Goal: Task Accomplishment & Management: Manage account settings

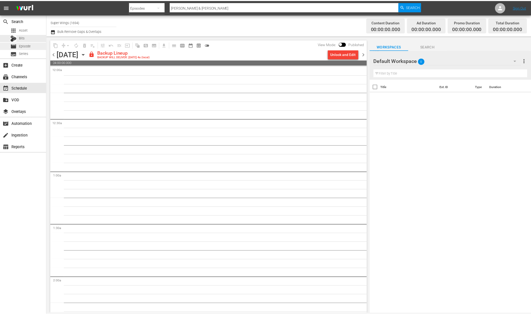
scroll to position [2292, 0]
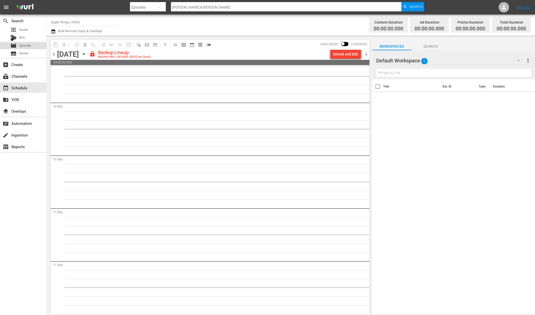
click at [33, 45] on div "movie Episode" at bounding box center [23, 45] width 46 height 7
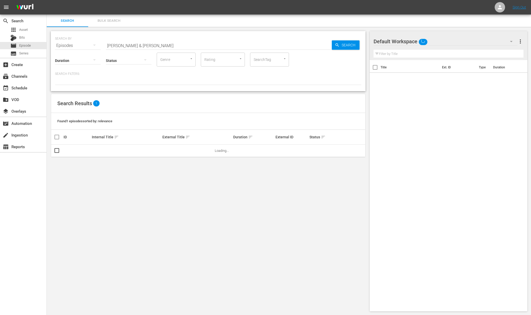
click at [123, 42] on input "[PERSON_NAME] & [PERSON_NAME]" at bounding box center [219, 45] width 226 height 12
drag, startPoint x: 143, startPoint y: 46, endPoint x: 104, endPoint y: 44, distance: 39.0
click at [104, 44] on div "SEARCH BY Search By Episodes Search ID, Title, Description, Keywords, or Catego…" at bounding box center [208, 42] width 306 height 19
type input "f"
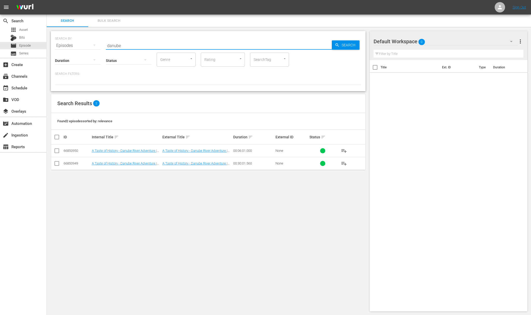
type input "danube"
click at [146, 150] on link "A Taste of History - Danube River Adventure | Part 1" at bounding box center [124, 153] width 65 height 8
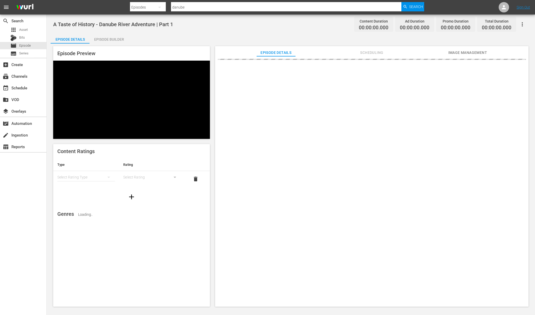
click at [106, 40] on div "Episode Builder" at bounding box center [109, 39] width 39 height 12
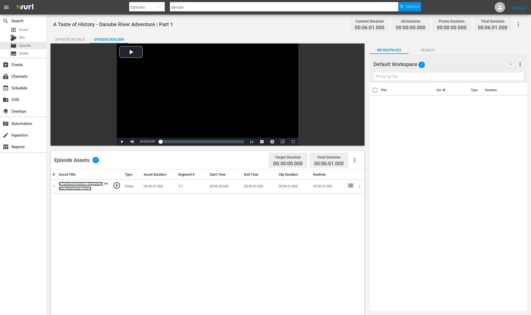
click at [90, 183] on link "A Taste of History - Danube River Adventure | Part 1" at bounding box center [81, 186] width 44 height 9
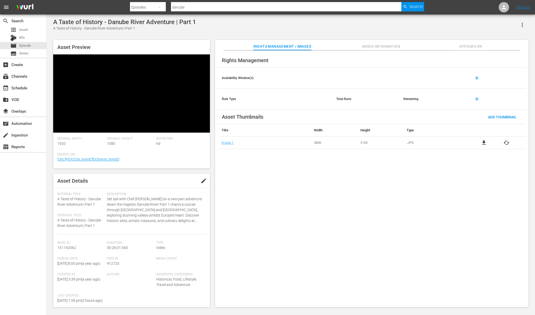
click at [522, 23] on icon "button" at bounding box center [522, 25] width 1 height 4
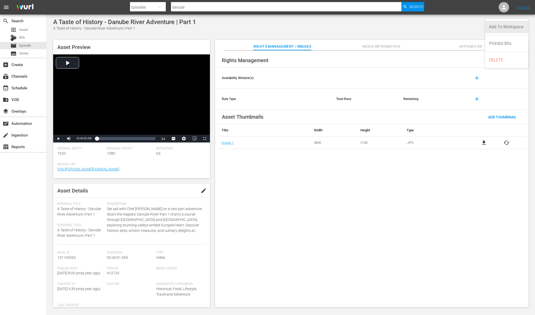
click at [521, 23] on div "Add To Workspace" at bounding box center [506, 27] width 35 height 12
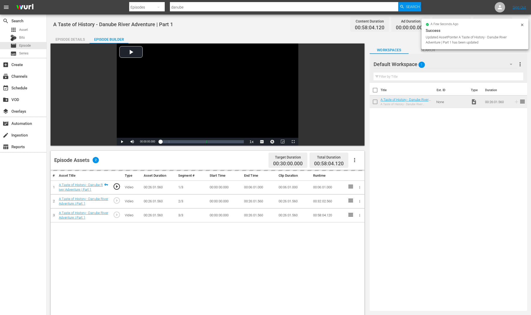
click at [253, 188] on td "00:06:01.000" at bounding box center [259, 188] width 35 height 14
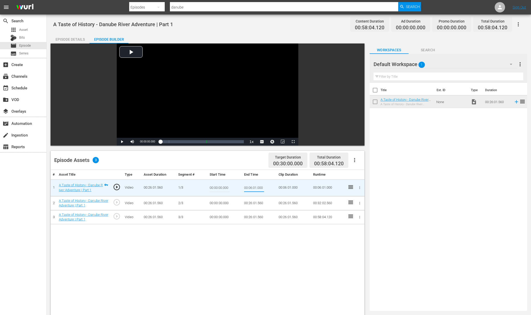
drag, startPoint x: 244, startPoint y: 189, endPoint x: 266, endPoint y: 189, distance: 21.5
click at [266, 189] on td "00:06:01.000" at bounding box center [259, 188] width 35 height 17
click at [221, 203] on td "00:00:00.000" at bounding box center [225, 203] width 35 height 14
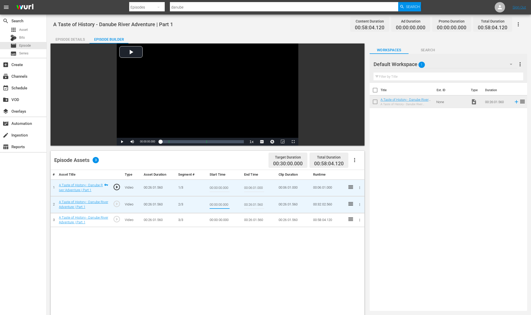
drag, startPoint x: 229, startPoint y: 204, endPoint x: 206, endPoint y: 203, distance: 22.3
click at [206, 203] on tr "2 A Taste of History - Danube River Adventure | Part 1 play_circle_outline Vide…" at bounding box center [208, 204] width 314 height 17
paste input "6:01"
type input "00:06:01.000"
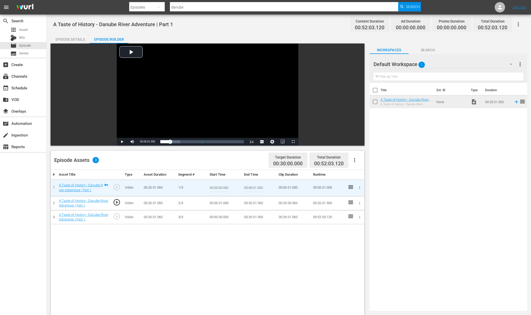
click at [248, 204] on td "00:26:01.560" at bounding box center [259, 203] width 35 height 14
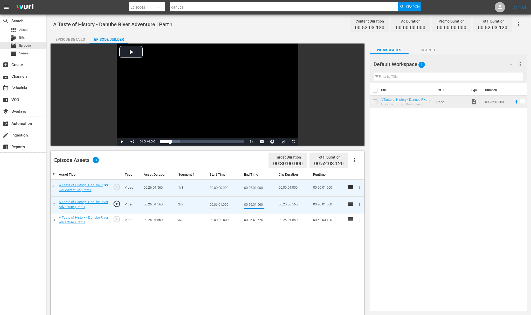
drag, startPoint x: 244, startPoint y: 204, endPoint x: 271, endPoint y: 205, distance: 26.7
click at [271, 205] on td "00:26:01.560" at bounding box center [259, 204] width 35 height 17
type input "00:17:52.000"
click at [253, 232] on div "# Asset Title Type Asset Duration Segment # Start Time End Time Clip Duration R…" at bounding box center [208, 308] width 314 height 277
click at [222, 219] on td "00:00:00.000" at bounding box center [225, 220] width 35 height 14
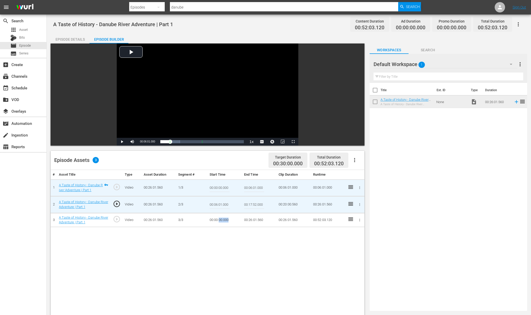
click at [222, 219] on td "00:00:00.000" at bounding box center [225, 220] width 35 height 14
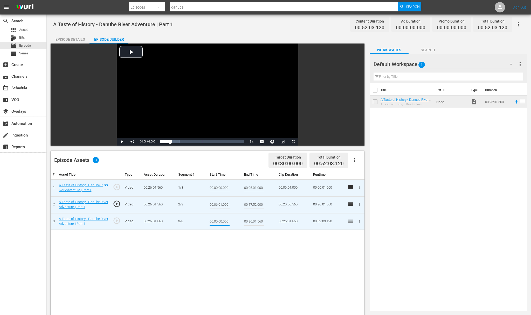
drag, startPoint x: 222, startPoint y: 219, endPoint x: 201, endPoint y: 217, distance: 20.6
click at [201, 217] on tr "3 A Taste of History - Danube River Adventure | Part 1 play_circle_outline Vide…" at bounding box center [208, 221] width 314 height 17
paste input "17:52"
type input "00:17:52.000"
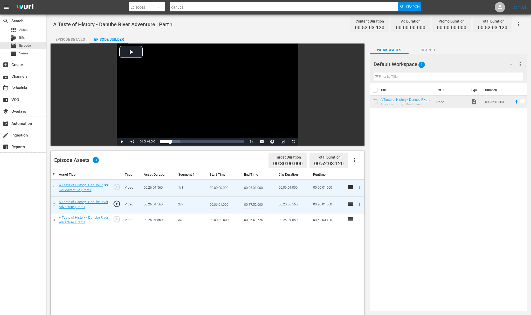
click at [262, 205] on input "00:17:52.000" at bounding box center [254, 205] width 20 height 12
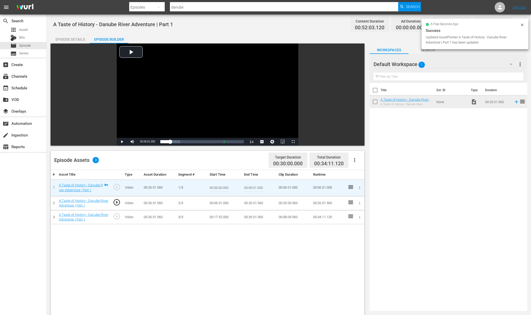
click at [264, 188] on td "00:06:01.000" at bounding box center [259, 188] width 35 height 17
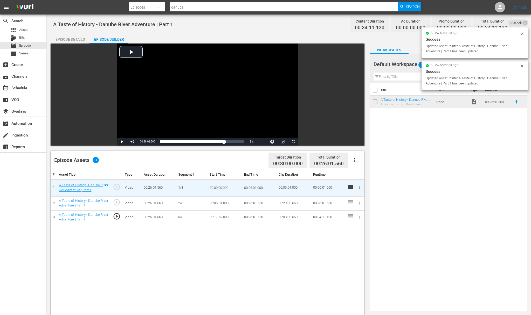
click at [262, 187] on input "00:06:01.000" at bounding box center [254, 188] width 20 height 12
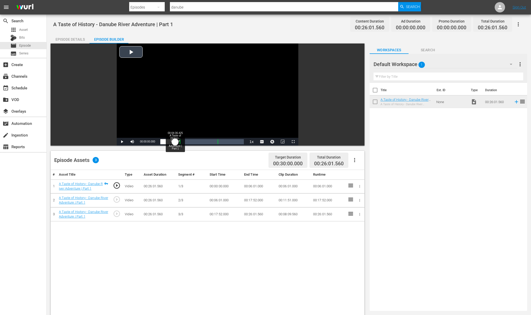
drag, startPoint x: 160, startPoint y: 140, endPoint x: 175, endPoint y: 142, distance: 15.5
click at [175, 142] on div "00:00:00.000" at bounding box center [167, 141] width 15 height 5
click at [177, 142] on div "00:05:24.920" at bounding box center [168, 141] width 17 height 5
click at [122, 142] on span "Video Player" at bounding box center [122, 142] width 0 height 0
click at [24, 45] on span "Episode" at bounding box center [25, 45] width 12 height 5
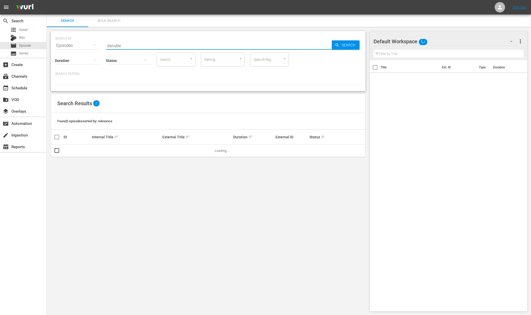
drag, startPoint x: 128, startPoint y: 46, endPoint x: 100, endPoint y: 44, distance: 28.1
click at [100, 44] on div "SEARCH BY Search By Episodes Search ID, Title, Description, Keywords, or Catego…" at bounding box center [208, 42] width 306 height 19
click at [116, 45] on input "hun gry clock" at bounding box center [219, 45] width 226 height 12
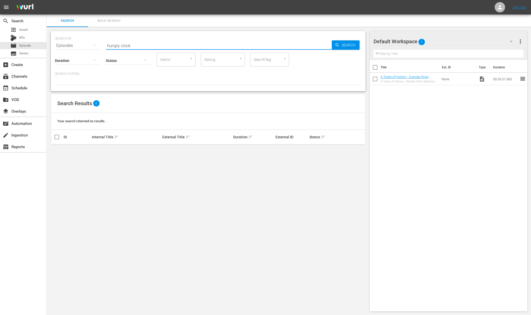
type input "hungry clock"
click at [32, 33] on div "apps Asset Bits movie Episode subtitles Series" at bounding box center [23, 41] width 46 height 31
click at [30, 28] on div "apps Asset" at bounding box center [23, 29] width 46 height 7
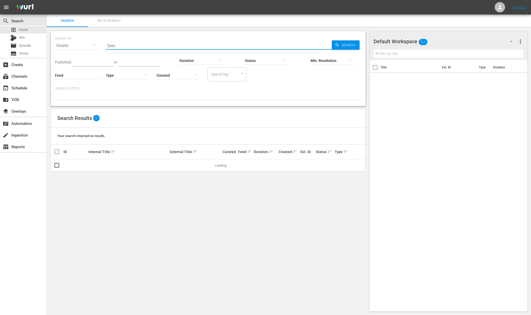
drag, startPoint x: 116, startPoint y: 46, endPoint x: 94, endPoint y: 44, distance: 22.4
click at [94, 44] on div "SEARCH BY Search By Assets Search ID, Title, Description, Keywords, or Category…" at bounding box center [208, 42] width 306 height 19
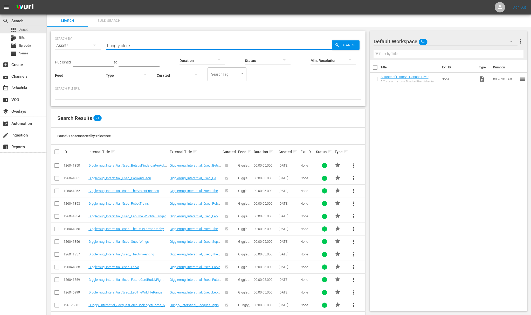
type input "hungry clock"
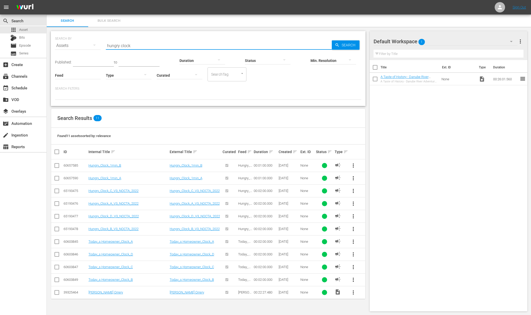
drag, startPoint x: 55, startPoint y: 189, endPoint x: 56, endPoint y: 197, distance: 8.1
click at [55, 191] on input "checkbox" at bounding box center [57, 192] width 6 height 6
checkbox input "true"
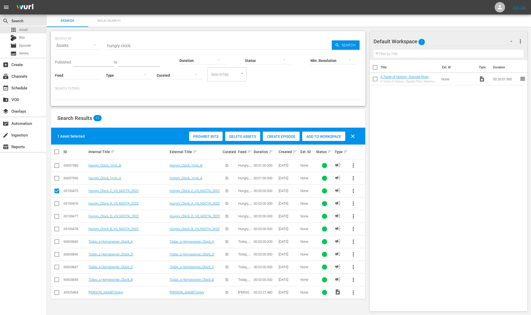
drag, startPoint x: 57, startPoint y: 203, endPoint x: 58, endPoint y: 216, distance: 12.5
click at [57, 204] on input "checkbox" at bounding box center [57, 205] width 6 height 6
checkbox input "true"
click at [58, 216] on input "checkbox" at bounding box center [57, 218] width 6 height 6
checkbox input "true"
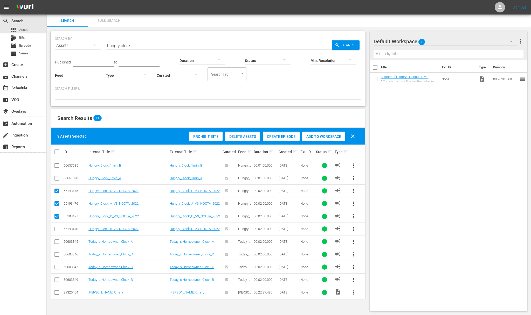
click at [56, 229] on input "checkbox" at bounding box center [57, 230] width 6 height 6
checkbox input "true"
click at [313, 136] on span "Add to Workspace" at bounding box center [323, 137] width 43 height 4
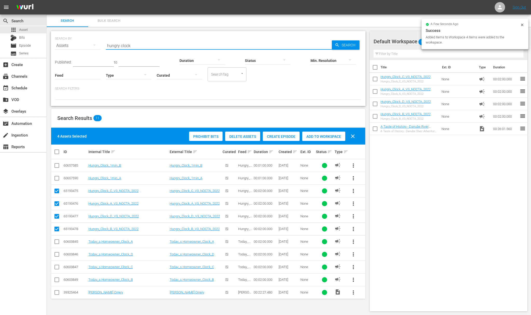
drag, startPoint x: 135, startPoint y: 46, endPoint x: 117, endPoint y: 46, distance: 18.2
click at [117, 46] on input "hungry clock" at bounding box center [219, 45] width 226 height 12
type input "hungry 30sec"
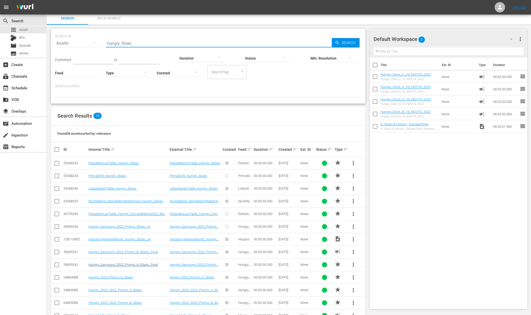
scroll to position [209, 0]
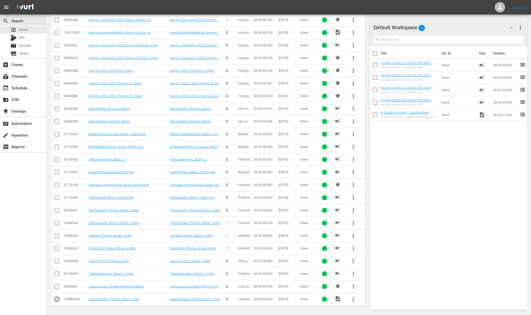
drag, startPoint x: 57, startPoint y: 299, endPoint x: 58, endPoint y: 285, distance: 13.8
click at [57, 299] on input "checkbox" at bounding box center [57, 301] width 6 height 6
checkbox input "true"
click at [58, 284] on icon at bounding box center [57, 287] width 6 height 6
drag, startPoint x: 56, startPoint y: 286, endPoint x: 71, endPoint y: 289, distance: 14.6
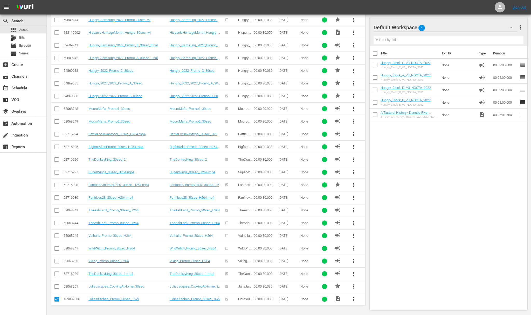
click at [57, 286] on input "checkbox" at bounding box center [57, 288] width 6 height 6
checkbox input "true"
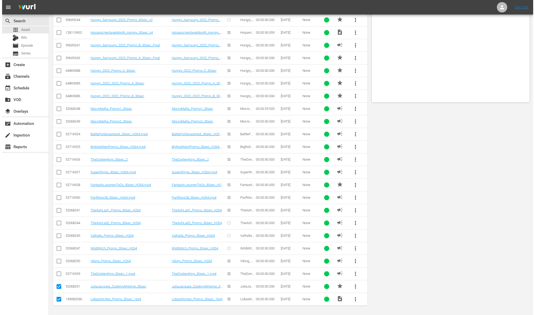
scroll to position [0, 0]
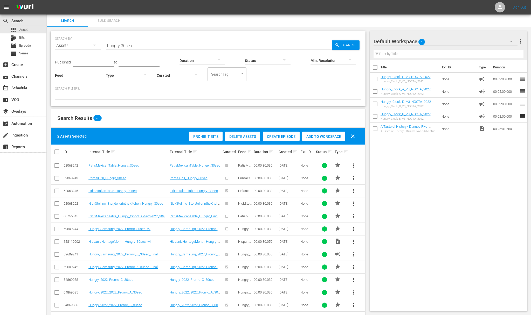
click at [332, 136] on span "Add to Workspace" at bounding box center [323, 137] width 43 height 4
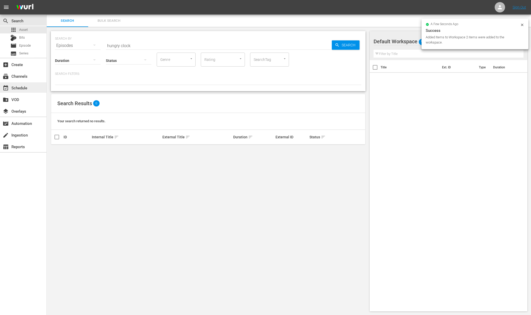
click at [30, 89] on div "event_available Schedule" at bounding box center [23, 87] width 46 height 10
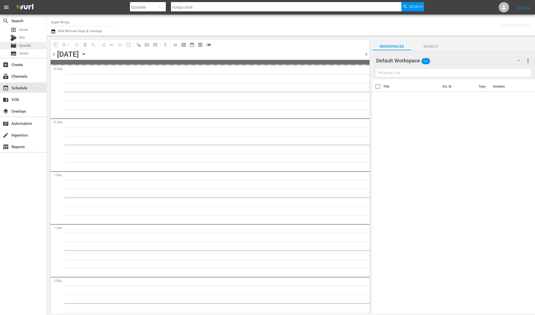
click at [29, 42] on div "movie Episode" at bounding box center [20, 45] width 20 height 7
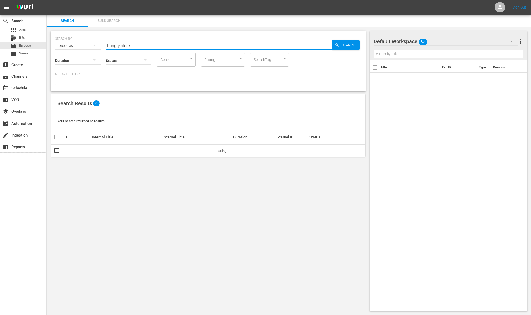
drag, startPoint x: 131, startPoint y: 46, endPoint x: 80, endPoint y: 45, distance: 51.4
click at [80, 45] on div "SEARCH BY Search By Episodes Search ID, Title, Description, Keywords, or Catego…" at bounding box center [208, 42] width 306 height 19
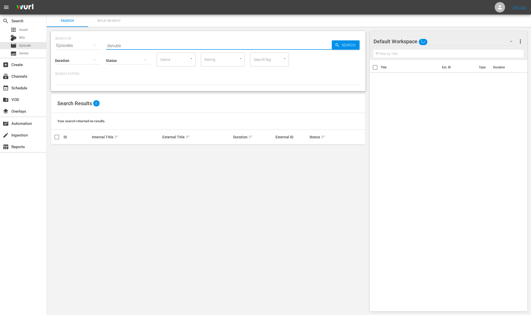
type input "danube"
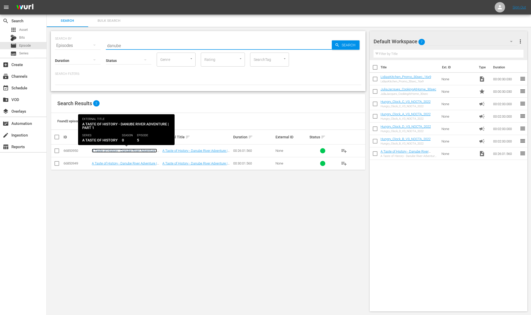
click at [130, 150] on link "A Taste of History - Danube River Adventure | Part 1" at bounding box center [124, 153] width 65 height 8
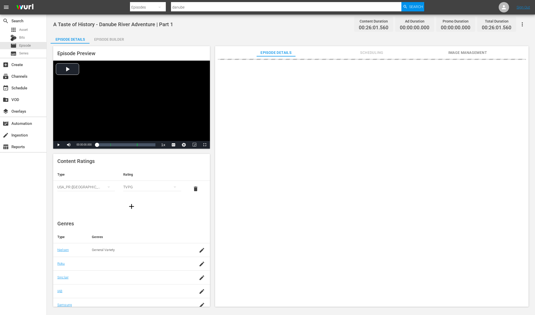
click at [111, 39] on div "Episode Builder" at bounding box center [109, 39] width 39 height 12
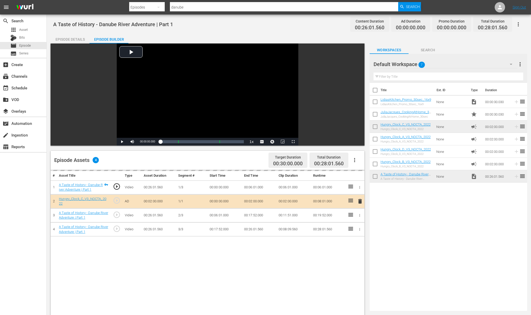
click at [518, 22] on icon "button" at bounding box center [518, 24] width 1 height 4
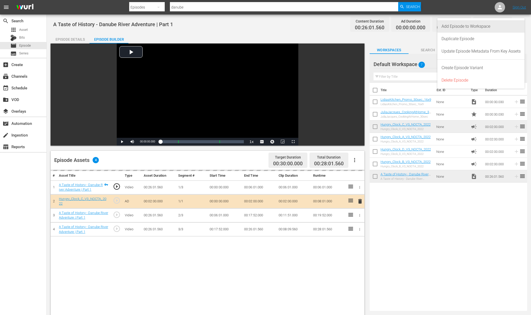
click at [517, 22] on div "Add Episode to Workspace" at bounding box center [481, 26] width 79 height 12
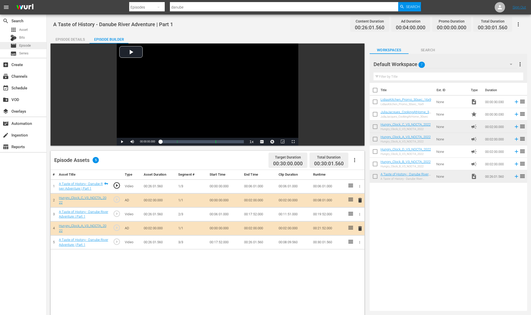
click at [32, 46] on div "movie Episode" at bounding box center [23, 45] width 46 height 7
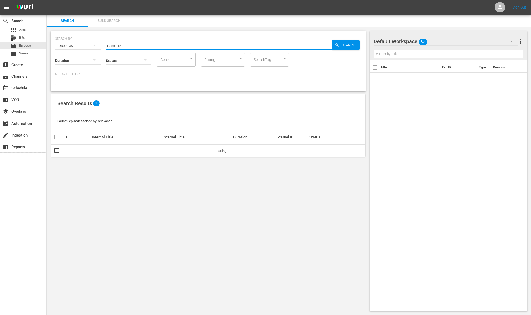
drag, startPoint x: 145, startPoint y: 46, endPoint x: 98, endPoint y: 39, distance: 47.3
click at [98, 39] on div "SEARCH BY Search By Episodes Search ID, Title, Description, Keywords, or Catego…" at bounding box center [208, 42] width 306 height 19
type input "m"
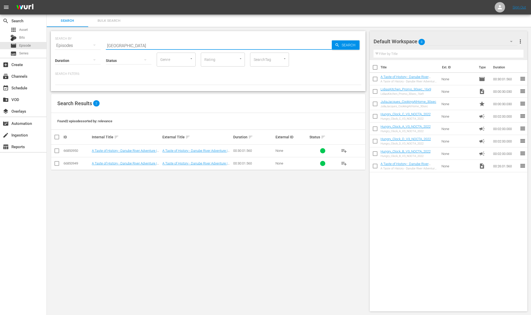
type input "nashville"
click at [119, 150] on link "A Taste of History - History, Horses, & Hospitality | [GEOGRAPHIC_DATA], [US_ST…" at bounding box center [126, 153] width 68 height 8
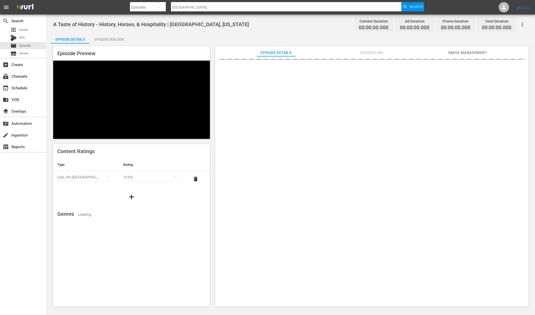
click at [113, 40] on div "Episode Builder" at bounding box center [109, 39] width 39 height 12
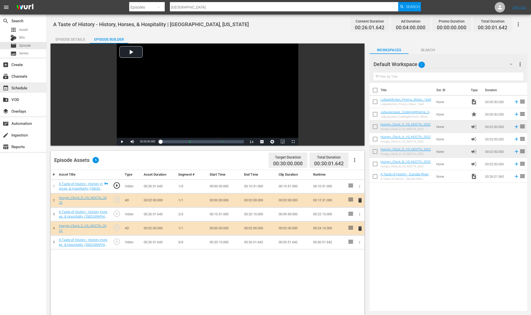
click at [25, 90] on div "event_available Schedule" at bounding box center [14, 87] width 29 height 5
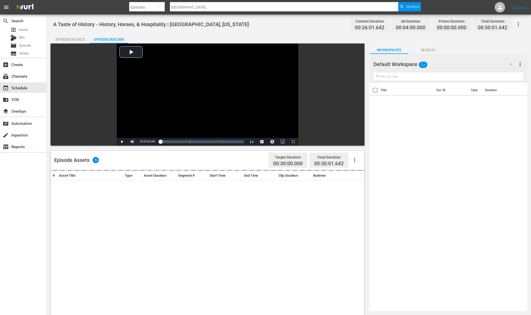
click at [521, 25] on icon "button" at bounding box center [518, 24] width 6 height 6
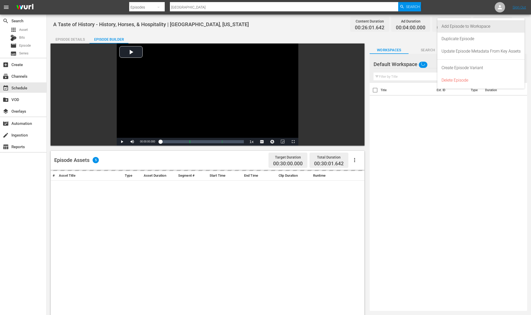
click at [510, 25] on div "Add Episode to Workspace" at bounding box center [481, 26] width 79 height 12
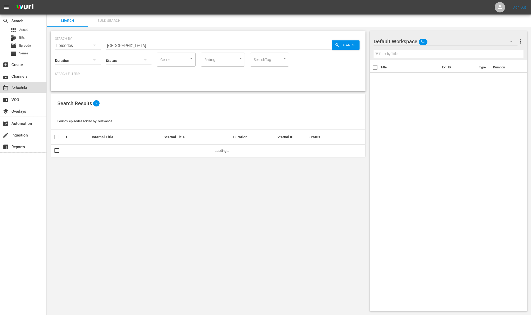
click at [27, 88] on div "event_available Schedule" at bounding box center [14, 87] width 29 height 5
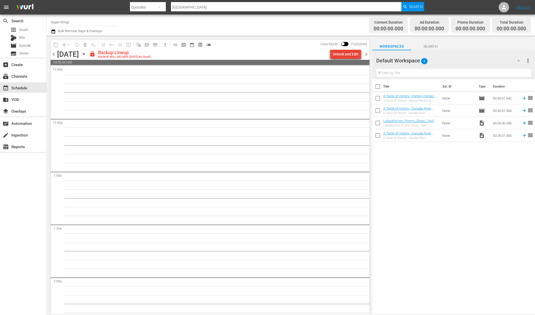
click at [358, 54] on button "Unlock and Edit" at bounding box center [345, 54] width 31 height 9
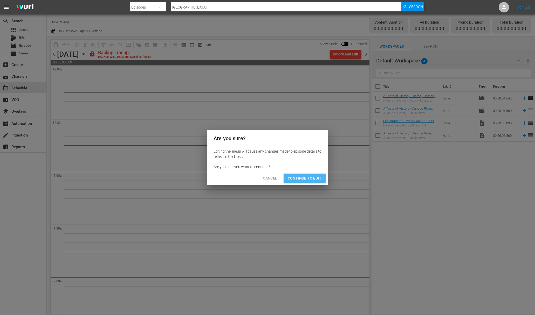
click at [306, 179] on span "Continue to Edit" at bounding box center [305, 178] width 34 height 6
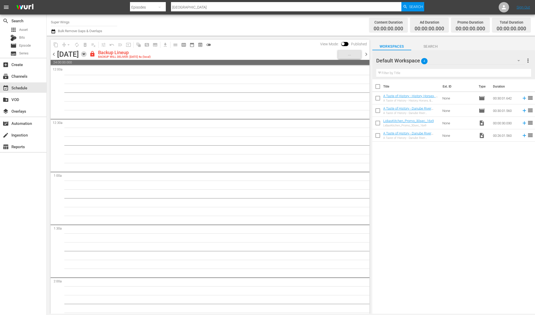
click at [87, 56] on icon "button" at bounding box center [84, 54] width 6 height 6
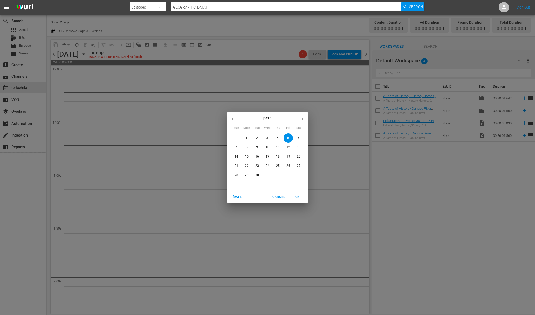
click at [249, 137] on span "1" at bounding box center [246, 138] width 9 height 4
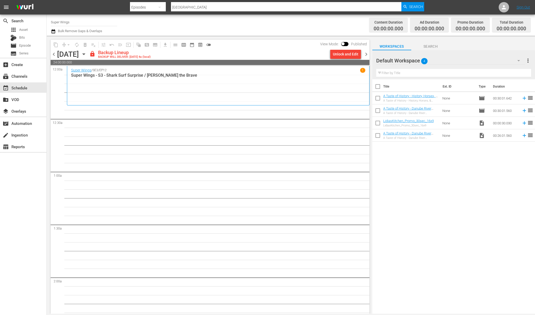
click at [346, 56] on div "Unlock and Edit" at bounding box center [345, 54] width 25 height 9
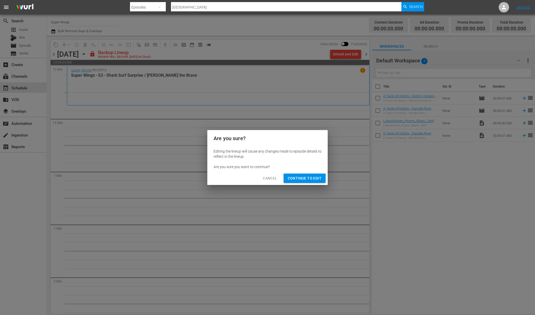
drag, startPoint x: 318, startPoint y: 180, endPoint x: 301, endPoint y: 172, distance: 18.7
click at [318, 180] on span "Continue to Edit" at bounding box center [305, 178] width 34 height 6
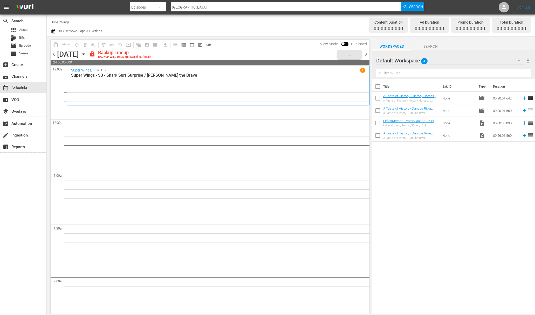
click at [87, 54] on icon "button" at bounding box center [84, 54] width 6 height 6
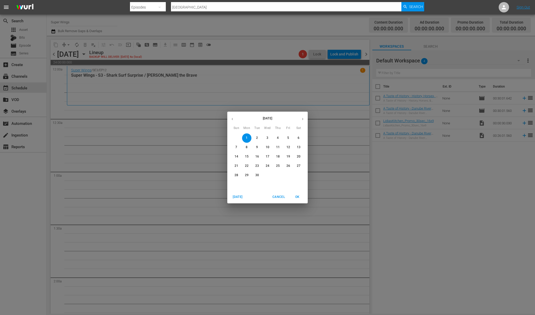
click at [260, 142] on div "2" at bounding box center [257, 138] width 10 height 9
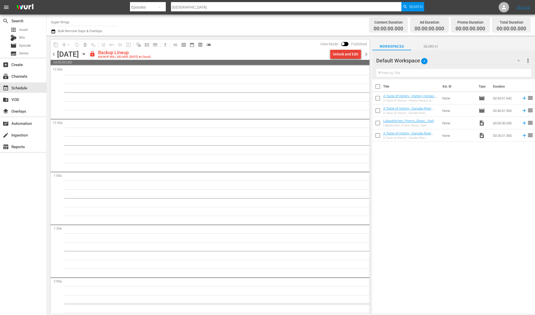
click at [342, 55] on div "Unlock and Edit" at bounding box center [345, 54] width 25 height 9
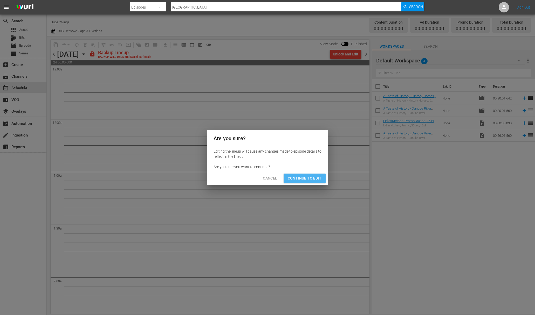
click at [311, 176] on span "Continue to Edit" at bounding box center [305, 178] width 34 height 6
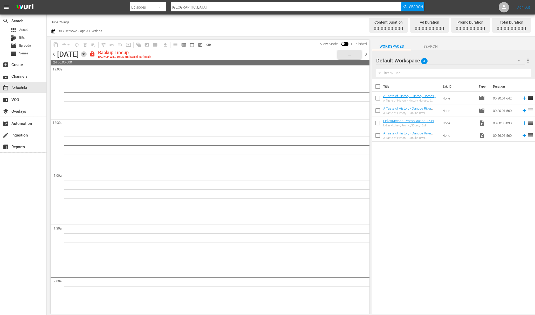
click at [87, 54] on icon "button" at bounding box center [84, 54] width 6 height 6
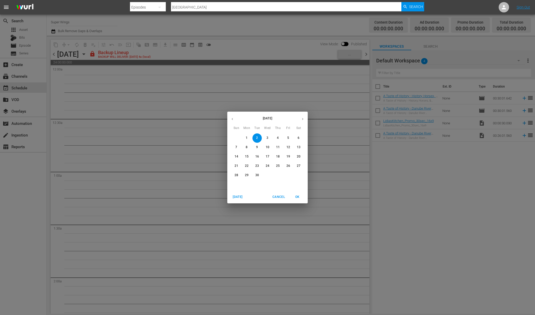
click at [269, 140] on span "3" at bounding box center [267, 138] width 9 height 4
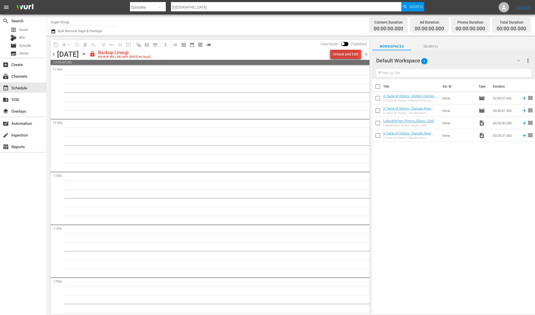
click at [345, 57] on div "Unlock and Edit" at bounding box center [345, 54] width 25 height 9
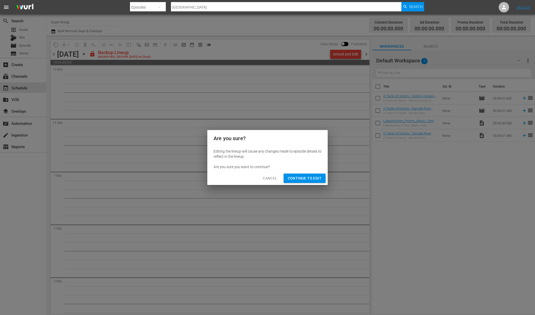
click at [301, 180] on span "Continue to Edit" at bounding box center [305, 178] width 34 height 6
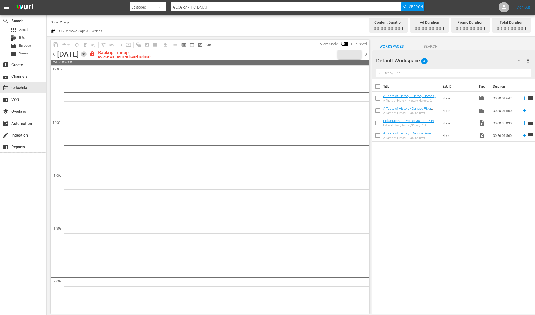
click at [87, 55] on icon "button" at bounding box center [84, 54] width 6 height 6
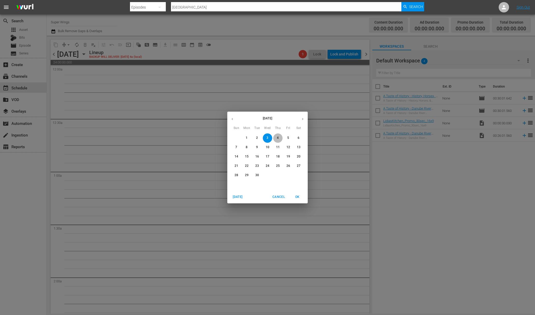
click at [281, 137] on span "4" at bounding box center [277, 138] width 9 height 4
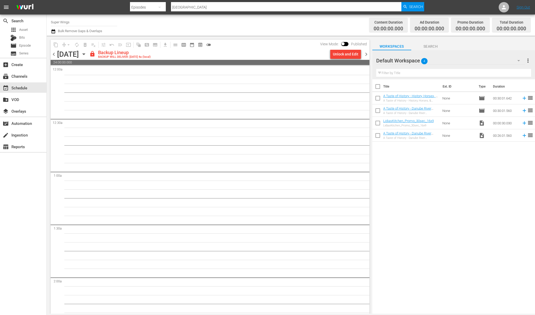
click at [350, 56] on div "Unlock and Edit" at bounding box center [345, 54] width 25 height 9
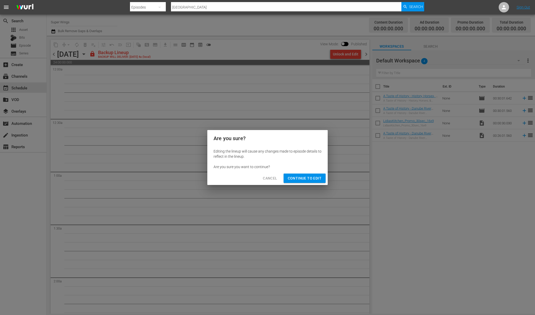
click at [307, 174] on button "Continue to Edit" at bounding box center [305, 179] width 42 height 10
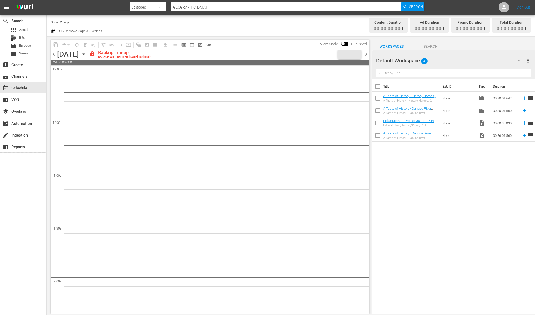
click at [87, 54] on icon "button" at bounding box center [84, 54] width 6 height 6
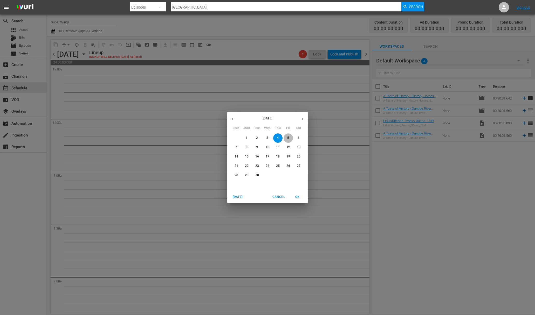
click at [286, 139] on span "5" at bounding box center [288, 138] width 9 height 4
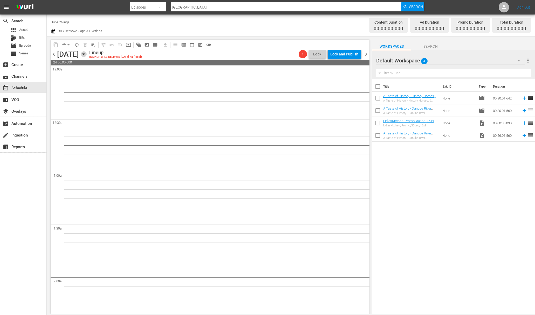
click at [87, 53] on icon "button" at bounding box center [84, 54] width 6 height 6
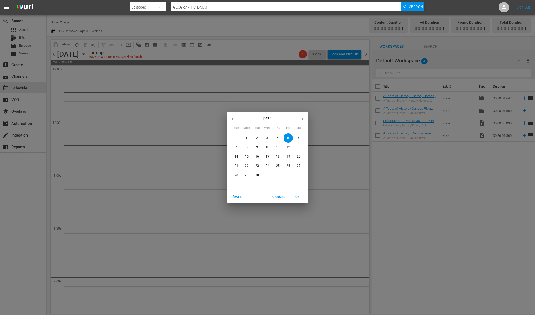
click at [301, 141] on button "6" at bounding box center [298, 138] width 9 height 9
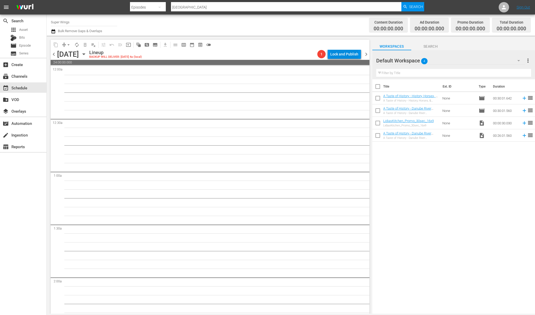
click at [345, 53] on div "Lock and Publish" at bounding box center [344, 54] width 28 height 9
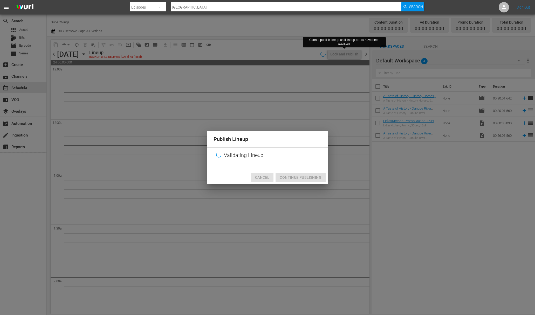
click at [265, 176] on span "Cancel" at bounding box center [262, 178] width 14 height 6
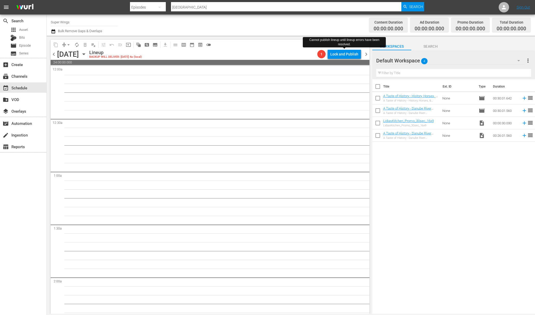
click at [87, 55] on icon "button" at bounding box center [84, 54] width 6 height 6
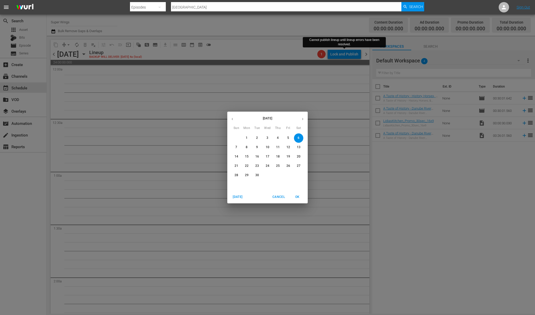
click at [246, 145] on button "8" at bounding box center [246, 147] width 9 height 9
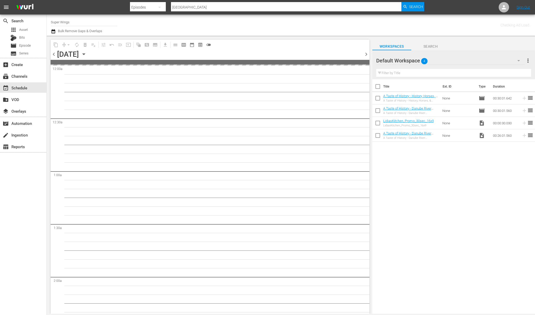
click at [87, 54] on icon "button" at bounding box center [84, 54] width 6 height 6
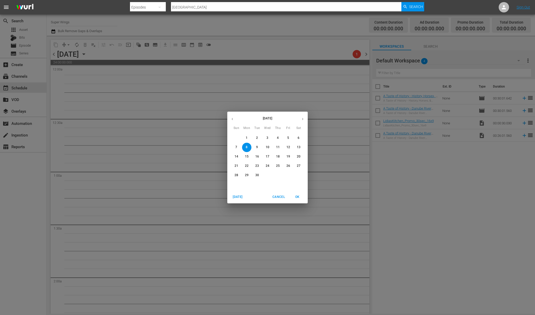
click at [249, 140] on span "1" at bounding box center [246, 138] width 9 height 4
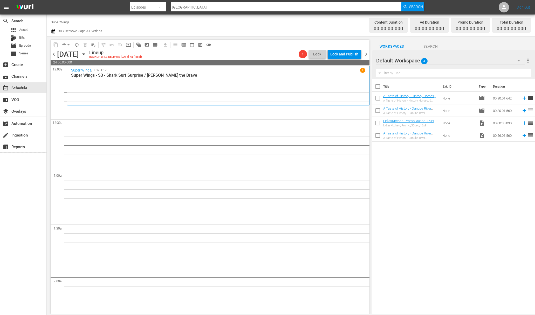
click at [87, 55] on icon "button" at bounding box center [84, 54] width 6 height 6
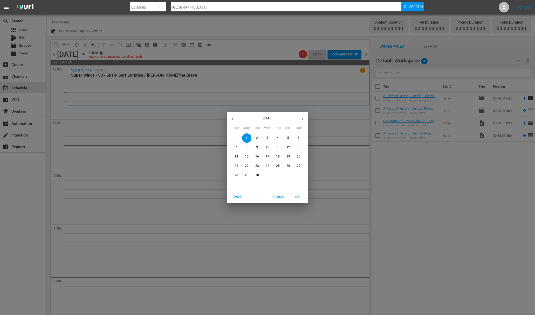
click at [233, 118] on icon "button" at bounding box center [232, 119] width 4 height 4
click at [247, 175] on p "25" at bounding box center [247, 175] width 4 height 4
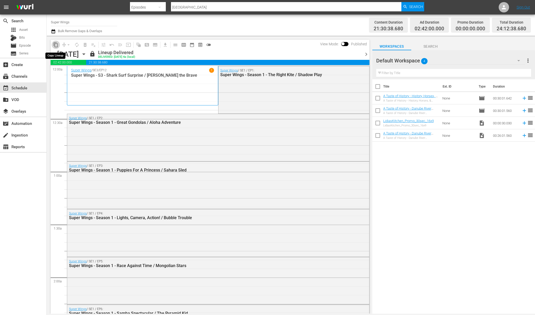
click at [54, 47] on span "content_copy" at bounding box center [55, 44] width 5 height 5
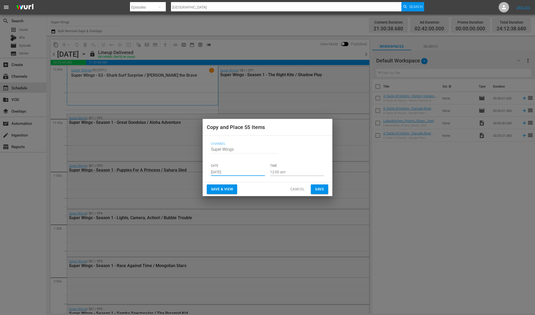
click at [238, 170] on input "Aug 31st 2025" at bounding box center [238, 172] width 54 height 8
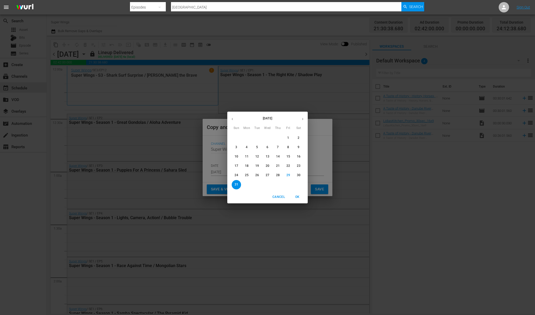
click at [302, 118] on icon "button" at bounding box center [303, 119] width 4 height 4
click at [246, 138] on p "1" at bounding box center [247, 138] width 2 height 4
type input "Sep 1st 2025"
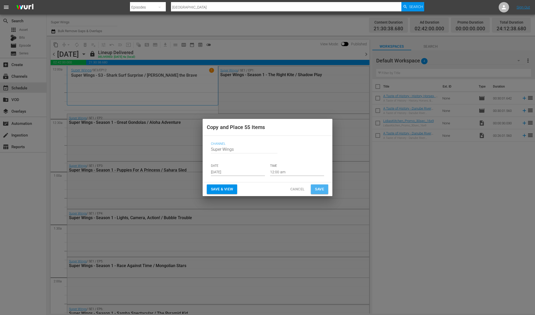
click at [319, 189] on span "Save" at bounding box center [319, 189] width 9 height 6
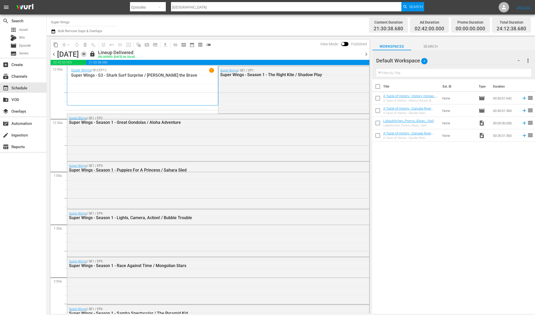
click at [87, 56] on icon "button" at bounding box center [84, 54] width 6 height 6
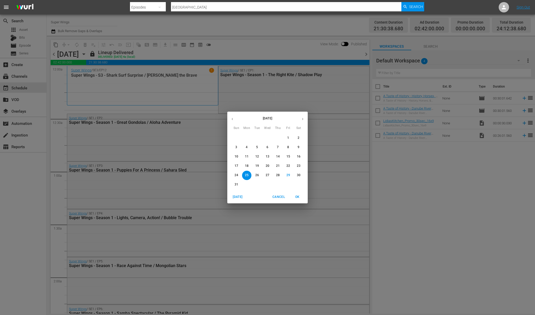
click at [258, 177] on p "26" at bounding box center [257, 175] width 4 height 4
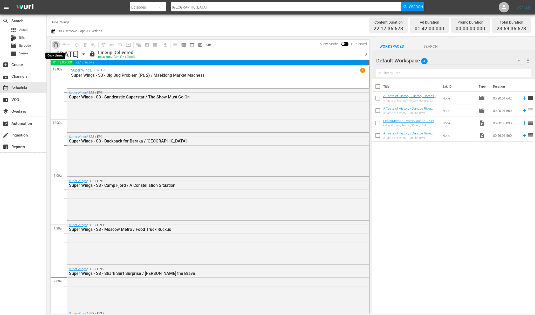
click at [57, 45] on span "content_copy" at bounding box center [55, 44] width 5 height 5
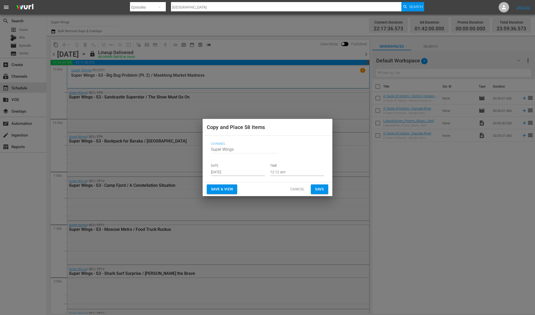
click at [240, 172] on input "Aug 31st 2025" at bounding box center [238, 172] width 54 height 8
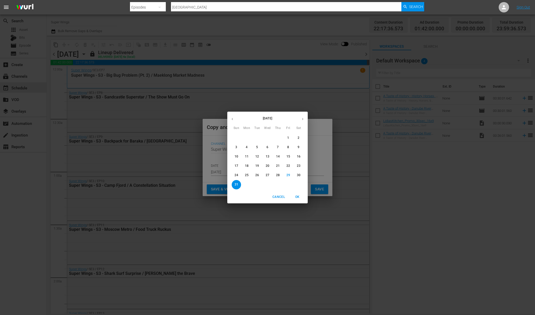
click at [301, 115] on button "button" at bounding box center [303, 119] width 10 height 10
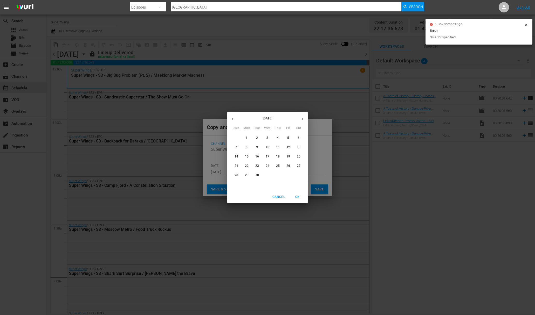
click at [258, 140] on span "2" at bounding box center [256, 138] width 9 height 4
type input "Sep 2nd 2025"
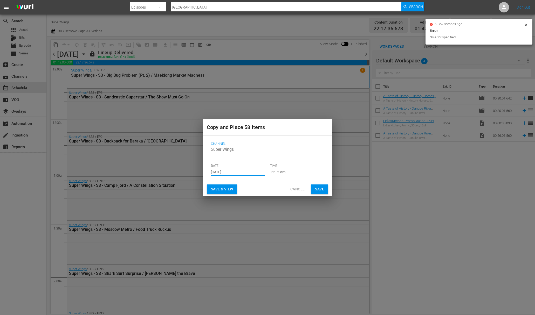
click at [319, 189] on span "Save" at bounding box center [319, 189] width 9 height 6
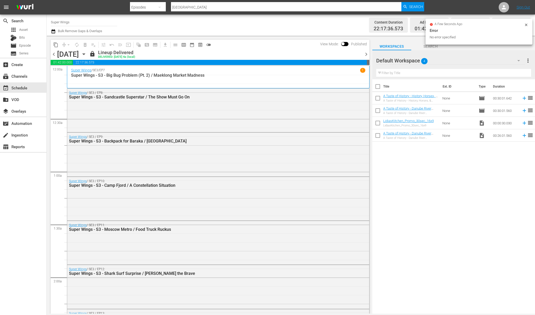
click at [87, 52] on icon "button" at bounding box center [84, 54] width 6 height 6
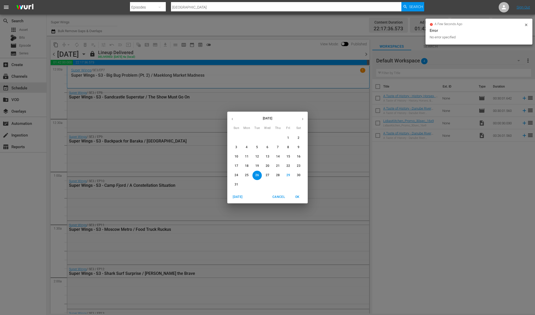
click at [267, 176] on p "27" at bounding box center [268, 175] width 4 height 4
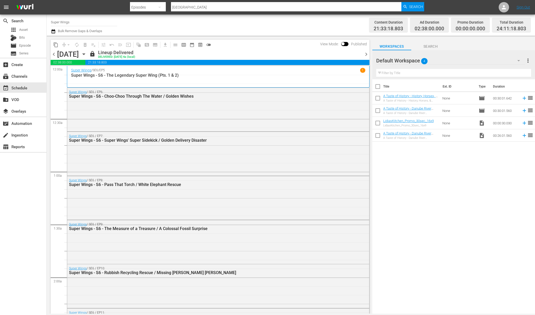
click at [55, 43] on span "content_copy" at bounding box center [55, 44] width 5 height 5
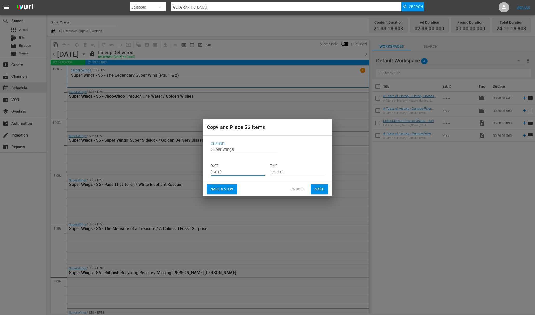
click at [237, 171] on input "Aug 31st 2025" at bounding box center [238, 172] width 54 height 8
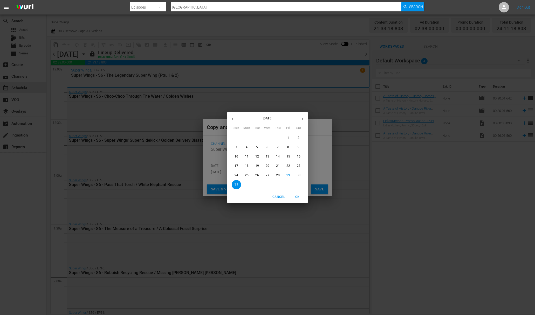
click at [301, 116] on button "button" at bounding box center [303, 119] width 10 height 10
click at [266, 138] on span "3" at bounding box center [267, 138] width 9 height 4
type input "Sep 3rd 2025"
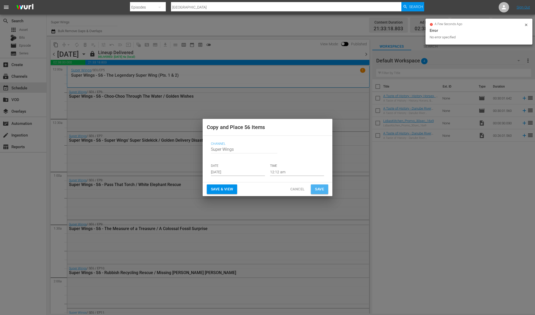
click at [324, 192] on span "Save" at bounding box center [319, 189] width 9 height 6
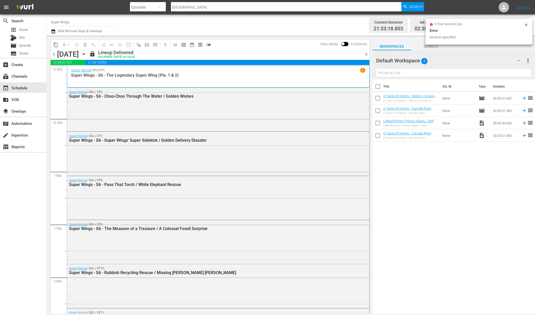
click at [85, 54] on icon "button" at bounding box center [83, 54] width 2 height 1
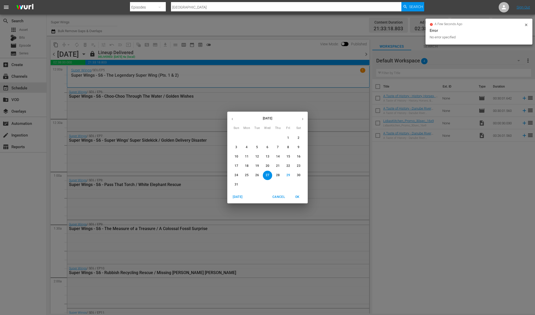
click at [277, 178] on p "28" at bounding box center [278, 175] width 4 height 4
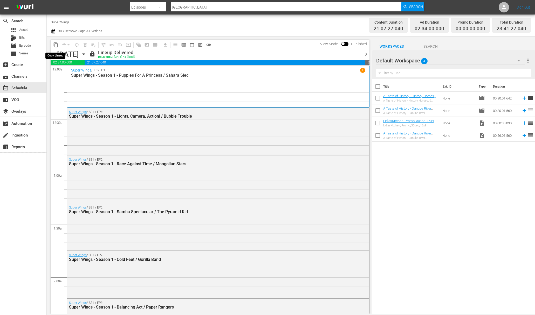
click at [57, 46] on span "content_copy" at bounding box center [55, 44] width 5 height 5
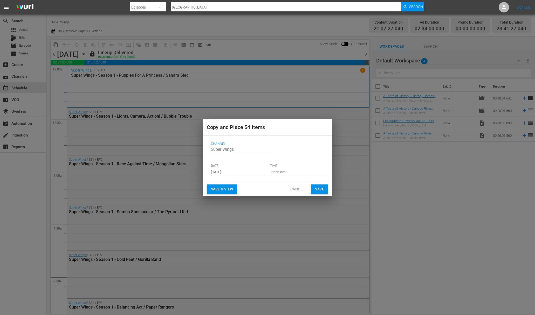
click at [245, 176] on div "Channel Channel Title Super Wings DATE Aug 31st 2025 TIME 12:23 am" at bounding box center [267, 159] width 121 height 42
click at [238, 174] on input "Aug 31st 2025" at bounding box center [238, 172] width 54 height 8
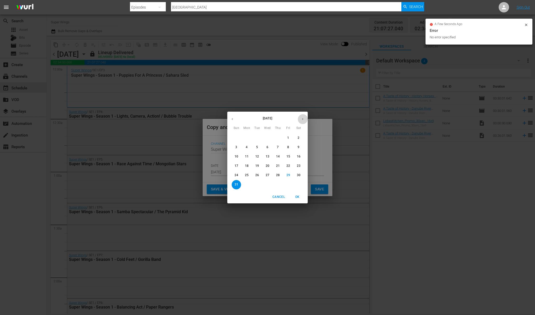
click at [305, 120] on button "button" at bounding box center [303, 119] width 10 height 10
click at [280, 137] on span "4" at bounding box center [277, 138] width 9 height 4
type input "Sep 4th 2025"
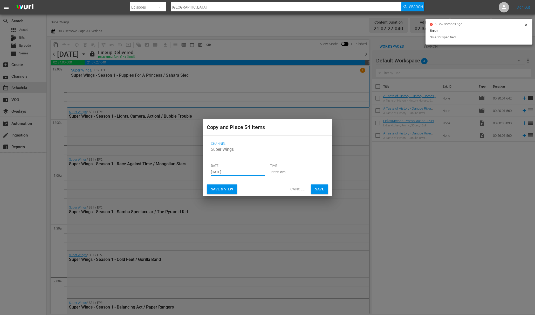
click at [324, 189] on button "Save" at bounding box center [319, 190] width 17 height 10
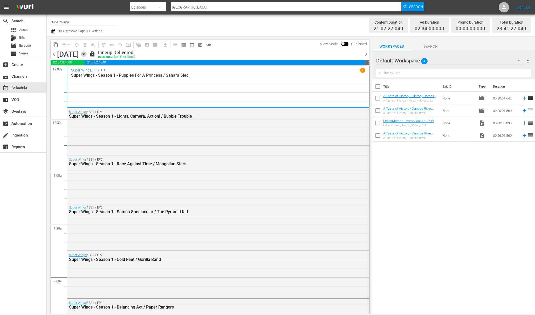
click at [87, 53] on icon "button" at bounding box center [84, 54] width 6 height 6
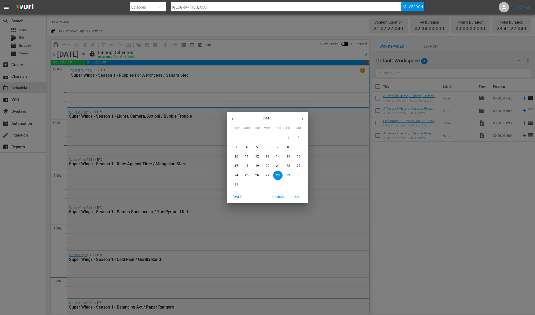
click at [290, 176] on span "29" at bounding box center [288, 175] width 9 height 4
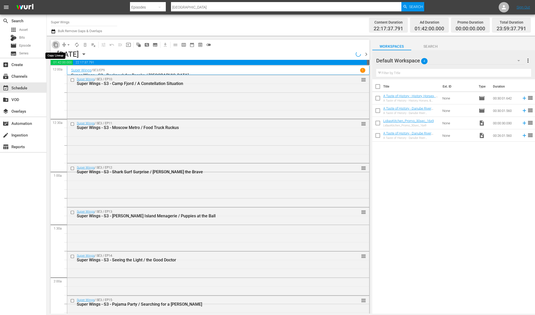
click at [55, 45] on span "content_copy" at bounding box center [55, 44] width 5 height 5
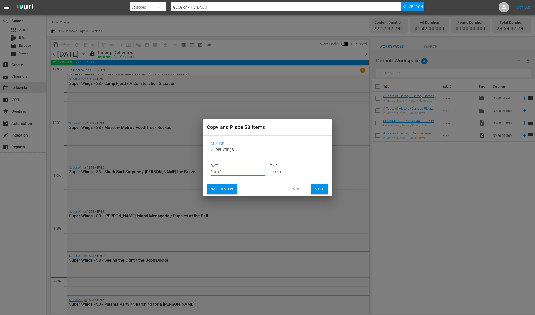
click at [239, 174] on input "Aug 31st 2025" at bounding box center [238, 172] width 54 height 8
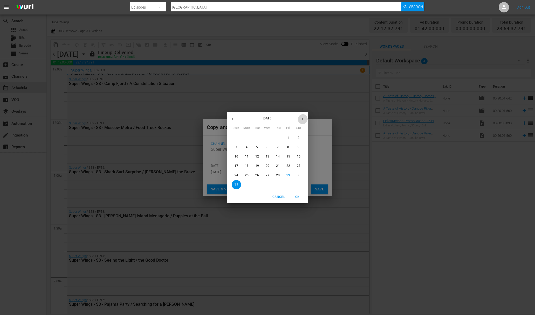
click at [304, 119] on icon "button" at bounding box center [303, 119] width 4 height 4
click at [292, 138] on span "5" at bounding box center [288, 138] width 9 height 4
type input "Sep 5th 2025"
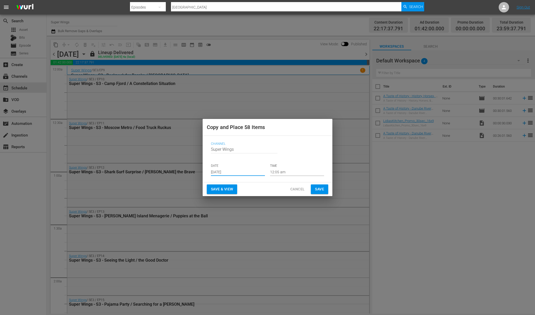
click at [317, 187] on span "Save" at bounding box center [319, 189] width 9 height 6
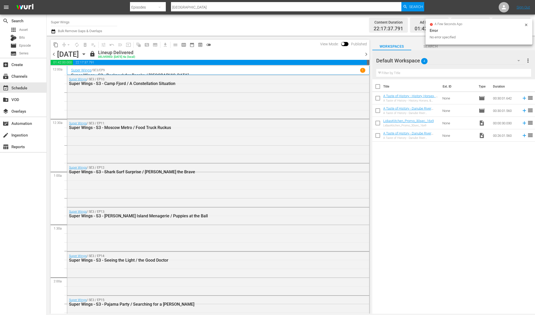
click at [85, 54] on icon "button" at bounding box center [83, 54] width 2 height 1
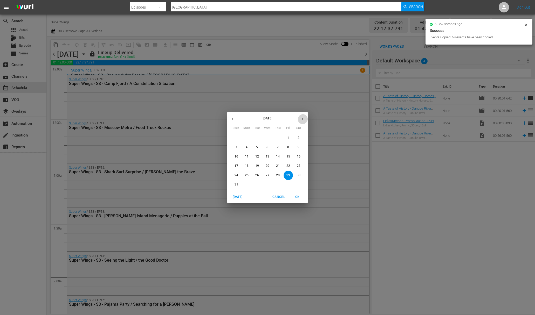
click at [304, 120] on icon "button" at bounding box center [303, 119] width 4 height 4
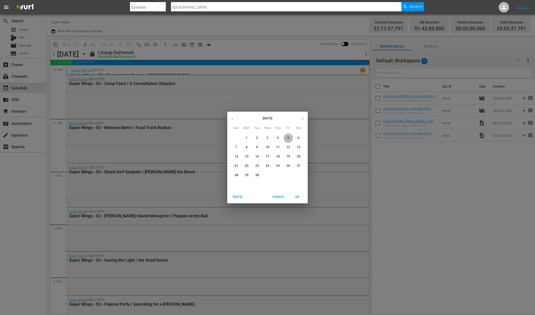
click at [291, 136] on span "5" at bounding box center [288, 138] width 9 height 4
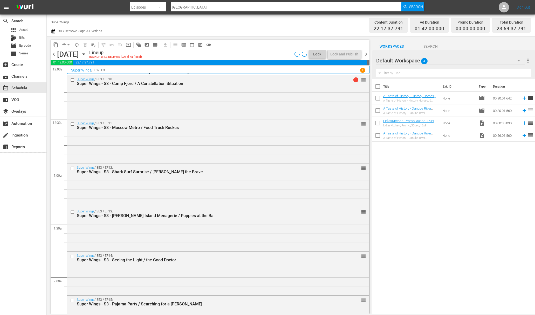
click at [85, 54] on icon "button" at bounding box center [83, 54] width 2 height 1
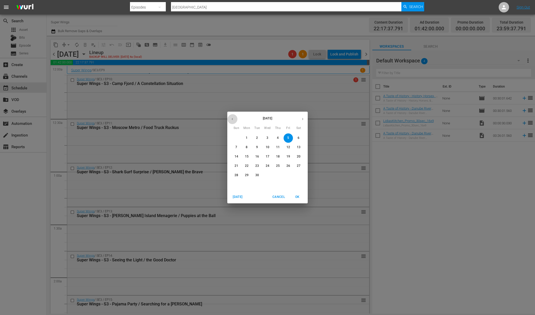
click at [231, 117] on icon "button" at bounding box center [232, 119] width 4 height 4
click at [297, 174] on p "30" at bounding box center [299, 175] width 4 height 4
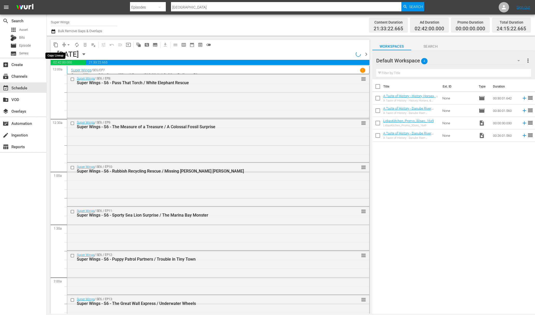
click at [56, 44] on span "content_copy" at bounding box center [55, 44] width 5 height 5
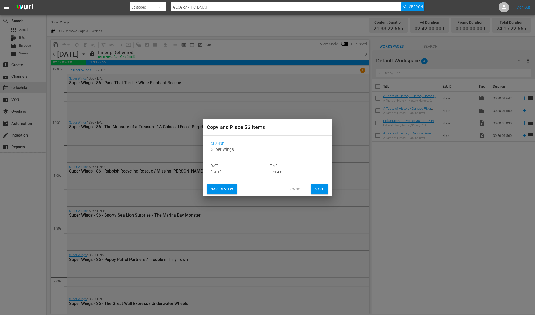
click at [232, 171] on input "Aug 31st 2025" at bounding box center [238, 172] width 54 height 8
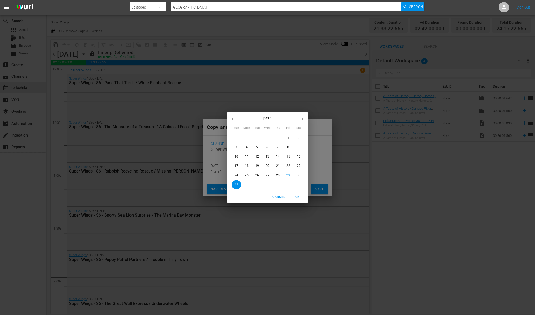
click at [305, 121] on button "button" at bounding box center [303, 119] width 10 height 10
click at [300, 135] on button "6" at bounding box center [298, 138] width 9 height 9
type input "Sep 6th 2025"
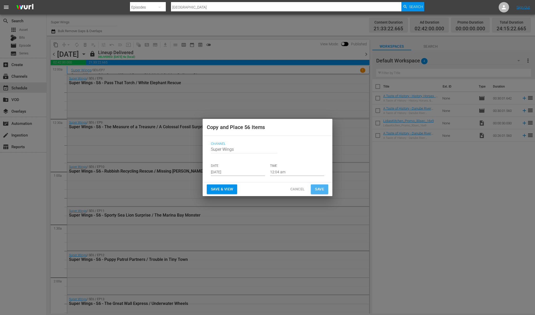
click at [320, 192] on span "Save" at bounding box center [319, 189] width 9 height 6
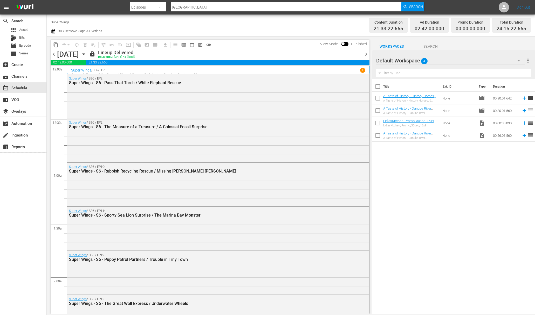
click at [87, 53] on icon "button" at bounding box center [84, 54] width 6 height 6
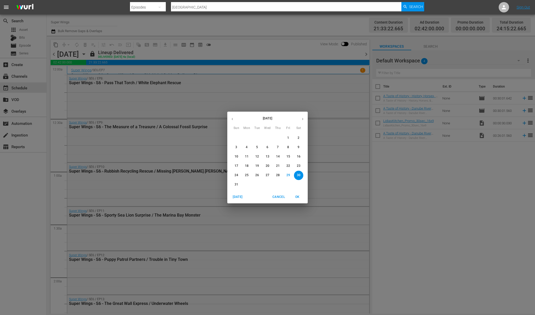
click at [242, 187] on div "1" at bounding box center [247, 184] width 10 height 9
click at [238, 187] on span "31" at bounding box center [236, 185] width 9 height 4
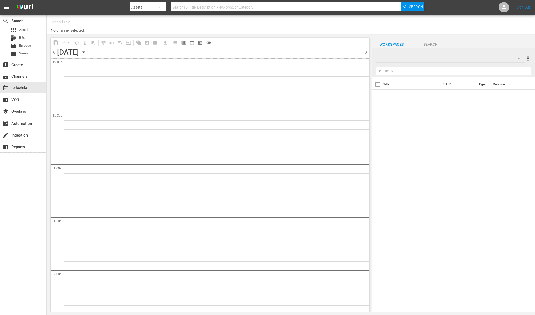
type input "Super Wings (1694)"
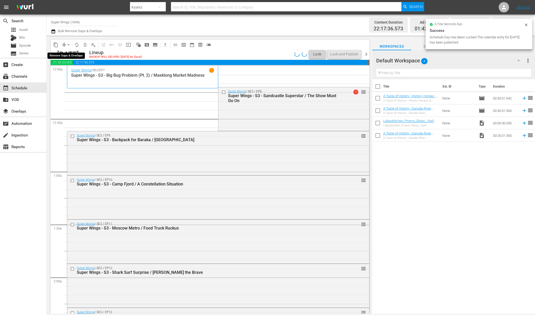
click at [67, 43] on span "arrow_drop_down" at bounding box center [68, 44] width 5 height 5
click at [73, 71] on li "Align to End of Previous Day" at bounding box center [69, 72] width 54 height 9
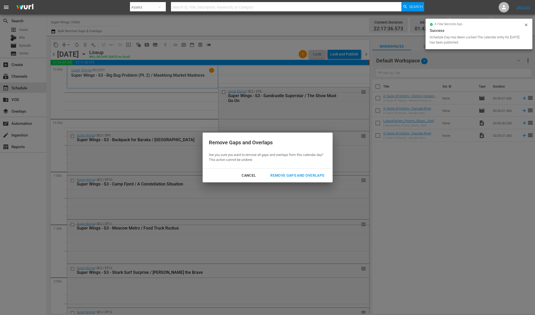
click at [279, 170] on div "Cancel Remove Gaps and Overlaps" at bounding box center [268, 176] width 130 height 14
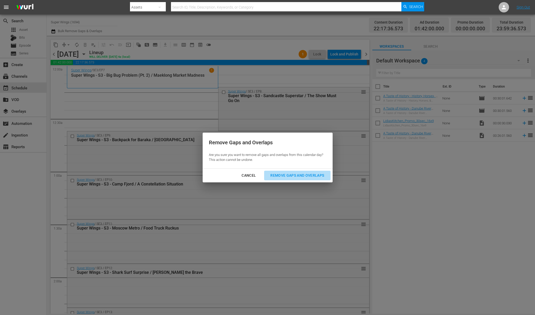
click at [271, 175] on div "Remove Gaps and Overlaps" at bounding box center [297, 176] width 62 height 6
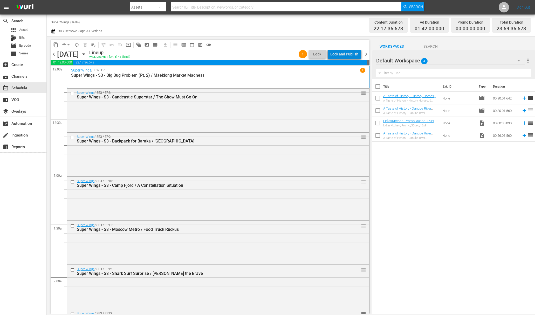
click at [347, 56] on div "Lock and Publish" at bounding box center [344, 54] width 28 height 9
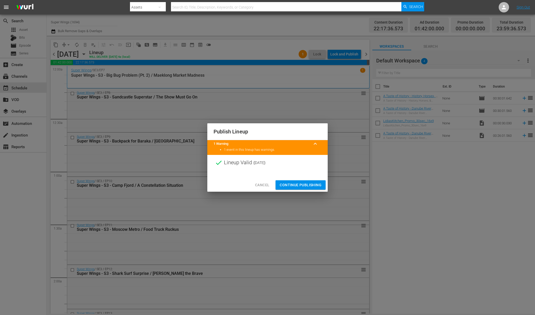
click at [301, 187] on span "Continue Publishing" at bounding box center [301, 185] width 42 height 6
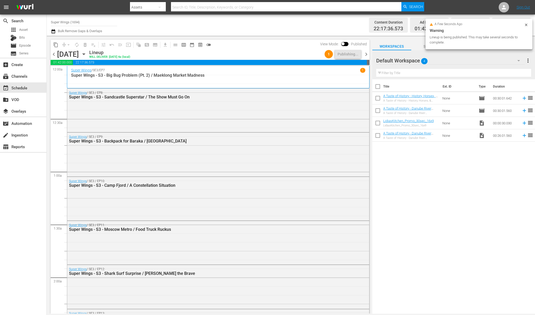
click at [87, 55] on icon "button" at bounding box center [84, 54] width 6 height 6
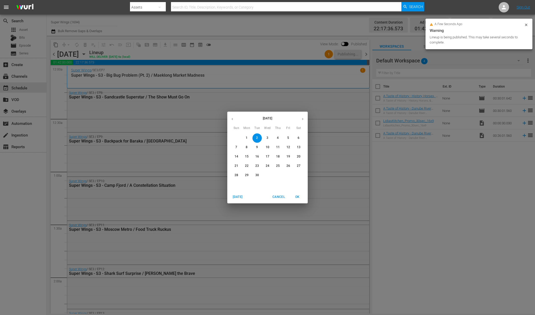
click at [266, 136] on button "3" at bounding box center [267, 138] width 9 height 9
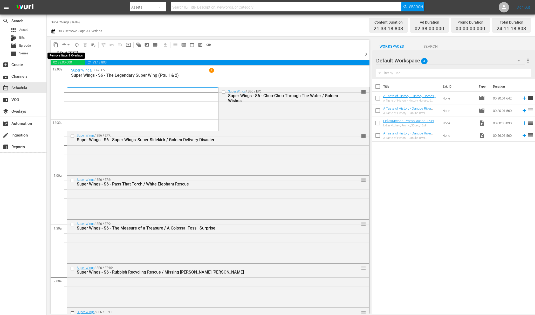
click at [68, 45] on span "arrow_drop_down" at bounding box center [68, 44] width 5 height 5
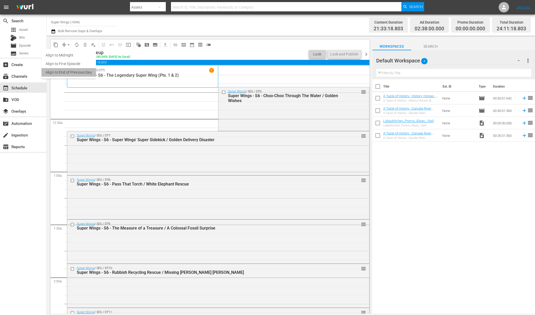
click at [69, 71] on li "Align to End of Previous Day" at bounding box center [69, 72] width 54 height 9
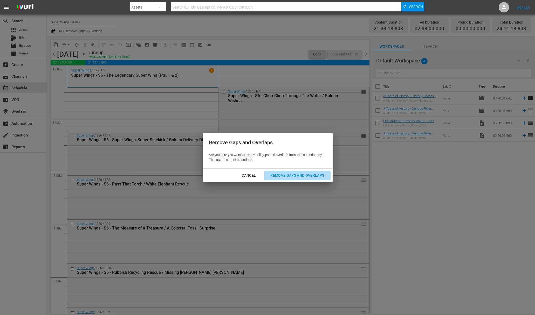
click at [287, 174] on div "Remove Gaps and Overlaps" at bounding box center [297, 176] width 62 height 6
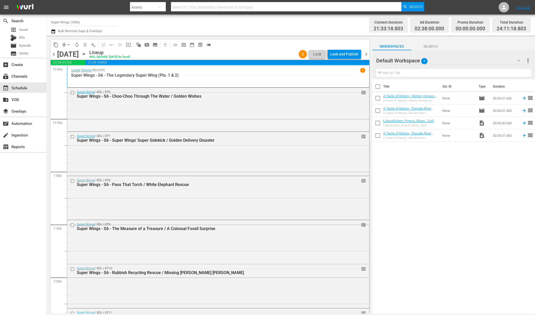
click at [346, 54] on div "Lock and Publish" at bounding box center [344, 54] width 28 height 9
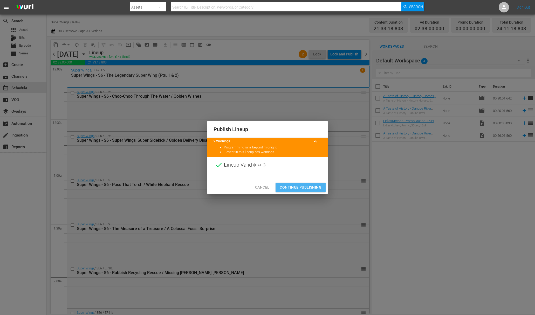
click at [302, 186] on span "Continue Publishing" at bounding box center [301, 187] width 42 height 6
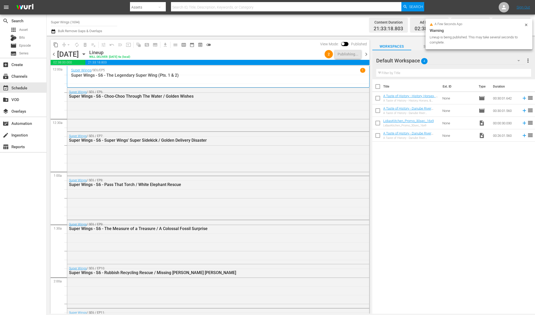
click at [87, 53] on icon "button" at bounding box center [84, 54] width 6 height 6
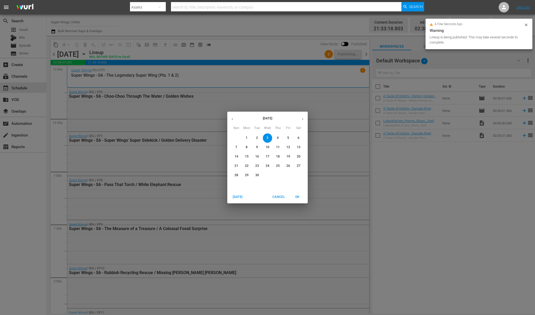
click at [276, 137] on span "4" at bounding box center [277, 138] width 9 height 4
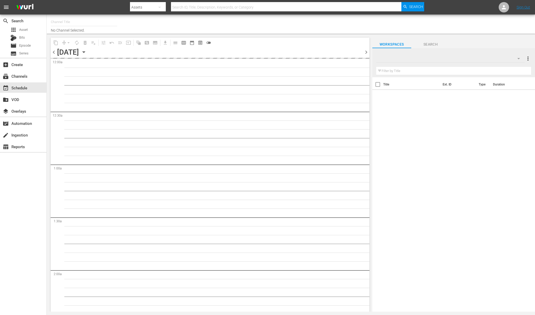
type input "Super Wings (1694)"
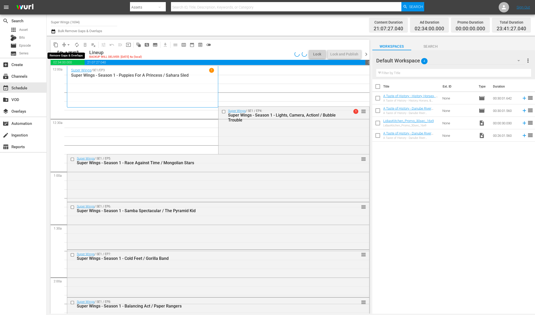
click at [68, 44] on span "arrow_drop_down" at bounding box center [68, 44] width 5 height 5
click at [73, 68] on li "Align to First Episode" at bounding box center [69, 64] width 54 height 9
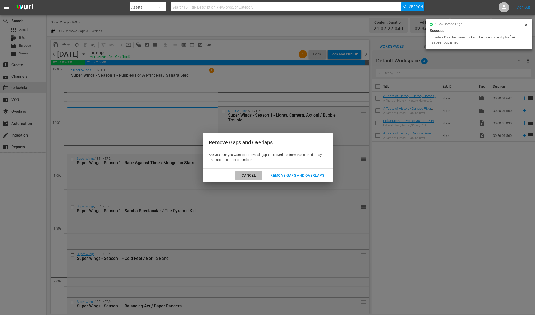
click at [246, 176] on div "Cancel" at bounding box center [248, 176] width 23 height 6
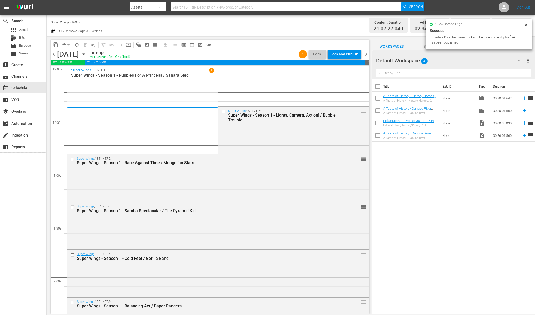
click at [66, 42] on span "arrow_drop_down" at bounding box center [68, 44] width 5 height 5
click at [70, 72] on li "Align to End of Previous Day" at bounding box center [69, 72] width 54 height 9
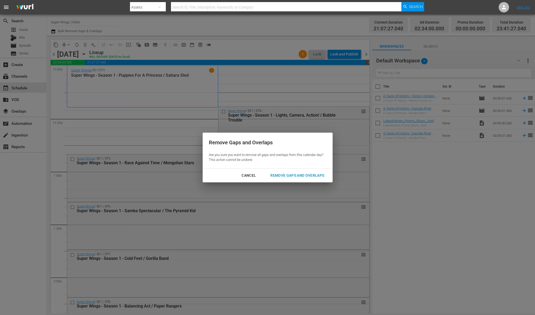
click at [313, 177] on div "Remove Gaps and Overlaps" at bounding box center [297, 176] width 62 height 6
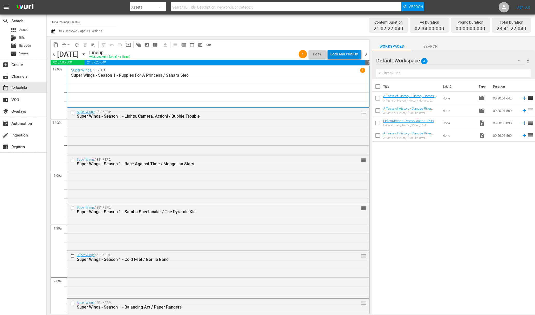
click at [346, 54] on div "Lock and Publish" at bounding box center [344, 54] width 28 height 9
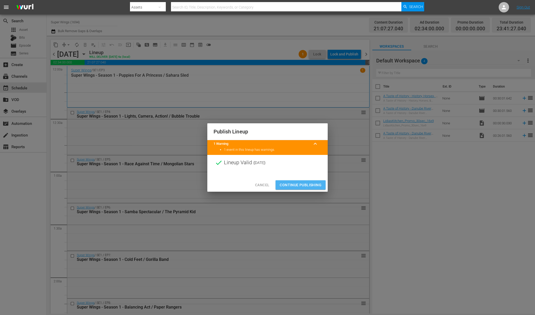
click at [301, 181] on button "Continue Publishing" at bounding box center [301, 186] width 50 height 10
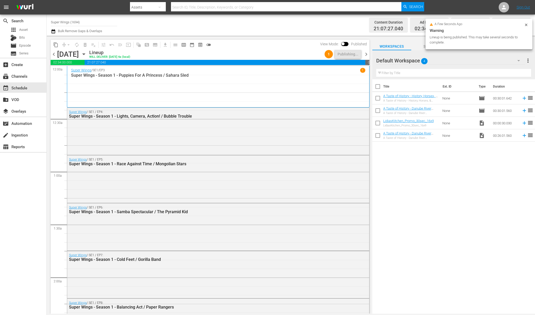
click at [143, 49] on div "content_copy compress arrow_drop_down autorenew_outlined delete_forever_outline…" at bounding box center [132, 45] width 163 height 10
click at [85, 54] on icon "button" at bounding box center [83, 54] width 2 height 1
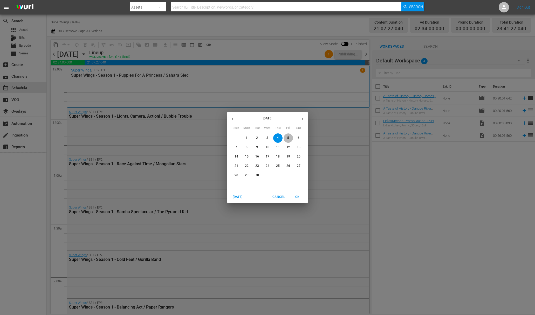
click at [285, 135] on button "5" at bounding box center [288, 138] width 9 height 9
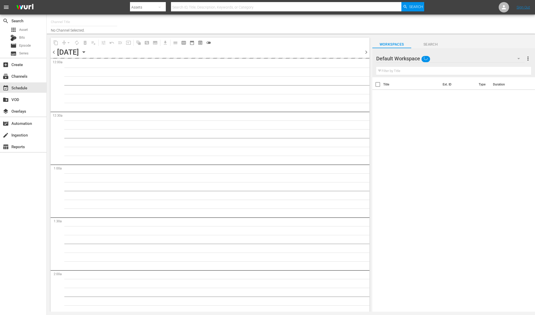
type input "Super Wings (1694)"
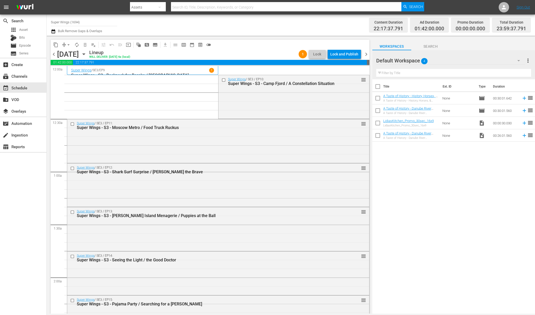
click at [70, 42] on span "arrow_drop_down" at bounding box center [68, 44] width 5 height 5
click at [79, 72] on li "Align to End of Previous Day" at bounding box center [69, 72] width 54 height 9
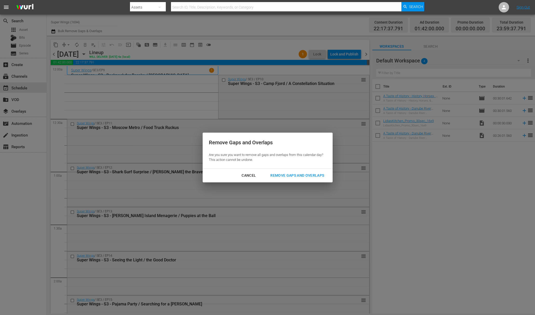
click at [299, 173] on div "Remove Gaps and Overlaps" at bounding box center [297, 176] width 62 height 6
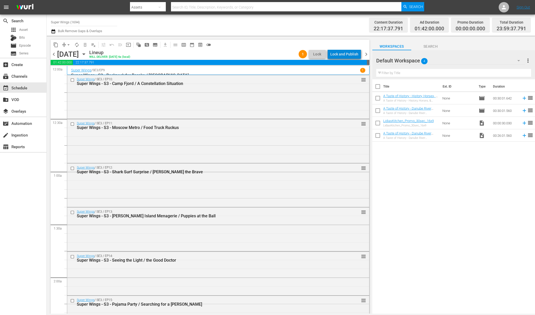
click at [347, 57] on div "Lock and Publish" at bounding box center [344, 54] width 28 height 9
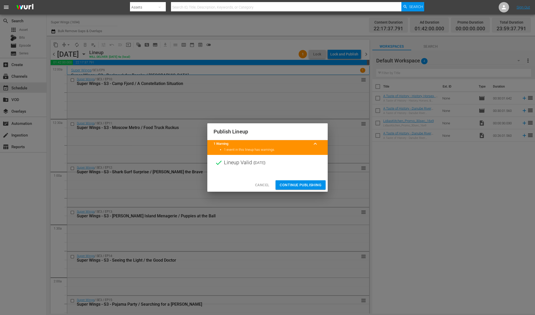
click at [302, 181] on button "Continue Publishing" at bounding box center [301, 186] width 50 height 10
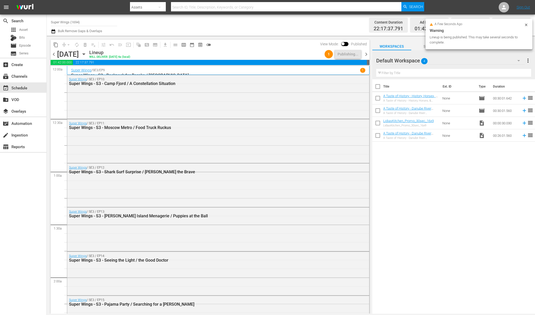
click at [302, 183] on div "Super Wings / SE3 / EP12: Super Wings - S3 - Shark Surf Surprise / Olivia the B…" at bounding box center [218, 185] width 302 height 43
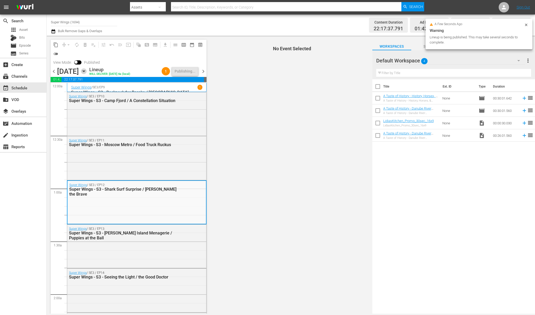
click at [85, 71] on icon "button" at bounding box center [83, 71] width 2 height 1
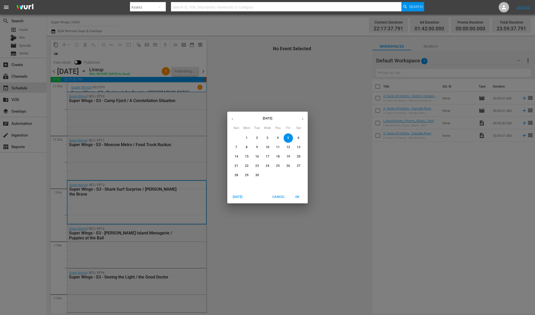
click at [297, 137] on span "6" at bounding box center [298, 138] width 9 height 4
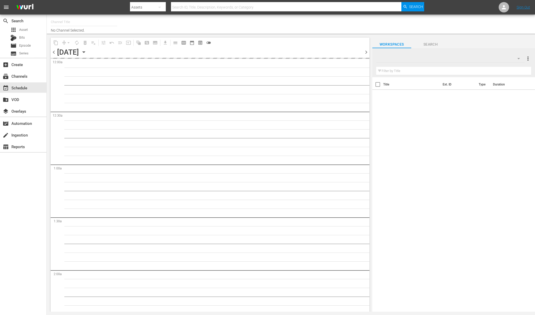
type input "Super Wings (1694)"
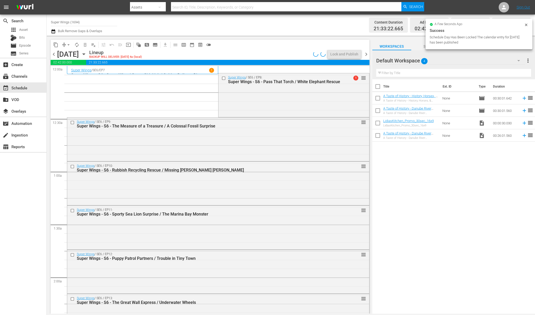
click at [70, 44] on span "arrow_drop_down" at bounding box center [68, 44] width 5 height 5
click at [71, 73] on li "Align to End of Previous Day" at bounding box center [69, 72] width 54 height 9
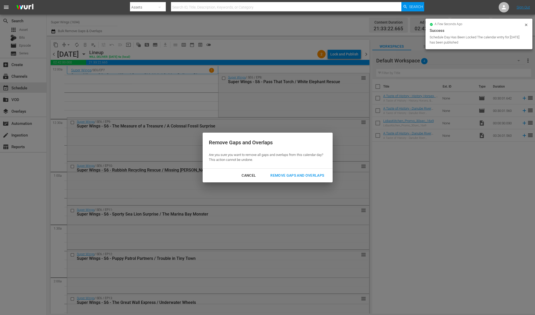
click at [288, 176] on div "Remove Gaps and Overlaps" at bounding box center [297, 176] width 62 height 6
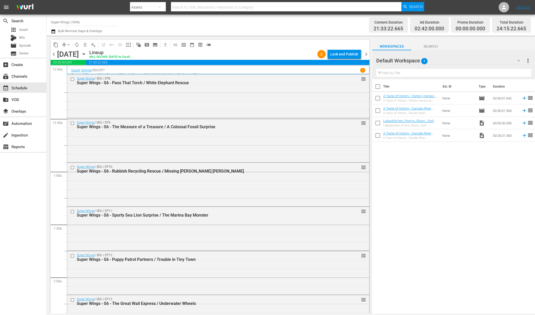
click at [344, 54] on div "Lock and Publish" at bounding box center [344, 54] width 28 height 9
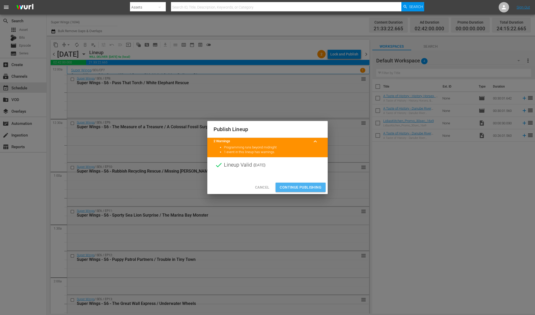
click at [301, 187] on span "Continue Publishing" at bounding box center [301, 187] width 42 height 6
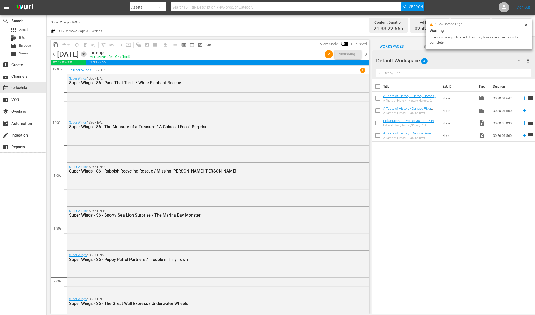
click at [87, 53] on icon "button" at bounding box center [84, 54] width 6 height 6
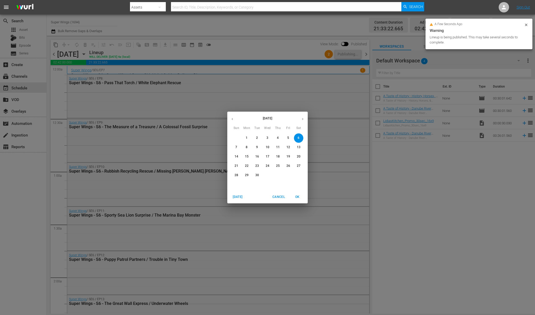
click at [234, 148] on span "7" at bounding box center [236, 147] width 9 height 4
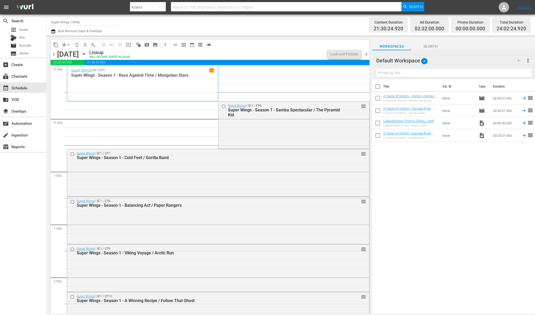
click at [69, 46] on span "arrow_drop_down" at bounding box center [68, 44] width 5 height 5
click at [70, 72] on li "Align to End of Previous Day" at bounding box center [69, 72] width 54 height 9
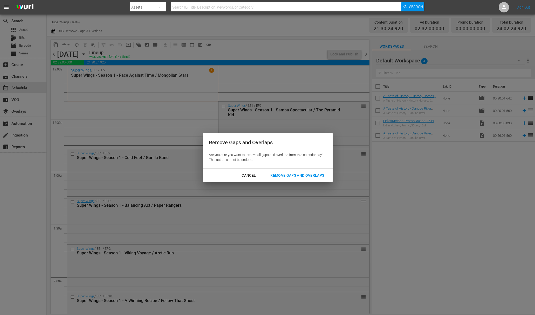
click at [302, 176] on div "Remove Gaps and Overlaps" at bounding box center [297, 176] width 62 height 6
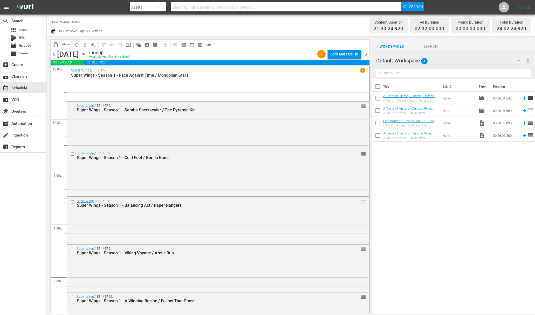
click at [346, 54] on div "Lock and Publish" at bounding box center [344, 54] width 28 height 9
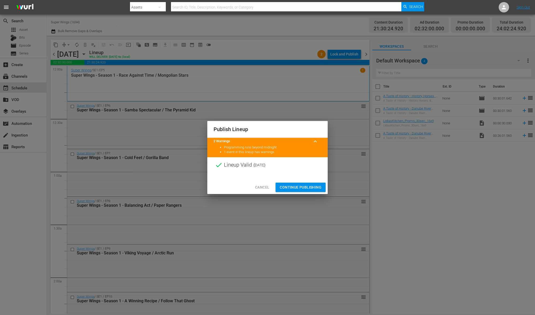
click at [301, 187] on span "Continue Publishing" at bounding box center [301, 187] width 42 height 6
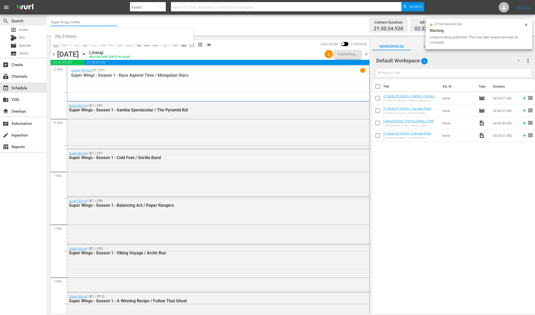
drag, startPoint x: 86, startPoint y: 23, endPoint x: 42, endPoint y: 15, distance: 45.0
click at [47, 0] on div "search Search apps Asset Bits movie Episode subtitles Series add_box Create sub…" at bounding box center [291, 0] width 488 height 0
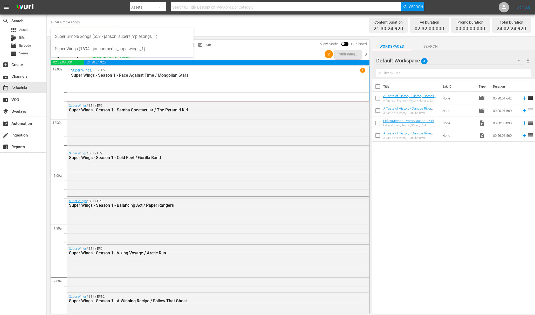
click at [51, 33] on div "Super Simple Songs (559 - janson_supersimplesongs_1)" at bounding box center [122, 36] width 143 height 12
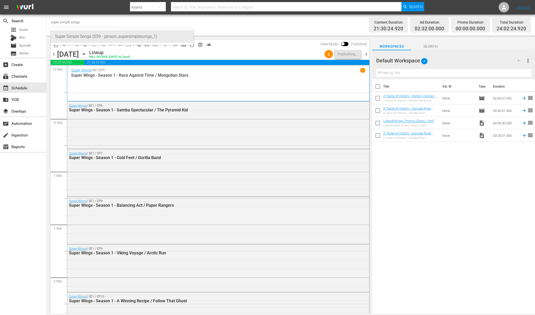
type input "Super Simple Songs (559 - janson_supersimplesongs_1)"
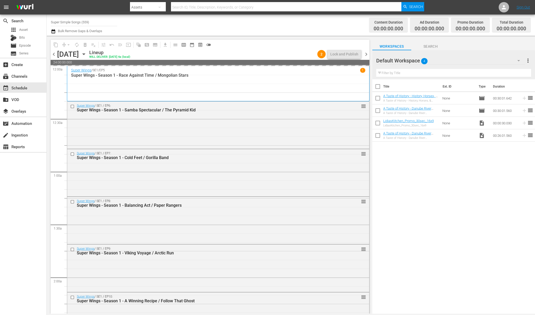
click at [85, 54] on icon "button" at bounding box center [83, 54] width 2 height 1
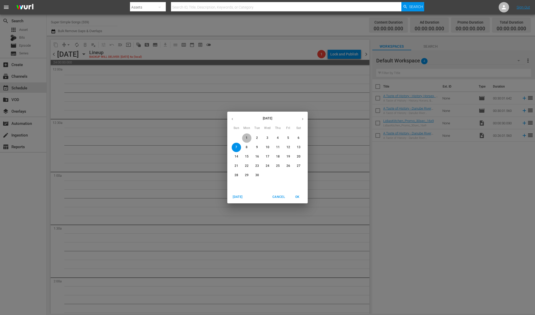
click at [245, 137] on span "1" at bounding box center [246, 138] width 9 height 4
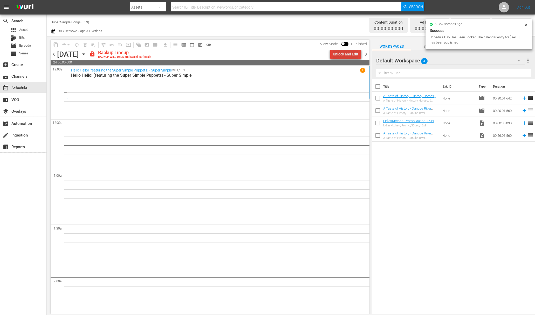
click at [348, 53] on div "Unlock and Edit" at bounding box center [345, 54] width 25 height 9
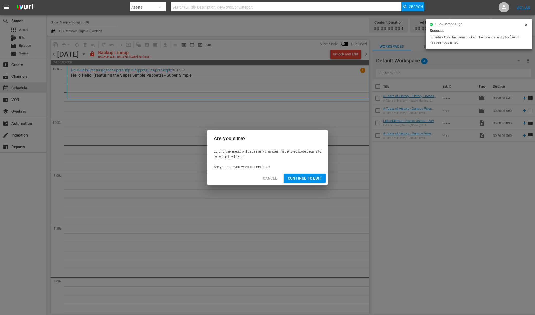
click at [315, 178] on span "Continue to Edit" at bounding box center [305, 178] width 34 height 6
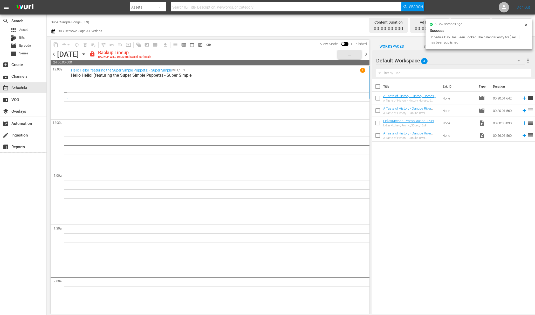
click at [87, 54] on icon "button" at bounding box center [84, 54] width 6 height 6
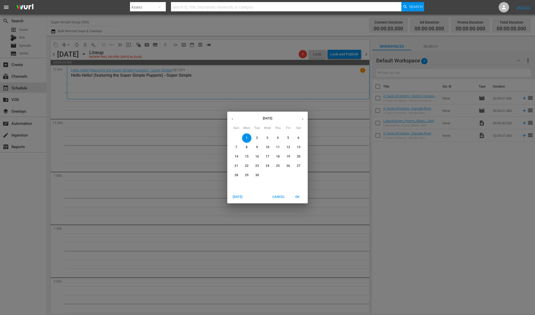
click at [257, 137] on p "2" at bounding box center [257, 138] width 2 height 4
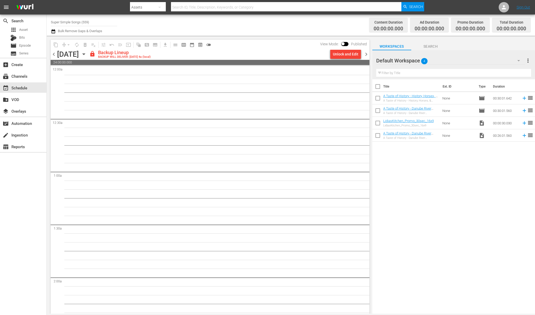
click at [349, 55] on div "Unlock and Edit" at bounding box center [345, 54] width 25 height 9
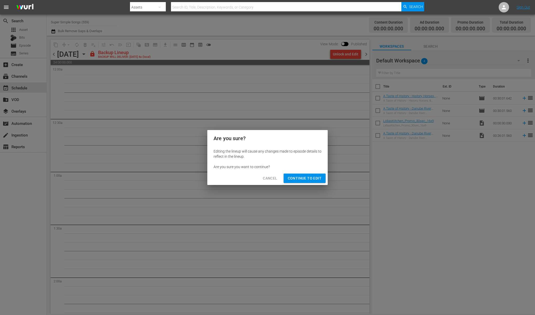
click at [306, 176] on span "Continue to Edit" at bounding box center [305, 178] width 34 height 6
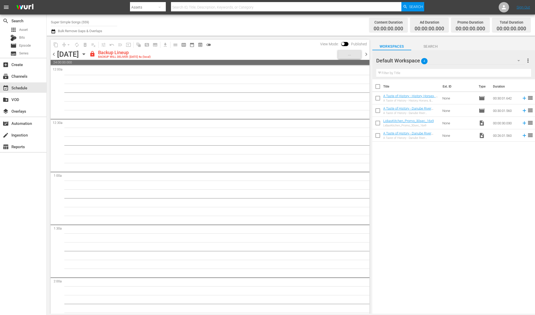
click at [87, 52] on icon "button" at bounding box center [84, 54] width 6 height 6
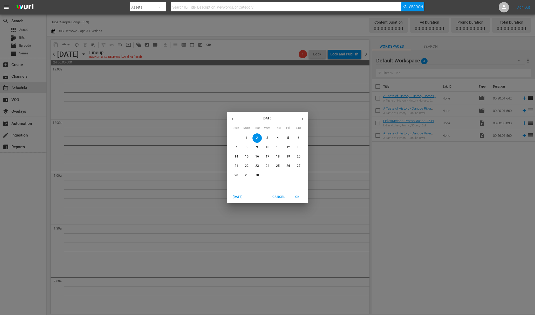
click at [269, 139] on span "3" at bounding box center [267, 138] width 9 height 4
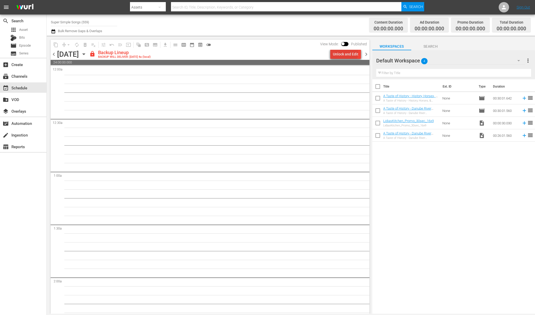
click at [346, 53] on div "Unlock and Edit" at bounding box center [345, 54] width 25 height 9
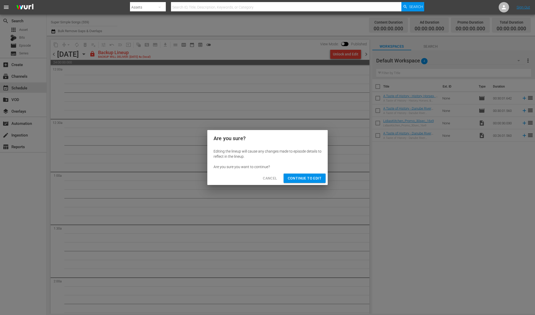
click at [311, 177] on span "Continue to Edit" at bounding box center [305, 178] width 34 height 6
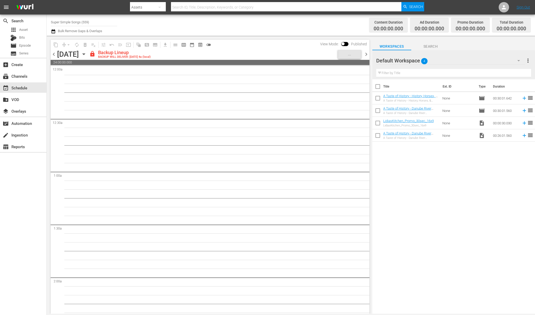
click at [85, 54] on icon "button" at bounding box center [83, 54] width 2 height 1
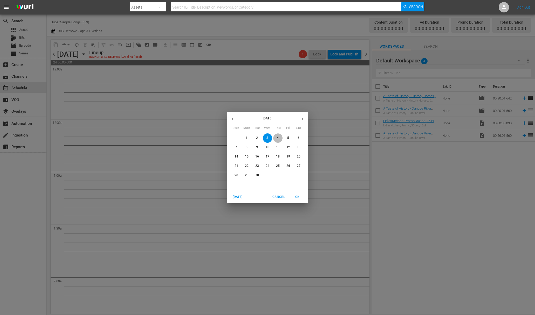
click at [278, 138] on p "4" at bounding box center [278, 138] width 2 height 4
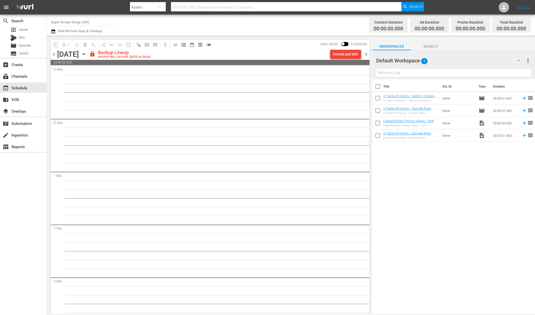
click at [349, 53] on div "Unlock and Edit" at bounding box center [345, 54] width 25 height 9
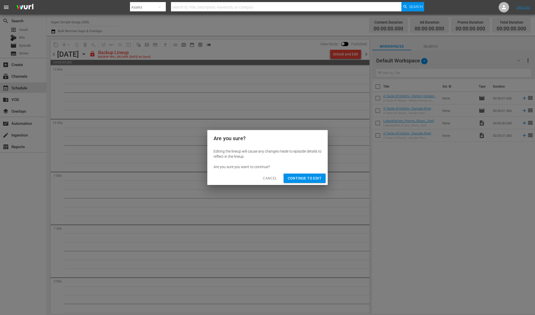
click at [314, 177] on span "Continue to Edit" at bounding box center [305, 178] width 34 height 6
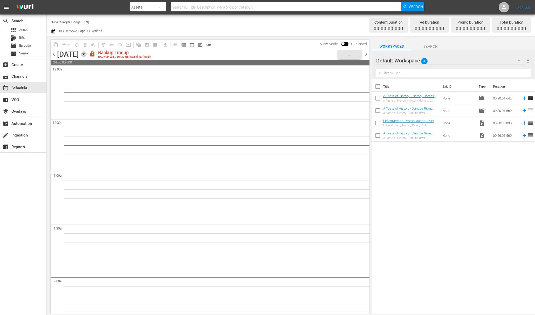
click at [87, 54] on icon "button" at bounding box center [84, 54] width 6 height 6
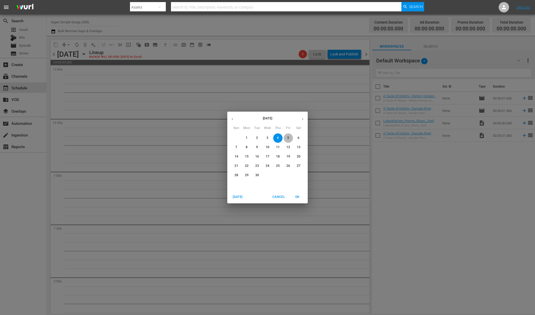
click at [288, 140] on p "5" at bounding box center [288, 138] width 2 height 4
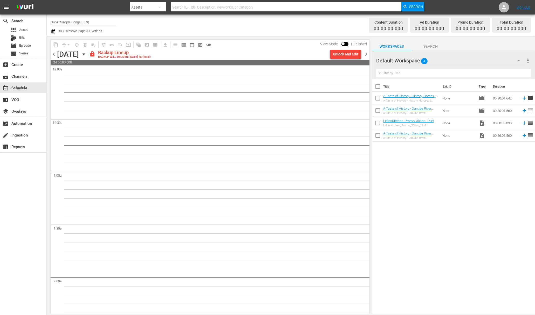
click at [349, 53] on div "Unlock and Edit" at bounding box center [345, 54] width 25 height 9
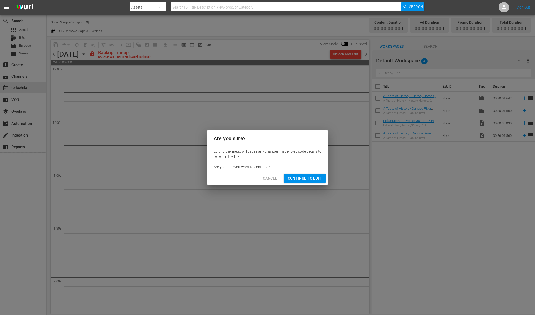
click at [313, 174] on button "Continue to Edit" at bounding box center [305, 179] width 42 height 10
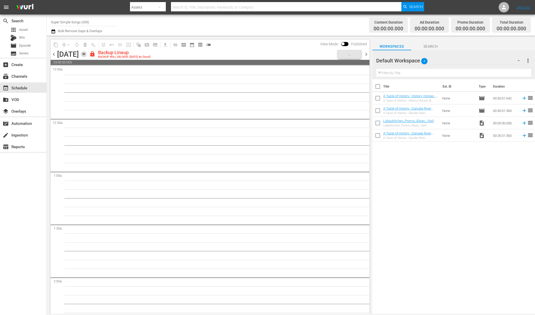
click at [85, 54] on icon "button" at bounding box center [83, 54] width 2 height 1
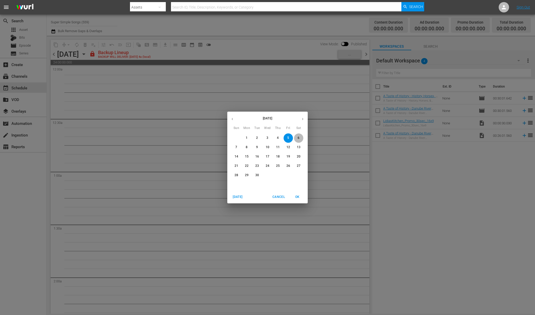
click at [300, 139] on span "6" at bounding box center [298, 138] width 9 height 4
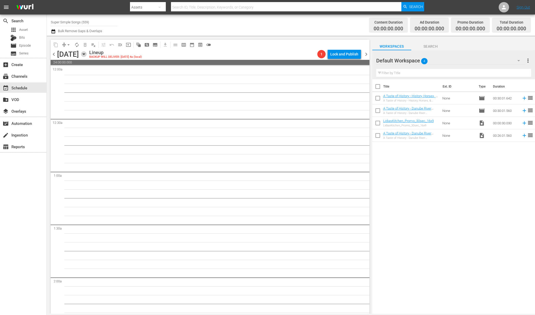
click at [87, 53] on icon "button" at bounding box center [84, 54] width 6 height 6
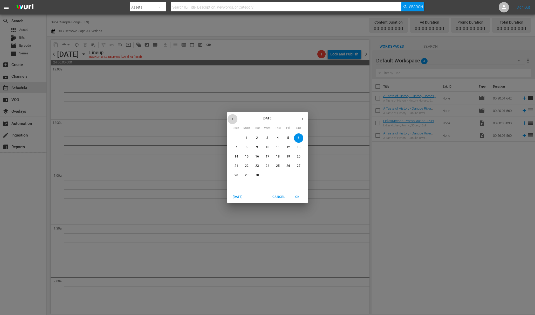
click at [232, 119] on icon "button" at bounding box center [232, 119] width 1 height 2
click at [247, 165] on p "18" at bounding box center [247, 166] width 4 height 4
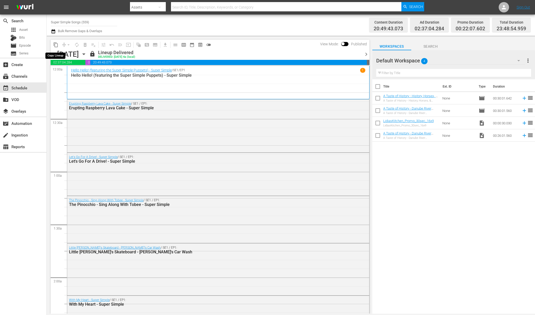
click at [57, 45] on span "content_copy" at bounding box center [55, 44] width 5 height 5
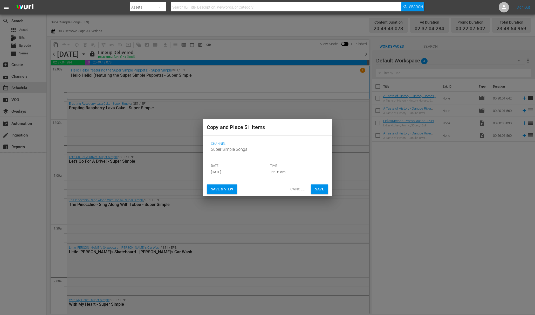
click at [235, 175] on input "Aug 31st 2025" at bounding box center [238, 172] width 54 height 8
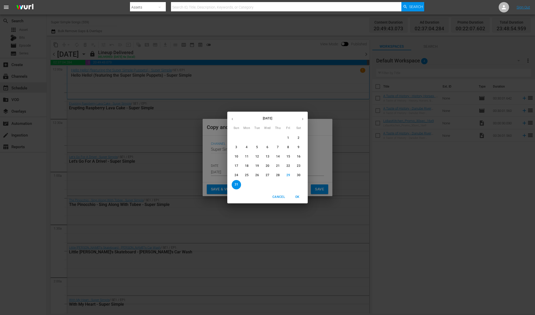
click at [304, 119] on icon "button" at bounding box center [303, 119] width 4 height 4
click at [248, 140] on span "1" at bounding box center [246, 138] width 9 height 4
type input "Sep 1st 2025"
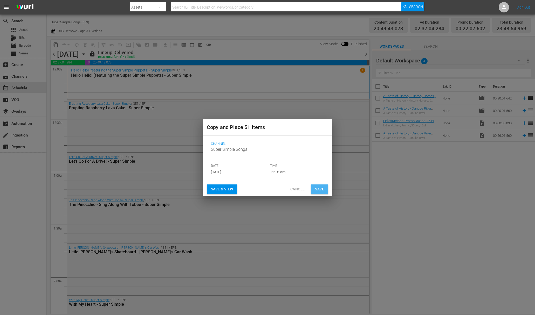
click at [318, 188] on span "Save" at bounding box center [319, 189] width 9 height 6
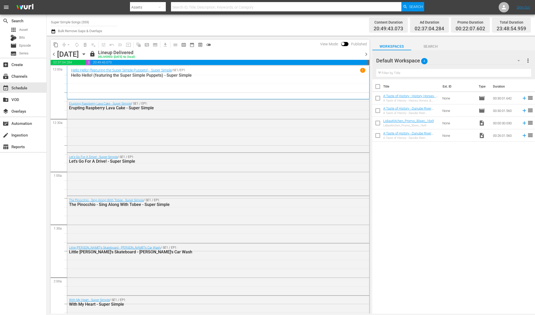
click at [85, 54] on icon "button" at bounding box center [83, 54] width 2 height 1
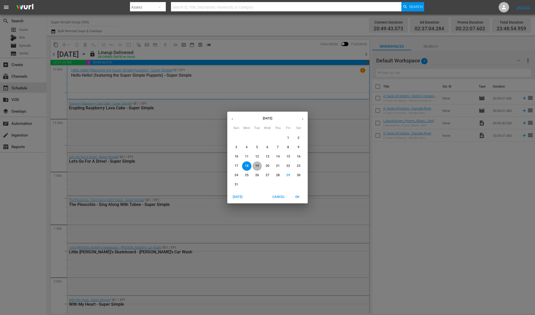
click at [257, 166] on p "19" at bounding box center [257, 166] width 4 height 4
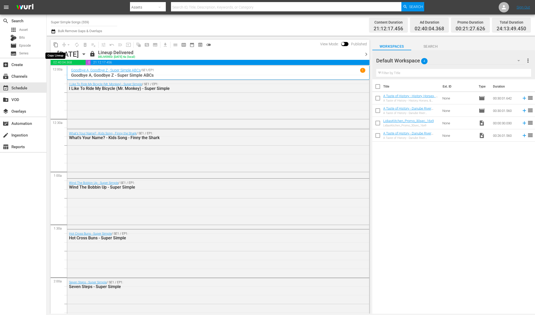
click at [55, 46] on span "content_copy" at bounding box center [55, 44] width 5 height 5
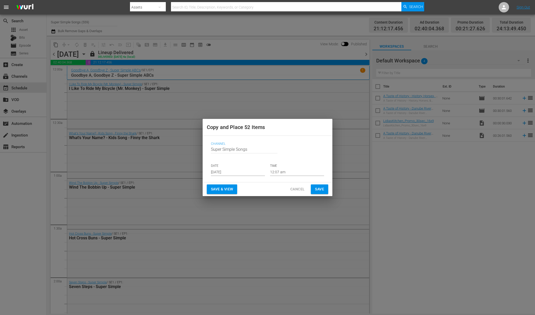
click at [240, 172] on input "Aug 31st 2025" at bounding box center [238, 172] width 54 height 8
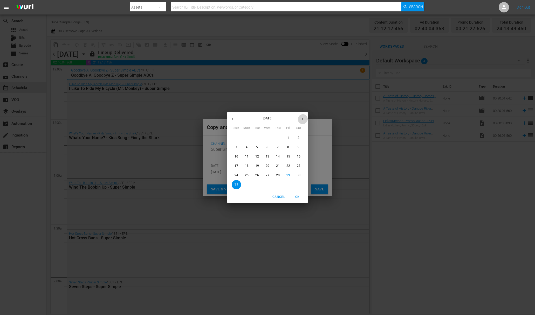
click at [303, 118] on icon "button" at bounding box center [303, 119] width 4 height 4
click at [258, 137] on span "2" at bounding box center [256, 138] width 9 height 4
type input "Sep 2nd 2025"
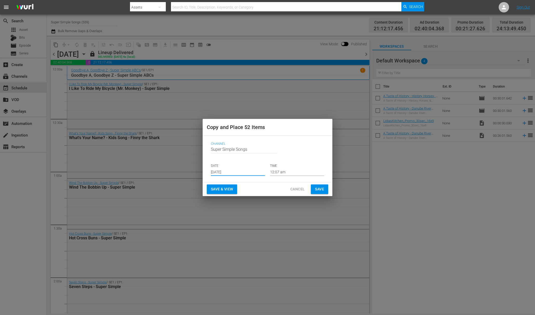
click at [323, 189] on span "Save" at bounding box center [319, 189] width 9 height 6
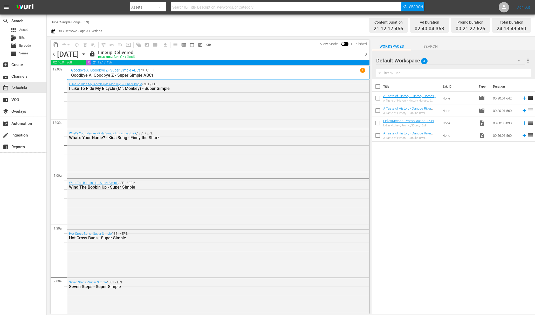
click at [87, 55] on icon "button" at bounding box center [84, 54] width 6 height 6
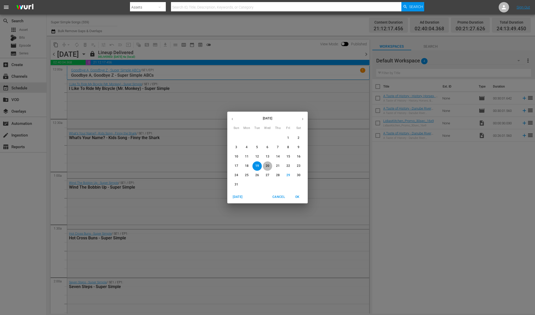
click at [268, 166] on p "20" at bounding box center [268, 166] width 4 height 4
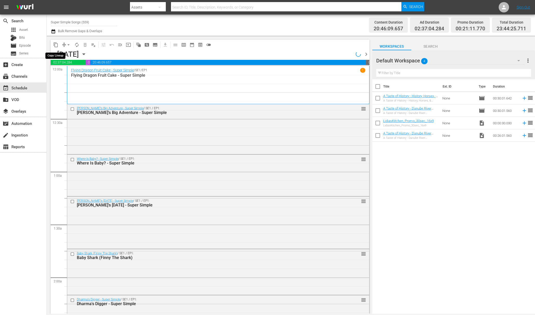
click at [56, 45] on span "content_copy" at bounding box center [55, 44] width 5 height 5
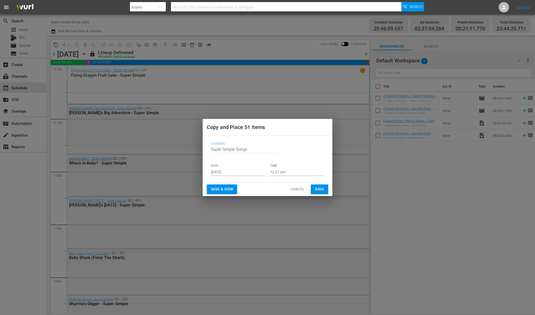
click at [237, 170] on input "Aug 31st 2025" at bounding box center [238, 172] width 54 height 8
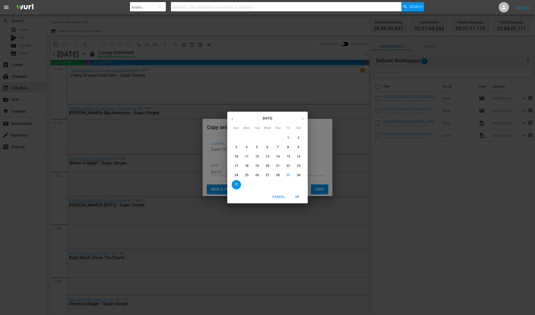
click at [304, 120] on icon "button" at bounding box center [303, 119] width 4 height 4
click at [262, 140] on div "2" at bounding box center [257, 138] width 10 height 9
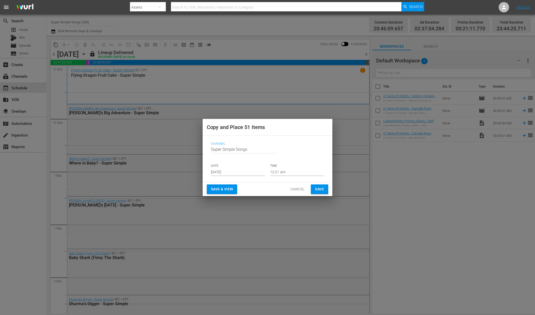
click at [250, 168] on p "DATE" at bounding box center [238, 166] width 54 height 4
click at [251, 169] on input "Sep 2nd 2025" at bounding box center [238, 172] width 54 height 8
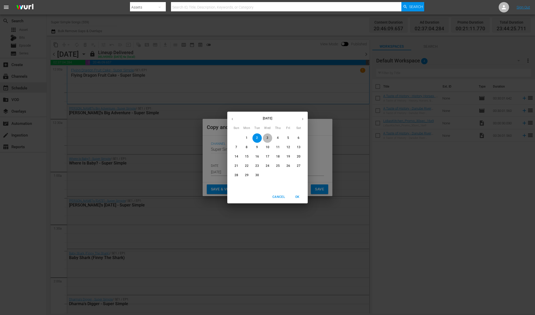
click at [271, 137] on span "3" at bounding box center [267, 138] width 9 height 4
type input "Sep 3rd 2025"
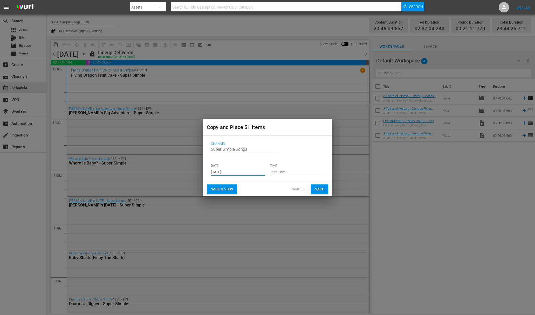
click at [319, 188] on span "Save" at bounding box center [319, 189] width 9 height 6
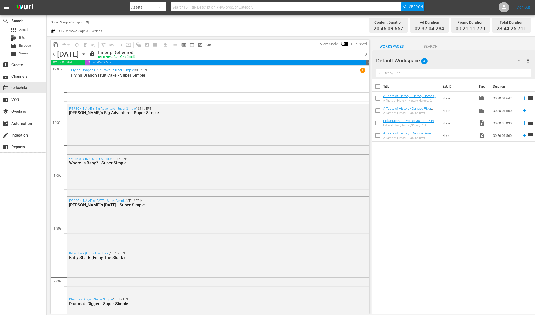
click at [87, 56] on icon "button" at bounding box center [84, 54] width 6 height 6
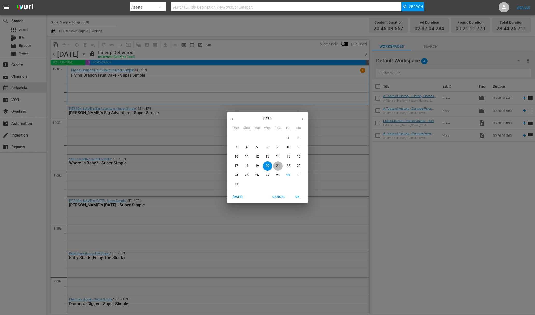
click at [277, 167] on p "21" at bounding box center [278, 166] width 4 height 4
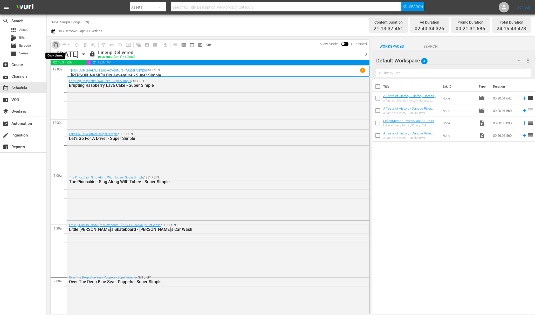
click at [57, 45] on span "content_copy" at bounding box center [55, 44] width 5 height 5
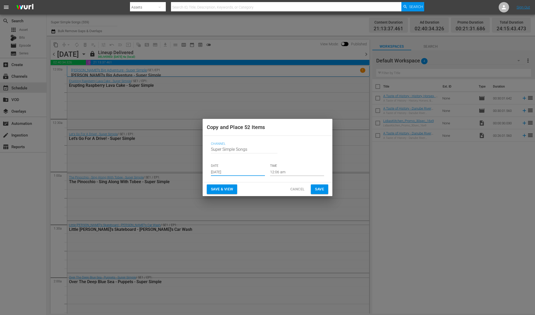
click at [243, 174] on input "Aug 31st 2025" at bounding box center [238, 172] width 54 height 8
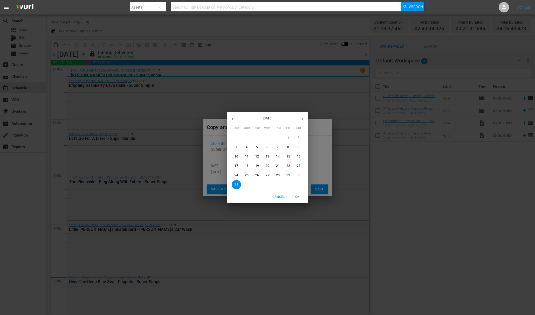
click at [305, 116] on button "button" at bounding box center [303, 119] width 10 height 10
click at [277, 138] on p "4" at bounding box center [278, 138] width 2 height 4
type input "Sep 4th 2025"
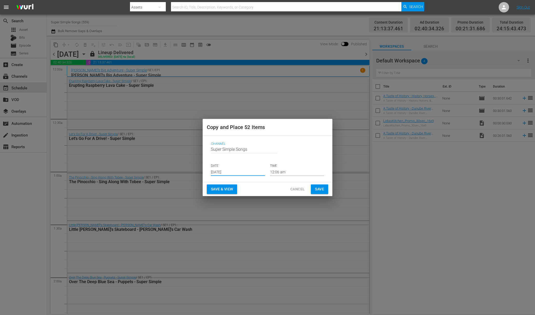
click at [321, 189] on span "Save" at bounding box center [319, 189] width 9 height 6
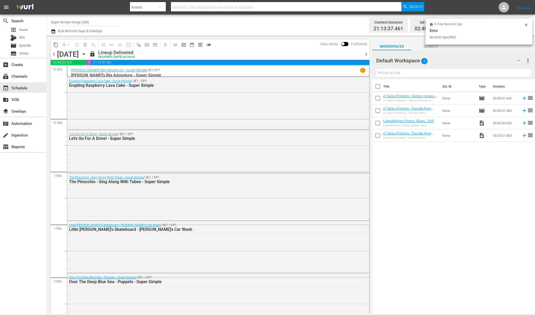
click at [95, 54] on span "lock" at bounding box center [92, 54] width 6 height 6
click at [132, 48] on span "input" at bounding box center [128, 45] width 8 height 8
click at [87, 52] on icon "button" at bounding box center [84, 54] width 6 height 6
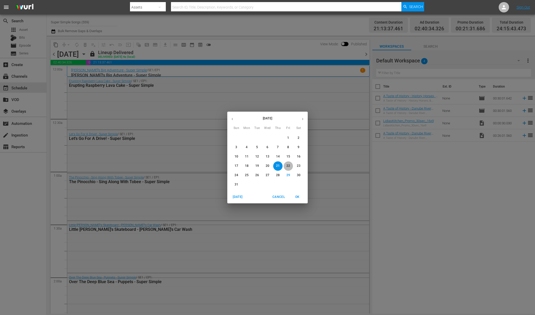
click at [291, 167] on span "22" at bounding box center [288, 166] width 9 height 4
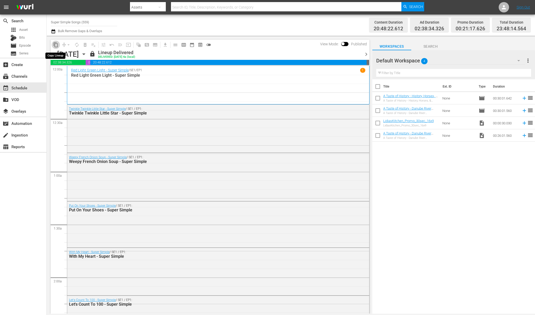
click at [57, 46] on span "content_copy" at bounding box center [55, 44] width 5 height 5
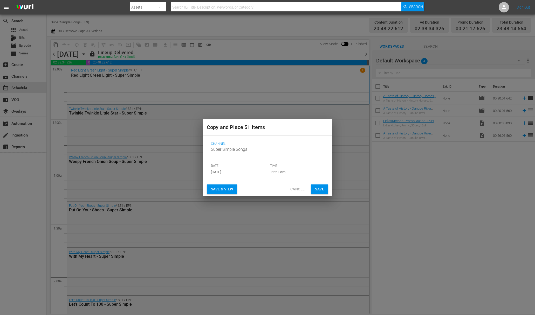
click at [240, 172] on input "Aug 31st 2025" at bounding box center [238, 172] width 54 height 8
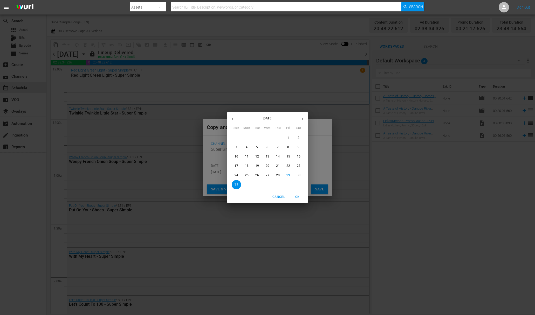
click at [305, 118] on button "button" at bounding box center [303, 119] width 10 height 10
click at [288, 137] on p "5" at bounding box center [288, 138] width 2 height 4
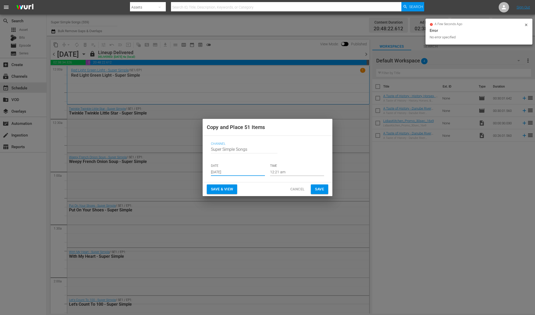
type input "Sep 5th 2025"
click at [318, 190] on span "Save" at bounding box center [319, 189] width 9 height 6
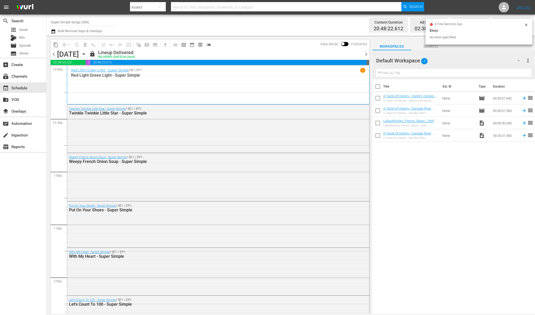
click at [85, 54] on icon "button" at bounding box center [83, 54] width 2 height 1
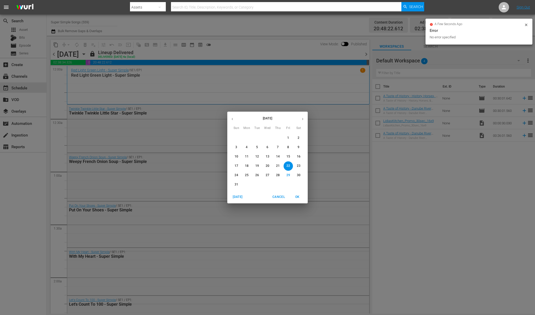
click at [298, 164] on p "23" at bounding box center [299, 166] width 4 height 4
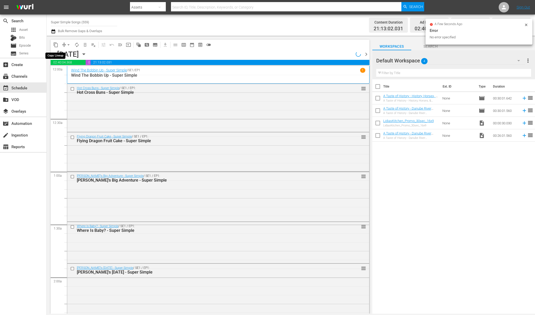
click at [56, 45] on span "content_copy" at bounding box center [55, 44] width 5 height 5
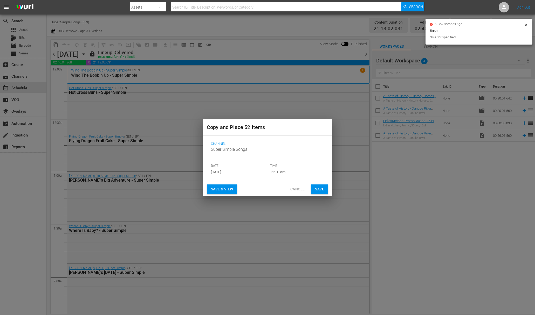
click at [246, 171] on input "Aug 31st 2025" at bounding box center [238, 172] width 54 height 8
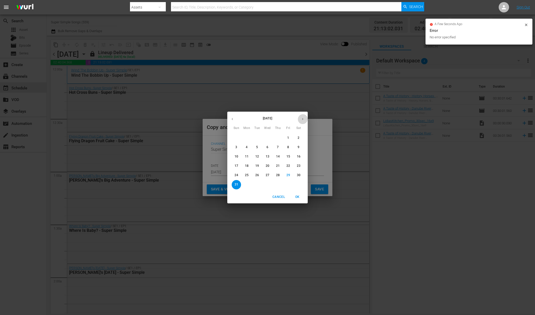
click at [303, 119] on icon "button" at bounding box center [303, 119] width 4 height 4
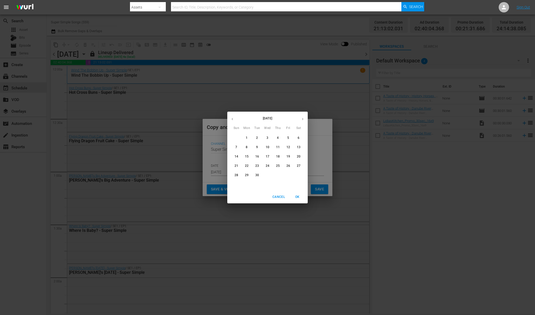
click at [237, 146] on span "7" at bounding box center [236, 147] width 9 height 4
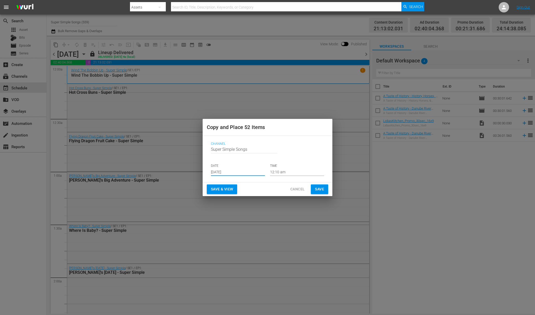
click at [251, 170] on input "Sep 7th 2025" at bounding box center [238, 172] width 54 height 8
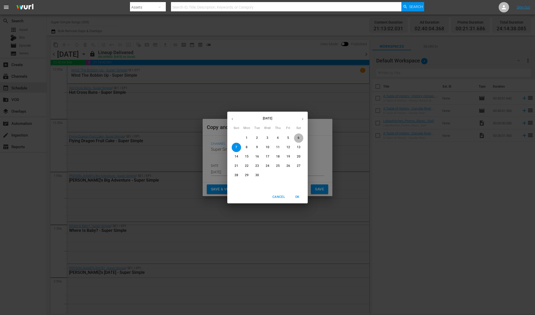
click at [297, 136] on span "6" at bounding box center [298, 138] width 9 height 4
type input "Sep 6th 2025"
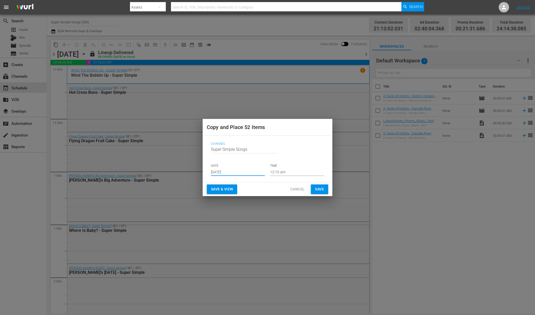
click at [322, 190] on span "Save" at bounding box center [319, 189] width 9 height 6
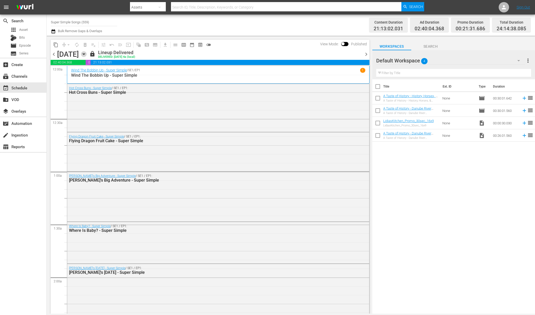
click at [87, 53] on icon "button" at bounding box center [84, 54] width 6 height 6
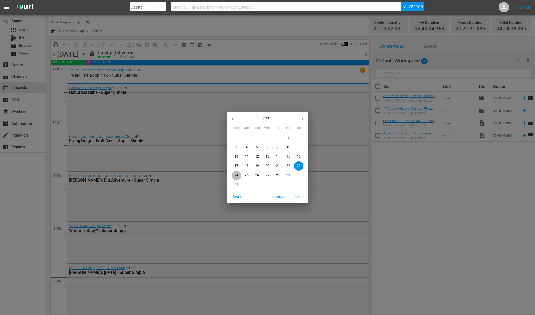
click at [235, 174] on p "24" at bounding box center [237, 175] width 4 height 4
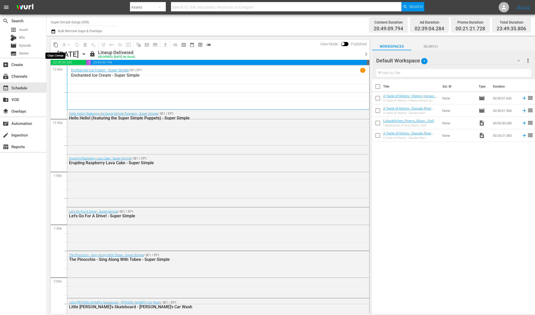
click at [58, 44] on span "content_copy" at bounding box center [55, 44] width 5 height 5
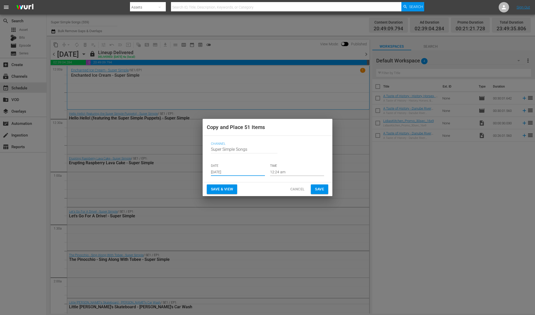
click at [234, 171] on input "Aug 31st 2025" at bounding box center [238, 172] width 54 height 8
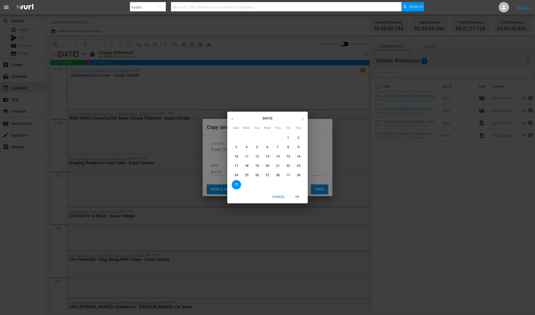
click at [305, 120] on button "button" at bounding box center [303, 119] width 10 height 10
click at [237, 146] on p "7" at bounding box center [236, 147] width 2 height 4
type input "Sep 7th 2025"
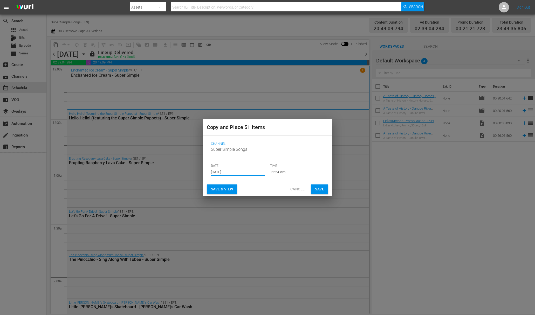
click at [322, 187] on span "Save" at bounding box center [319, 189] width 9 height 6
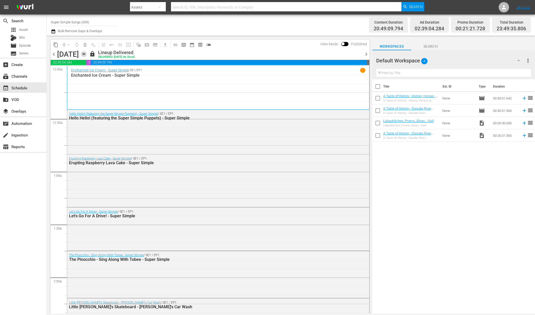
click at [87, 55] on icon "button" at bounding box center [84, 54] width 6 height 6
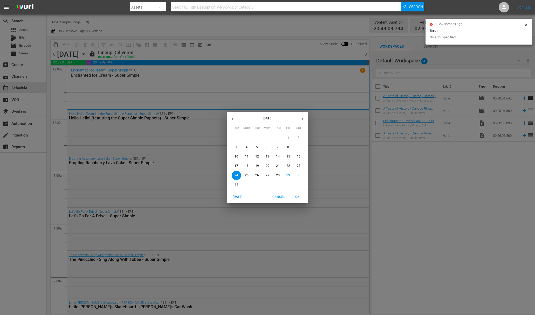
click at [304, 116] on button "button" at bounding box center [303, 119] width 10 height 10
click at [247, 141] on button "1" at bounding box center [246, 138] width 9 height 9
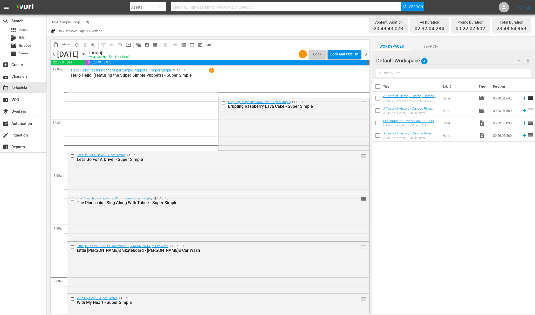
click at [67, 43] on span "arrow_drop_down" at bounding box center [68, 44] width 5 height 5
click at [73, 75] on li "Align to End of Previous Day" at bounding box center [69, 72] width 54 height 9
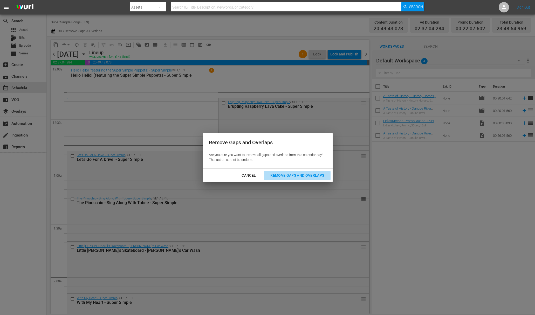
click at [299, 172] on button "Remove Gaps and Overlaps" at bounding box center [297, 176] width 66 height 10
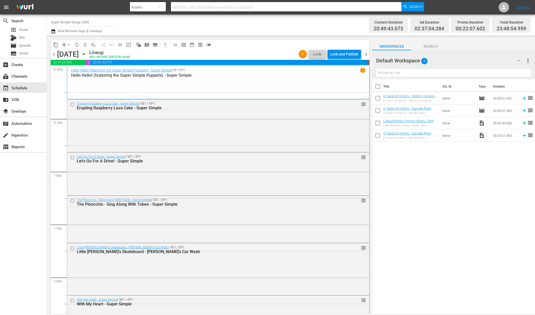
click at [345, 55] on div "Lock and Publish" at bounding box center [344, 54] width 28 height 9
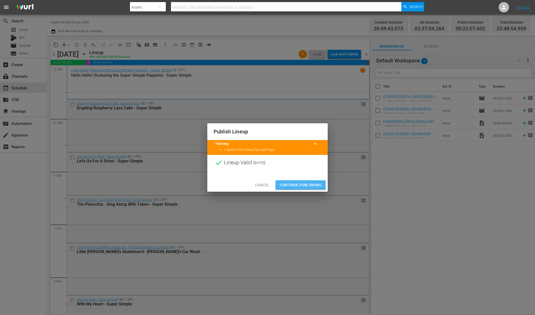
click at [304, 183] on span "Continue Publishing" at bounding box center [301, 185] width 42 height 6
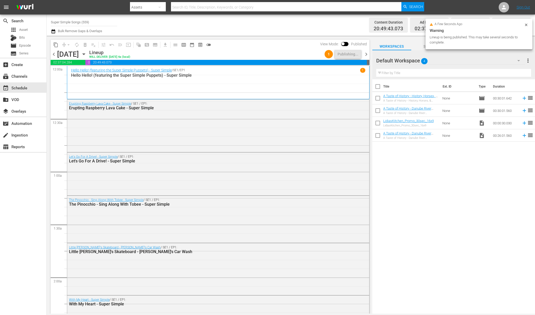
click at [87, 53] on icon "button" at bounding box center [84, 54] width 6 height 6
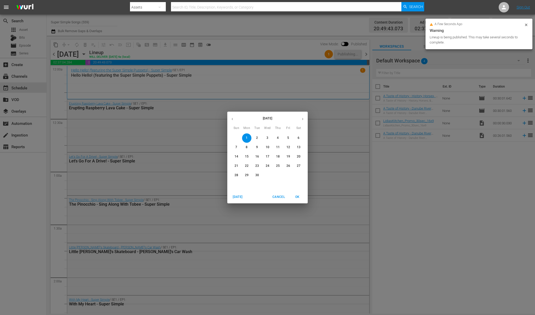
click at [257, 135] on button "2" at bounding box center [256, 138] width 9 height 9
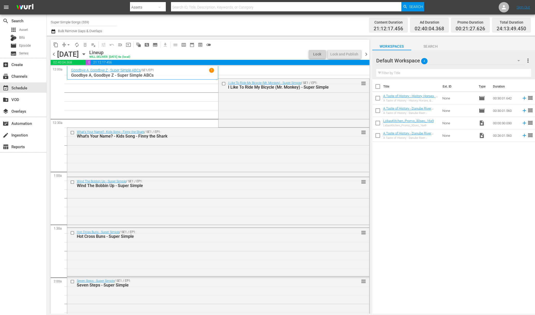
click at [67, 45] on span "arrow_drop_down" at bounding box center [68, 44] width 5 height 5
click at [72, 72] on li "Align to End of Previous Day" at bounding box center [69, 72] width 54 height 9
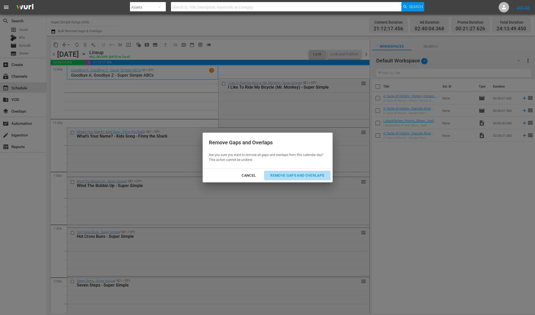
click at [285, 174] on div "Remove Gaps and Overlaps" at bounding box center [297, 176] width 62 height 6
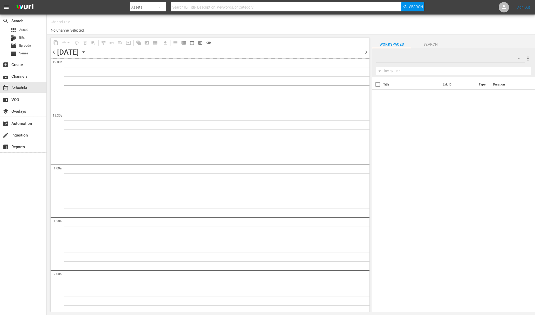
type input "Super Simple Songs (559)"
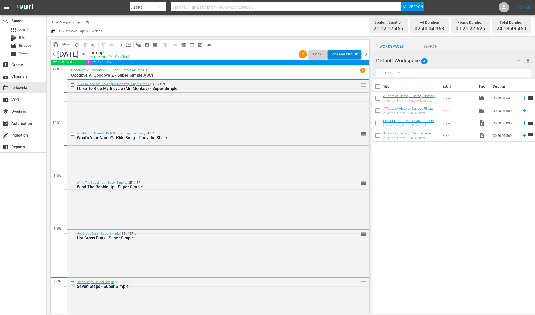
click at [346, 55] on div "Lock and Publish" at bounding box center [344, 54] width 28 height 9
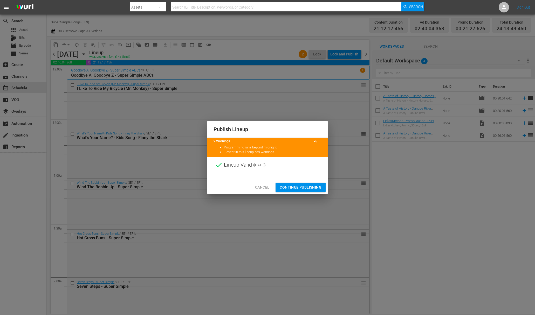
click at [303, 185] on span "Continue Publishing" at bounding box center [301, 187] width 42 height 6
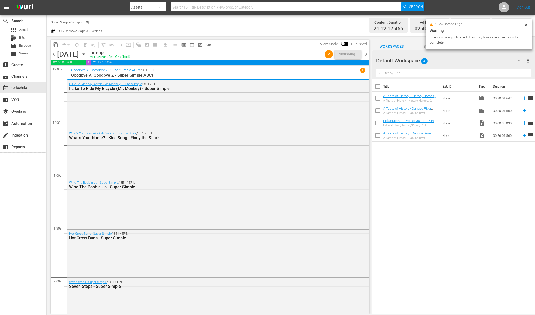
click at [87, 55] on icon "button" at bounding box center [84, 54] width 6 height 6
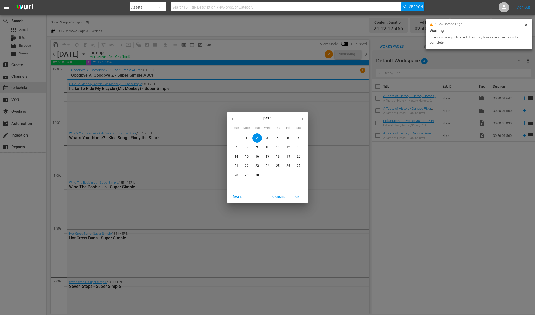
click at [263, 137] on span "3" at bounding box center [267, 138] width 9 height 4
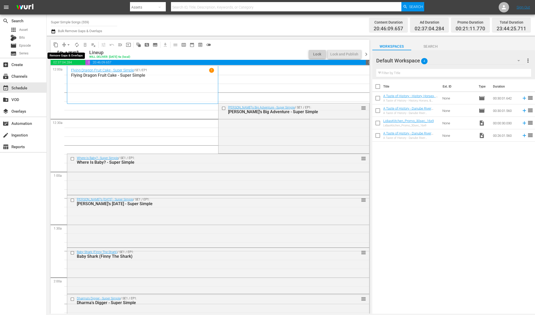
click at [65, 46] on button "arrow_drop_down" at bounding box center [68, 45] width 8 height 8
click at [75, 73] on li "Align to End of Previous Day" at bounding box center [69, 72] width 54 height 9
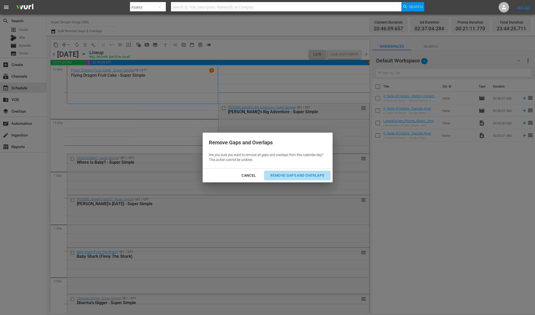
click at [288, 174] on div "Remove Gaps and Overlaps" at bounding box center [297, 176] width 62 height 6
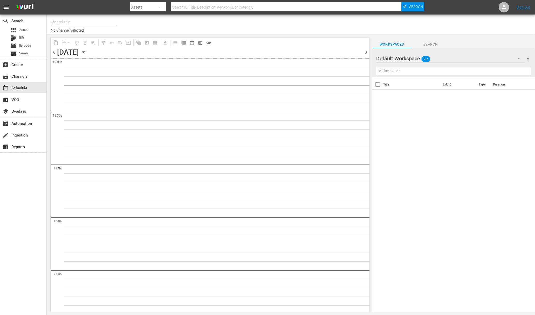
type input "Super Simple Songs (559)"
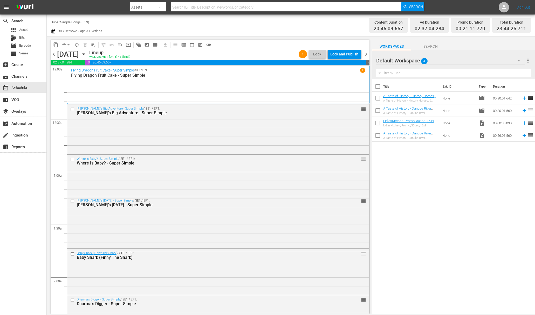
click at [345, 54] on div "Lock and Publish" at bounding box center [344, 54] width 28 height 9
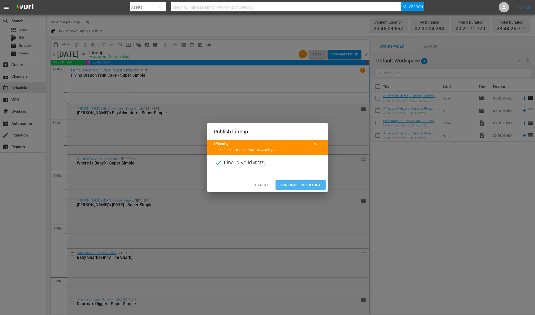
click at [303, 184] on span "Continue Publishing" at bounding box center [301, 185] width 42 height 6
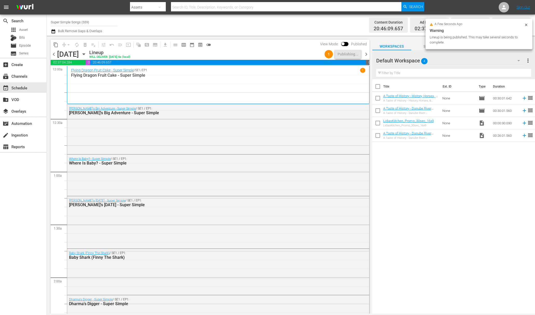
click at [87, 54] on icon "button" at bounding box center [84, 54] width 6 height 6
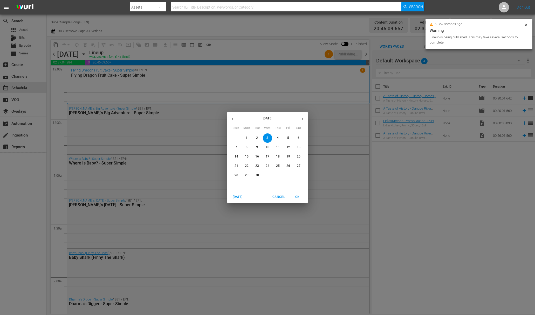
click at [278, 138] on p "4" at bounding box center [278, 138] width 2 height 4
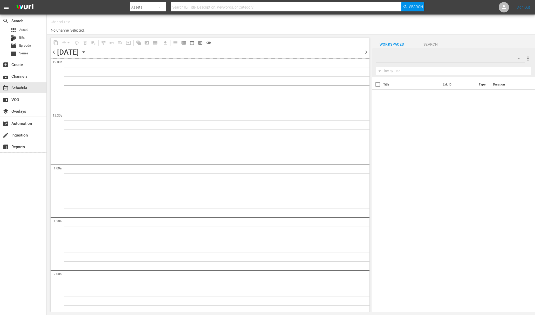
type input "Super Simple Songs (559)"
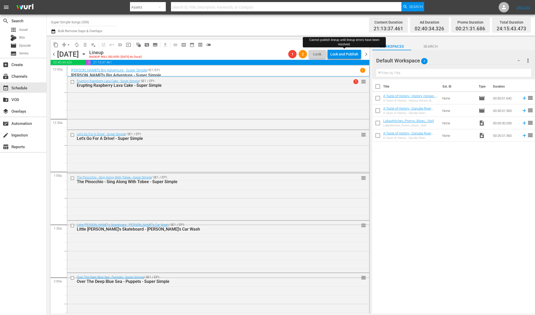
click at [346, 53] on div "Lock and Publish" at bounding box center [344, 54] width 28 height 9
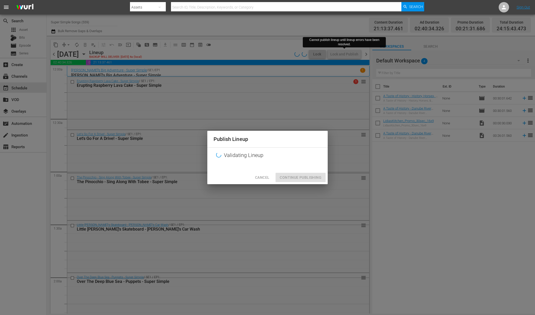
click at [268, 179] on span "Cancel" at bounding box center [262, 178] width 14 height 6
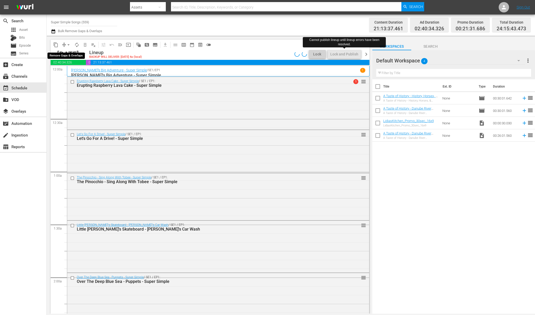
click at [67, 44] on span "arrow_drop_down" at bounding box center [68, 44] width 5 height 5
click at [69, 71] on li "Align to End of Previous Day" at bounding box center [69, 72] width 54 height 9
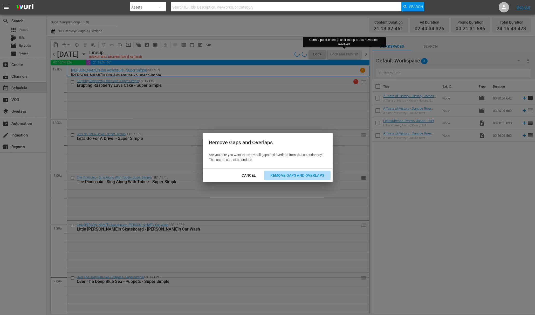
click at [319, 176] on div "Remove Gaps and Overlaps" at bounding box center [297, 176] width 62 height 6
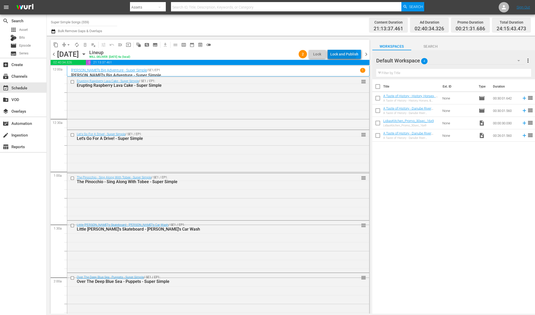
click at [345, 54] on div "Lock and Publish" at bounding box center [344, 54] width 28 height 9
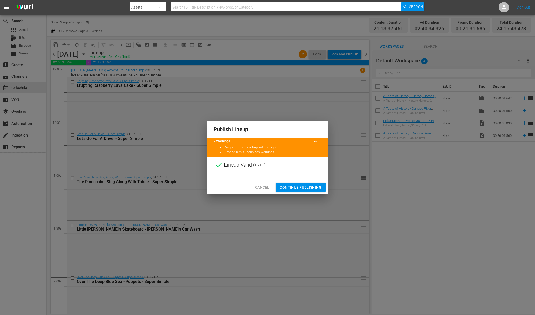
click at [303, 188] on span "Continue Publishing" at bounding box center [301, 187] width 42 height 6
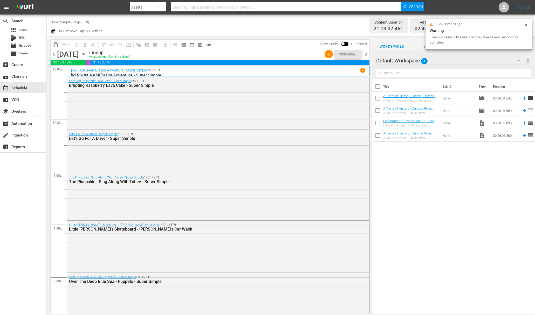
click at [87, 55] on icon "button" at bounding box center [84, 54] width 6 height 6
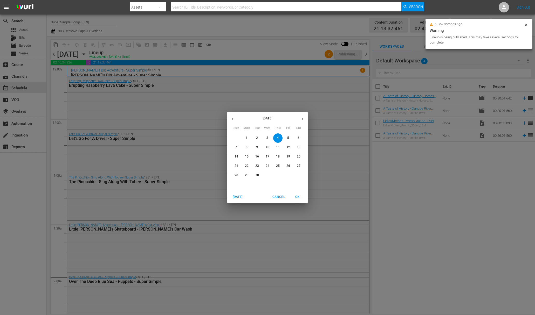
click at [290, 137] on span "5" at bounding box center [288, 138] width 9 height 4
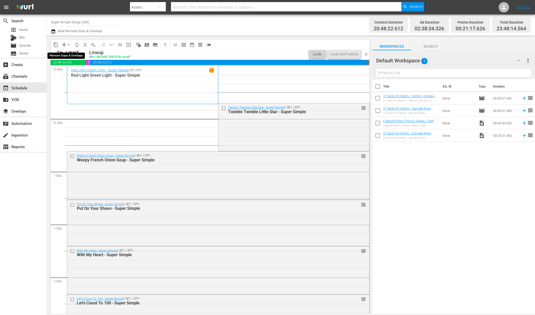
click at [65, 45] on button "arrow_drop_down" at bounding box center [68, 45] width 8 height 8
click at [73, 72] on li "Align to End of Previous Day" at bounding box center [69, 72] width 54 height 9
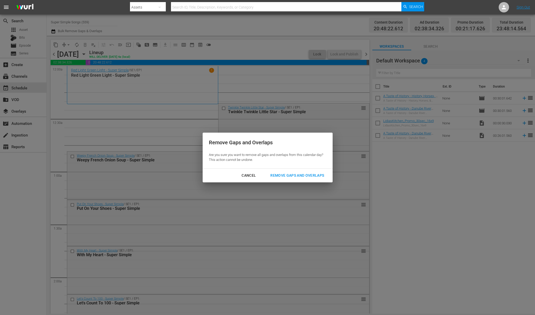
click at [297, 173] on div "Remove Gaps and Overlaps" at bounding box center [297, 176] width 62 height 6
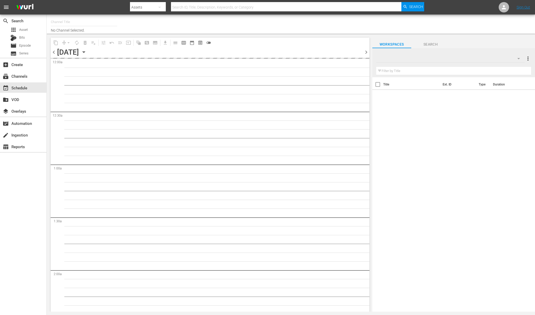
type input "Super Simple Songs (559)"
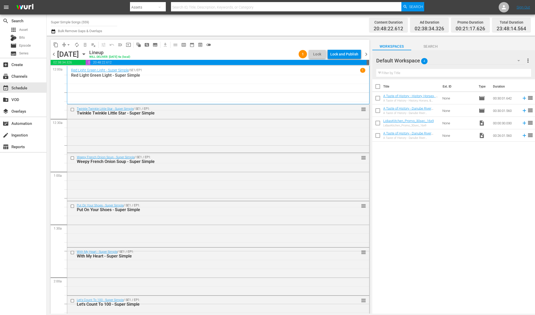
click at [343, 55] on div "Lock and Publish" at bounding box center [344, 54] width 28 height 9
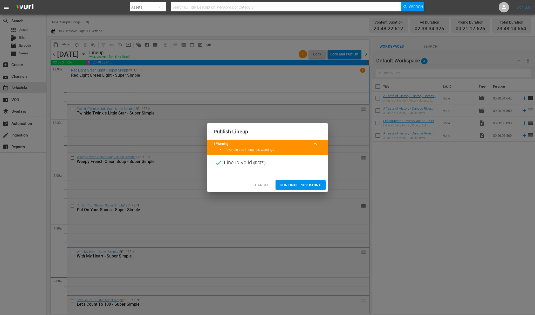
click at [303, 187] on span "Continue Publishing" at bounding box center [301, 185] width 42 height 6
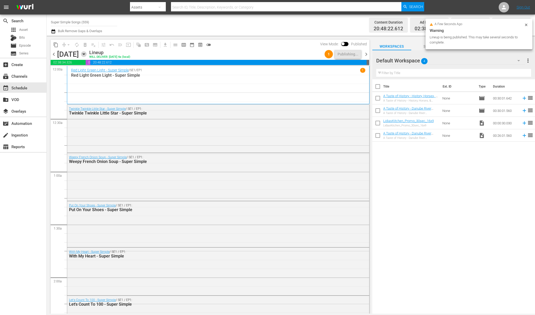
click at [85, 54] on icon "button" at bounding box center [83, 54] width 2 height 1
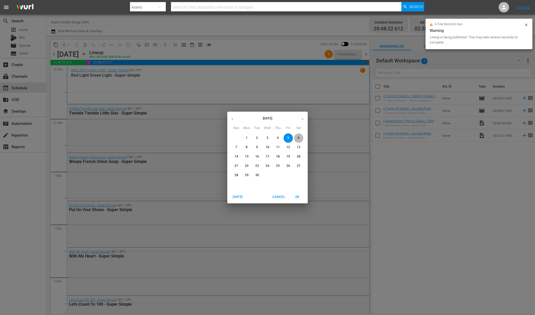
click at [300, 136] on span "6" at bounding box center [298, 138] width 9 height 4
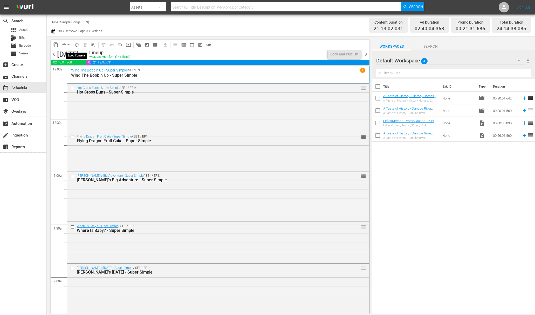
click at [67, 43] on span "arrow_drop_down" at bounding box center [68, 44] width 5 height 5
click at [73, 74] on li "Align to End of Previous Day" at bounding box center [69, 72] width 54 height 9
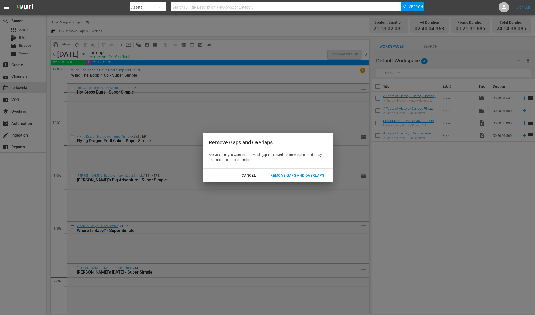
click at [300, 175] on div "Remove Gaps and Overlaps" at bounding box center [297, 176] width 62 height 6
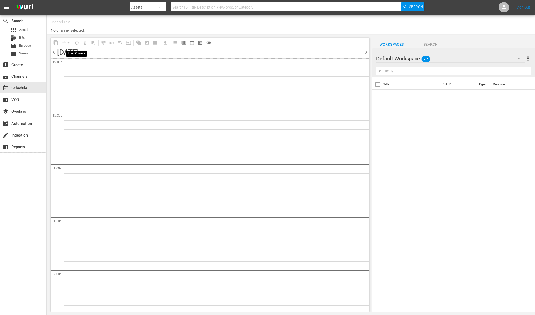
type input "Super Simple Songs (559)"
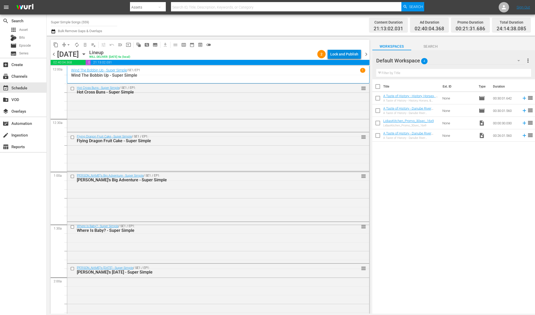
click at [353, 52] on div "Lock and Publish" at bounding box center [344, 54] width 28 height 9
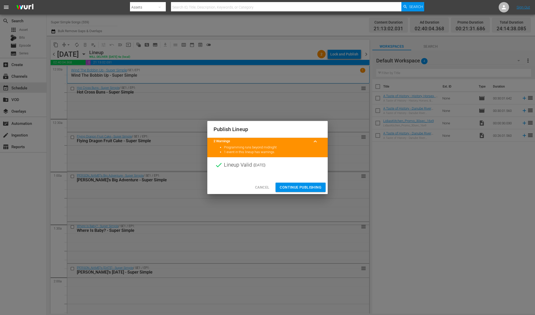
click at [301, 190] on span "Continue Publishing" at bounding box center [301, 187] width 42 height 6
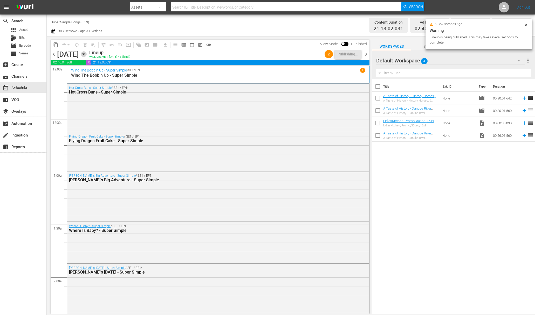
click at [87, 54] on icon "button" at bounding box center [84, 54] width 6 height 6
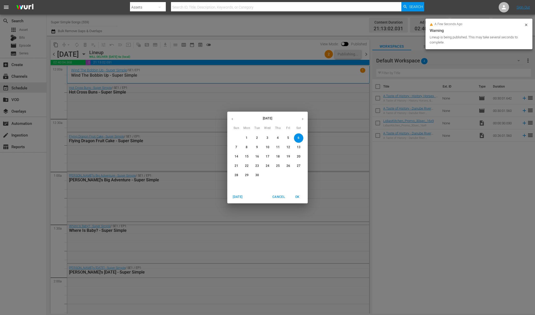
click at [237, 147] on span "7" at bounding box center [236, 147] width 9 height 4
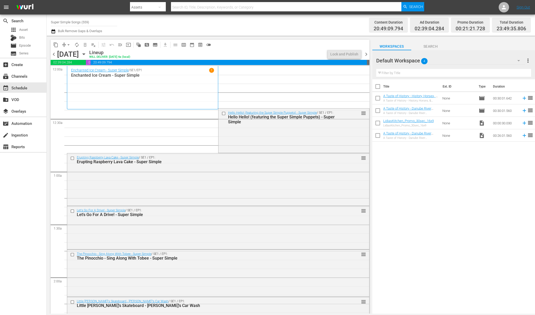
click at [68, 46] on span "arrow_drop_down" at bounding box center [68, 44] width 5 height 5
click at [71, 71] on li "Align to End of Previous Day" at bounding box center [69, 72] width 54 height 9
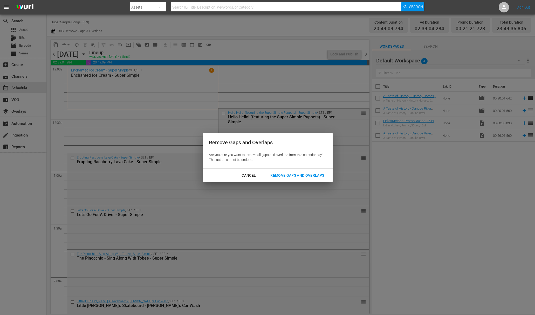
click at [290, 176] on div "Remove Gaps and Overlaps" at bounding box center [297, 176] width 62 height 6
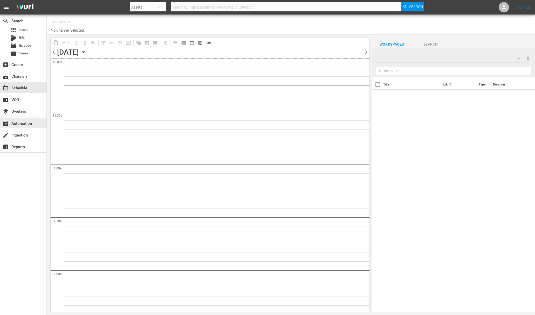
type input "Super Simple Songs (559)"
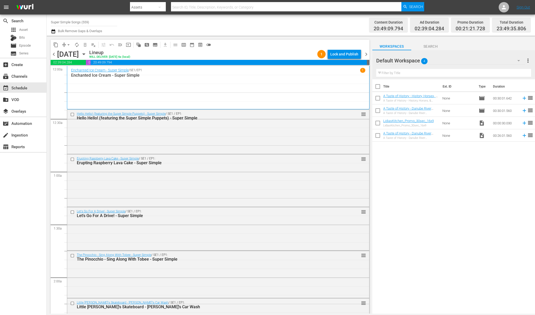
click at [347, 57] on div "Lock and Publish" at bounding box center [344, 54] width 28 height 9
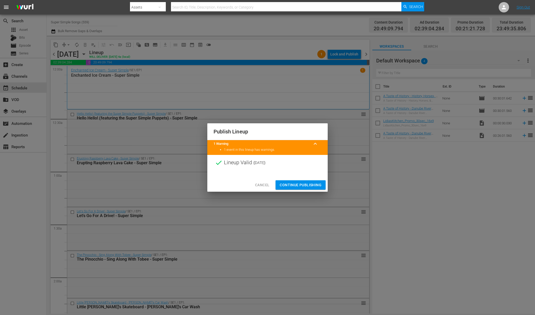
click at [301, 183] on span "Continue Publishing" at bounding box center [301, 185] width 42 height 6
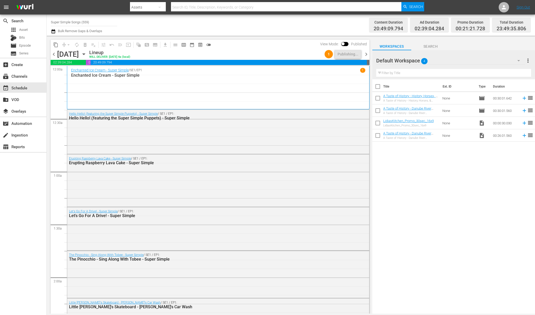
click at [87, 53] on icon "button" at bounding box center [84, 54] width 6 height 6
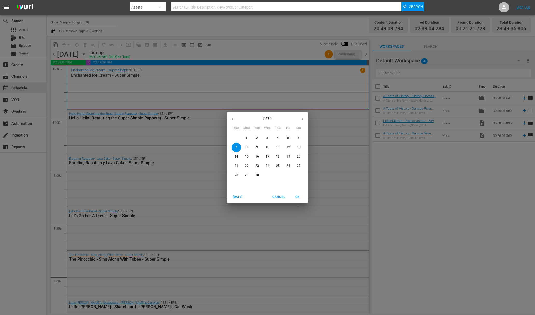
click at [94, 23] on div "September 2025 Sun Mon Tue Wed Thu Fri Sat 31 1 2 3 4 5 6 7 8 9 10 11 12 13 14 …" at bounding box center [267, 157] width 535 height 315
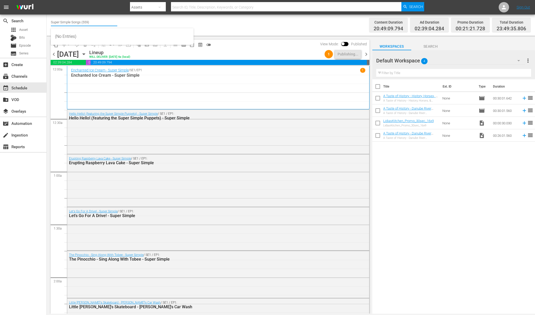
drag, startPoint x: 95, startPoint y: 22, endPoint x: 57, endPoint y: 13, distance: 38.6
click at [56, 15] on div "Channel Title Super Simple Songs (559) Bulk Remove Gaps & Overlaps Content Dura…" at bounding box center [291, 25] width 488 height 21
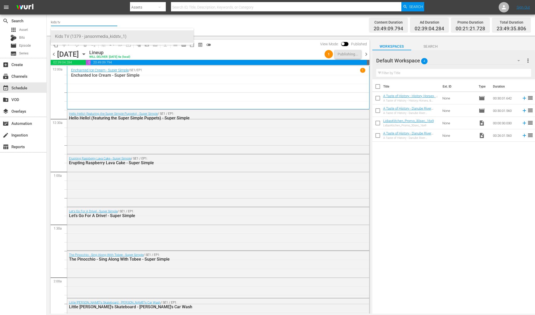
click at [79, 32] on div "Kids TV (1379 - jansonmedia_kidstv_1)" at bounding box center [122, 36] width 134 height 12
type input "Kids TV (1379 - jansonmedia_kidstv_1)"
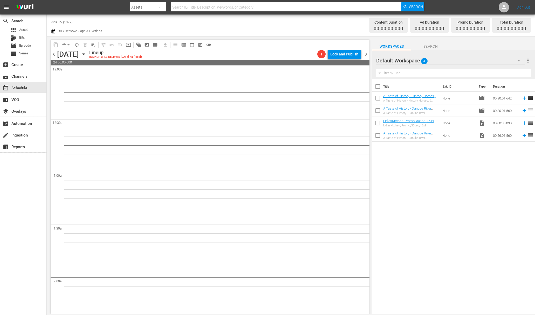
click at [87, 55] on icon "button" at bounding box center [84, 54] width 6 height 6
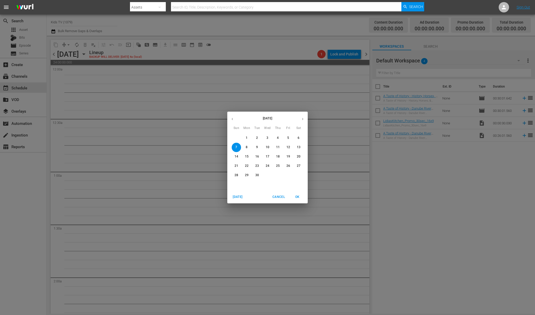
click at [251, 135] on div "1" at bounding box center [247, 138] width 10 height 9
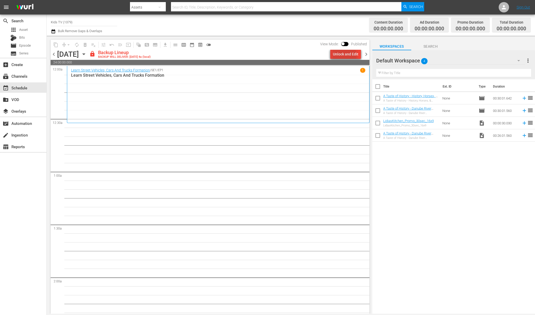
click at [333, 57] on div "Unlock and Edit" at bounding box center [345, 54] width 25 height 9
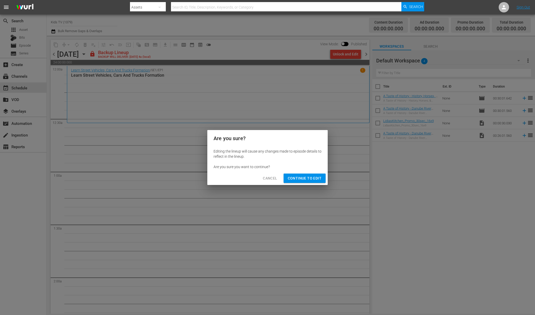
click at [302, 178] on span "Continue to Edit" at bounding box center [305, 178] width 34 height 6
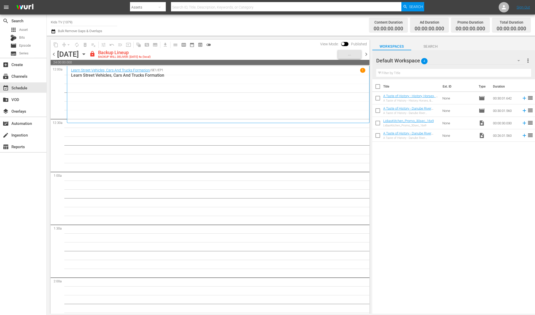
click at [87, 54] on icon "button" at bounding box center [84, 54] width 6 height 6
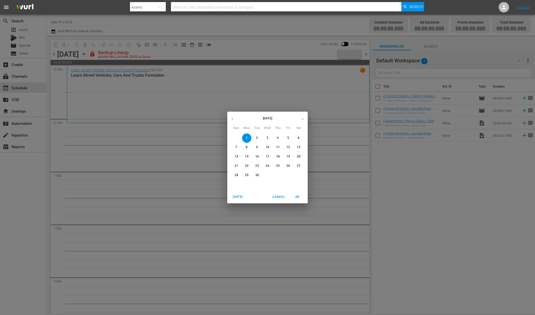
click at [257, 141] on button "2" at bounding box center [256, 138] width 9 height 9
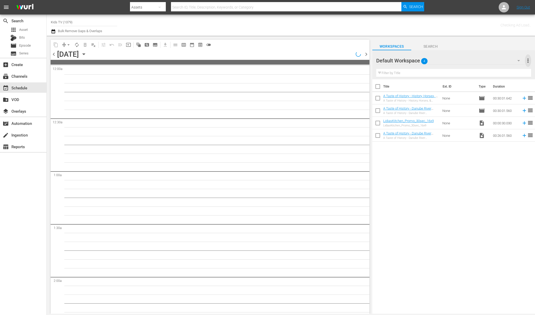
click at [528, 59] on span "more_vert" at bounding box center [528, 61] width 6 height 6
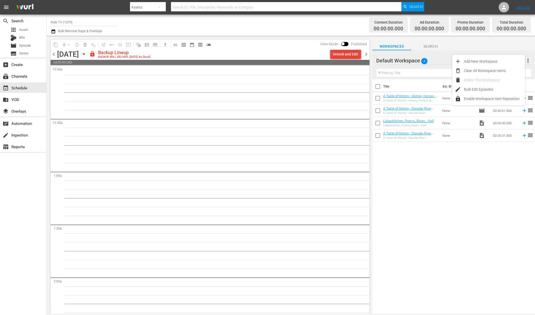
click at [354, 52] on div "Unlock and Edit" at bounding box center [345, 54] width 25 height 9
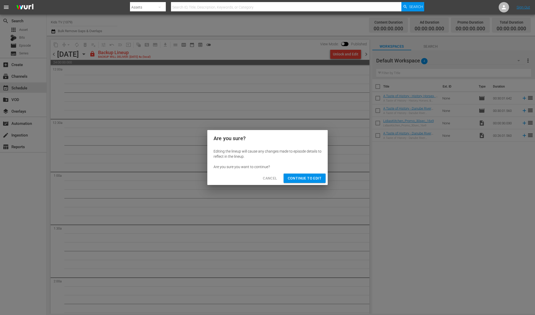
click at [313, 177] on span "Continue to Edit" at bounding box center [305, 178] width 34 height 6
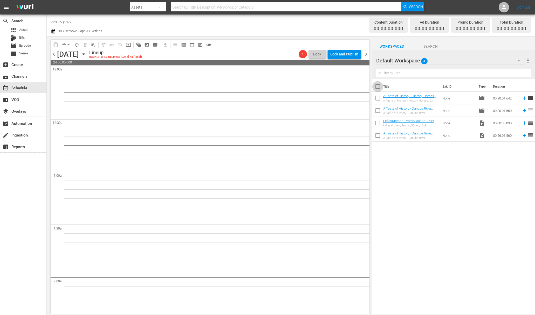
click at [380, 88] on input "checkbox" at bounding box center [377, 87] width 11 height 11
checkbox input "true"
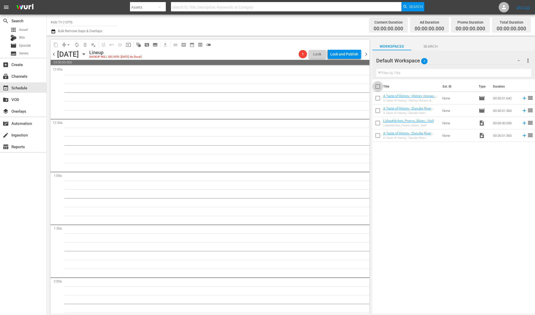
checkbox input "true"
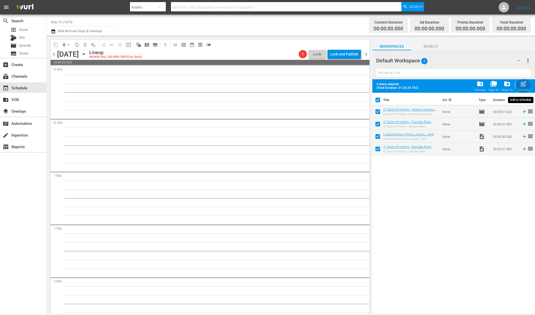
click at [520, 85] on span "post_add" at bounding box center [523, 83] width 7 height 7
checkbox input "false"
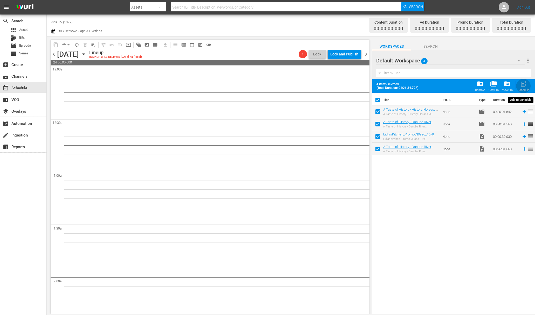
checkbox input "false"
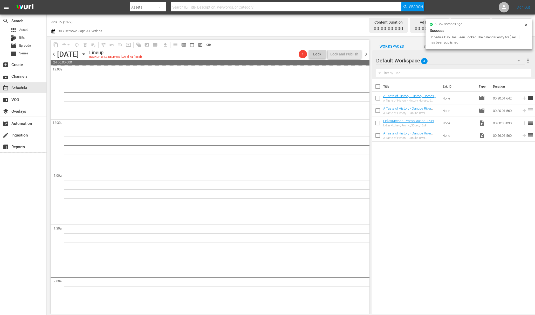
click at [529, 63] on span "more_vert" at bounding box center [528, 61] width 6 height 6
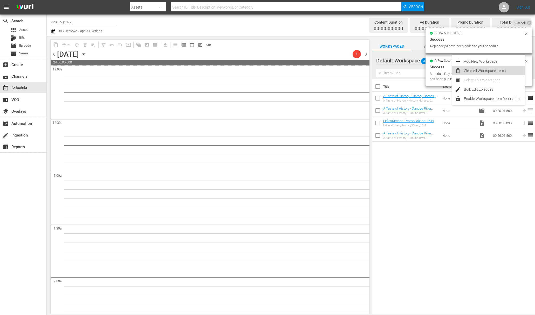
click at [501, 72] on div "Clear All Workspace Items" at bounding box center [494, 70] width 61 height 9
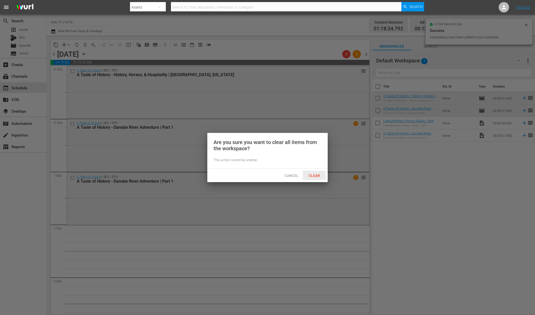
click at [317, 178] on span "Clear" at bounding box center [314, 176] width 19 height 4
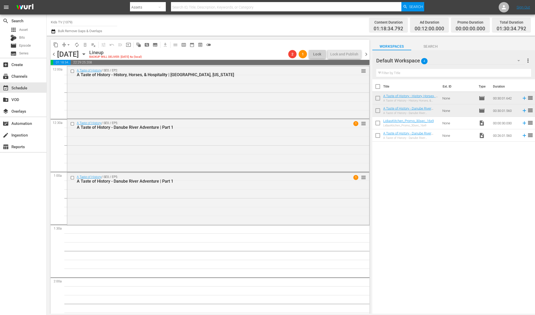
click at [87, 53] on icon "button" at bounding box center [84, 54] width 6 height 6
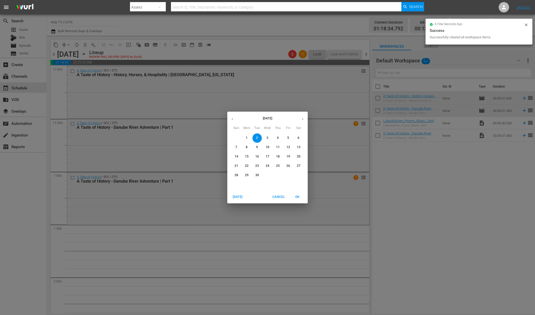
click at [267, 140] on p "3" at bounding box center [267, 138] width 2 height 4
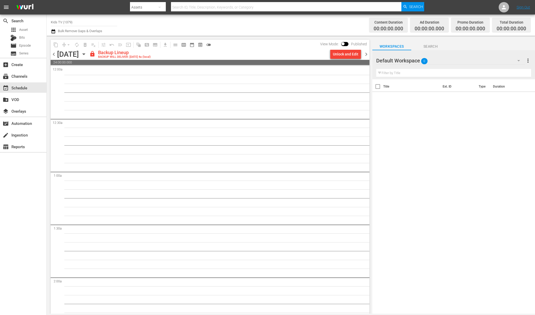
click at [345, 55] on div "Unlock and Edit" at bounding box center [345, 54] width 25 height 9
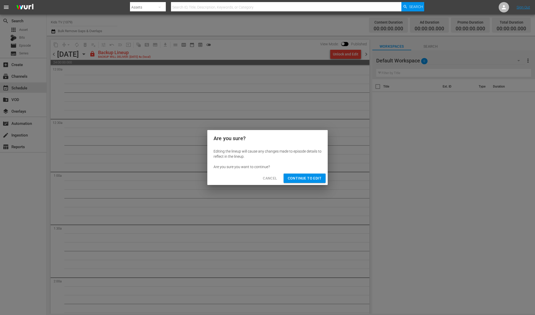
click at [310, 181] on span "Continue to Edit" at bounding box center [305, 178] width 34 height 6
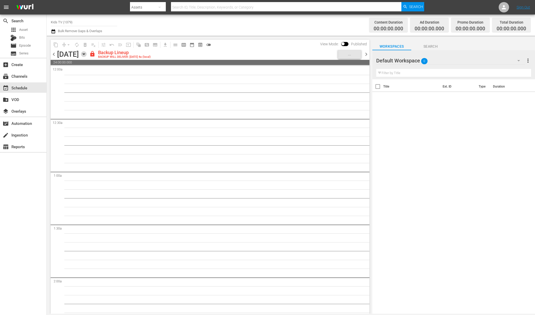
click at [85, 54] on icon "button" at bounding box center [83, 54] width 2 height 1
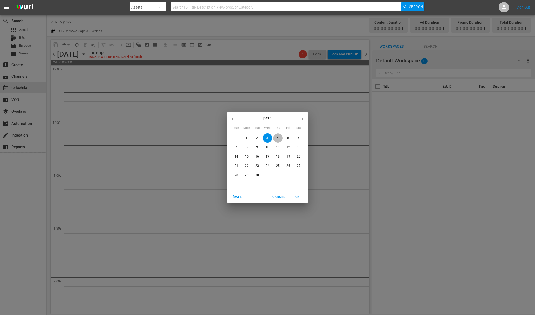
click at [275, 139] on span "4" at bounding box center [277, 138] width 9 height 4
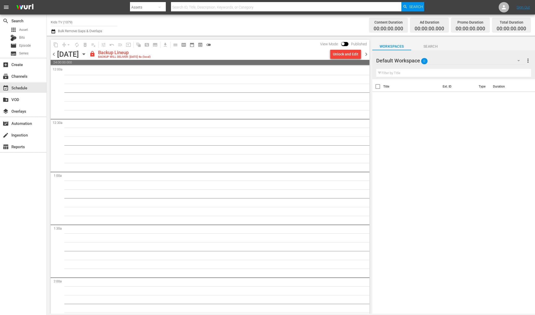
click at [348, 53] on div "Unlock and Edit" at bounding box center [345, 54] width 25 height 9
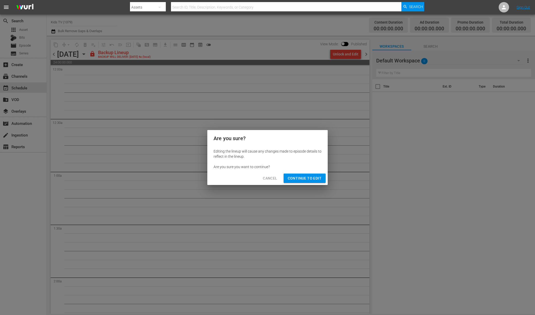
drag, startPoint x: 295, startPoint y: 176, endPoint x: 281, endPoint y: 164, distance: 18.4
click at [295, 176] on span "Continue to Edit" at bounding box center [305, 178] width 34 height 6
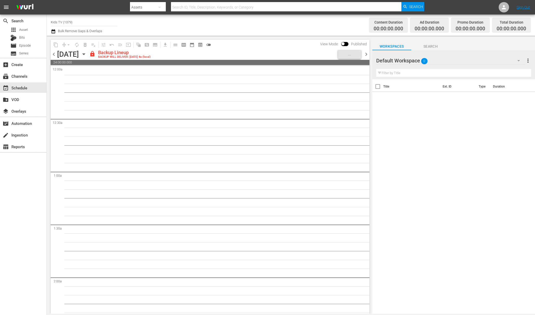
click at [87, 55] on icon "button" at bounding box center [84, 54] width 6 height 6
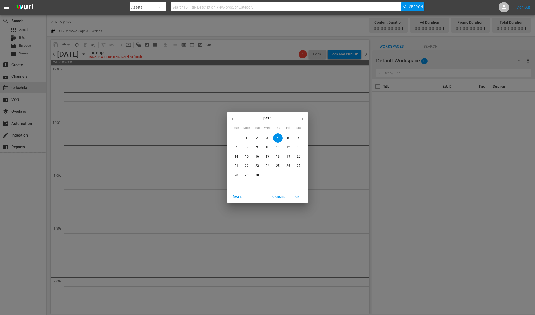
click at [290, 140] on span "5" at bounding box center [288, 138] width 9 height 4
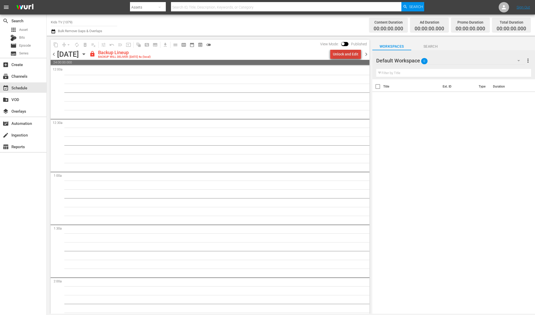
click at [349, 55] on div "Unlock and Edit" at bounding box center [345, 54] width 25 height 9
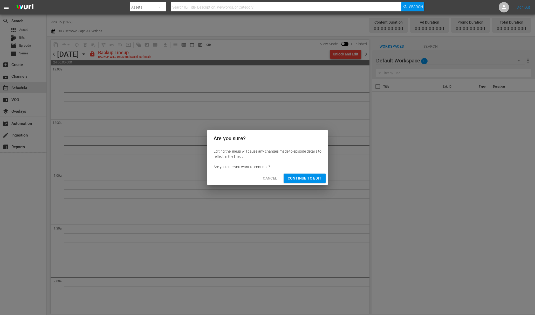
click at [307, 175] on button "Continue to Edit" at bounding box center [305, 179] width 42 height 10
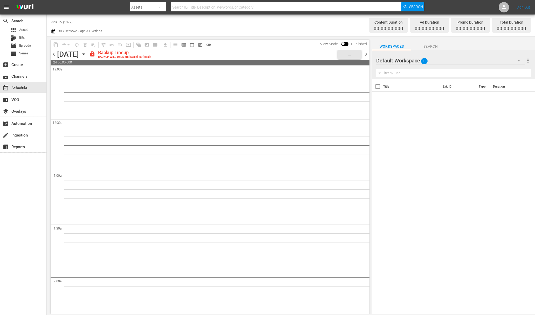
click at [88, 51] on div "Friday, September 5th September 5th" at bounding box center [72, 54] width 31 height 9
click at [87, 54] on icon "button" at bounding box center [84, 54] width 6 height 6
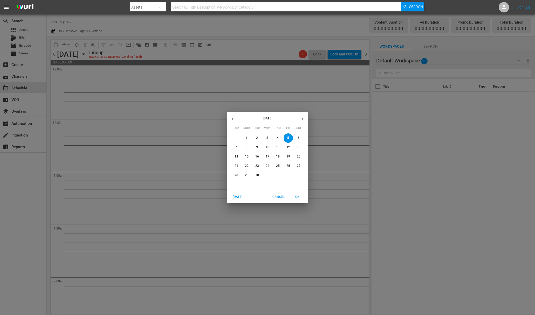
click at [295, 138] on span "6" at bounding box center [298, 138] width 9 height 4
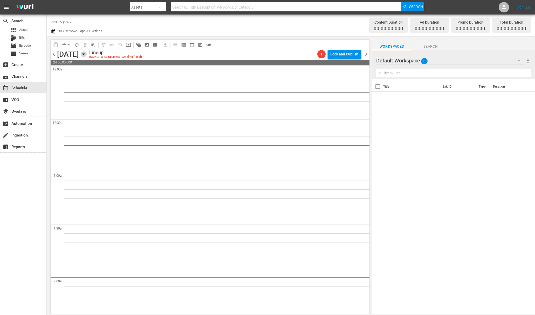
click at [87, 54] on icon "button" at bounding box center [84, 54] width 6 height 6
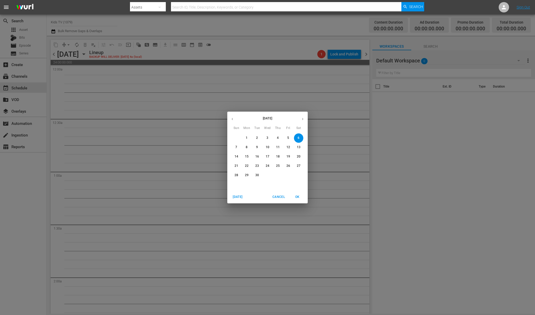
click at [236, 151] on button "7" at bounding box center [236, 147] width 9 height 9
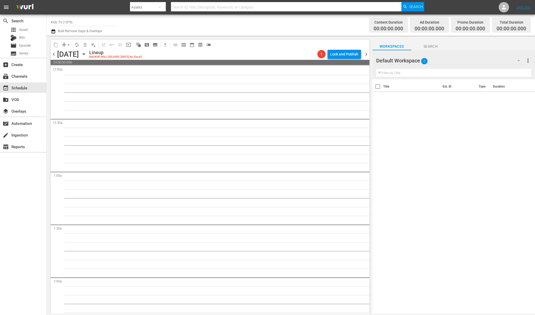
click at [85, 54] on icon "button" at bounding box center [83, 54] width 2 height 1
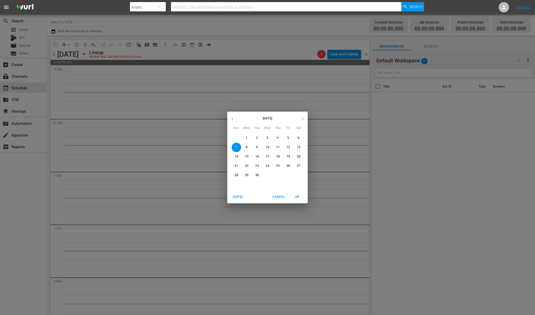
click at [31, 44] on div "September 2025 Sun Mon Tue Wed Thu Fri Sat 31 1 2 3 4 5 6 7 8 9 10 11 12 13 14 …" at bounding box center [267, 157] width 535 height 315
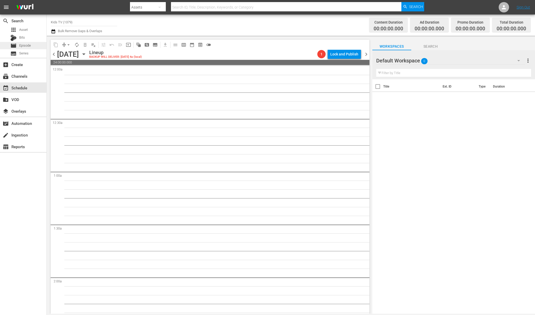
click at [26, 45] on span "Episode" at bounding box center [25, 45] width 12 height 5
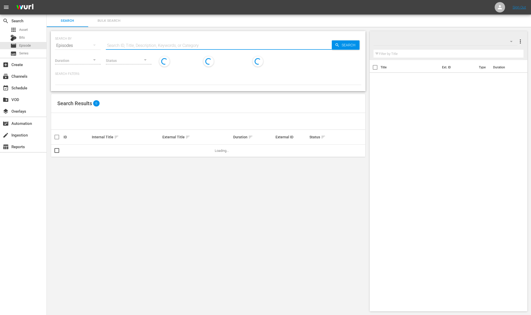
click at [130, 45] on input "text" at bounding box center [219, 45] width 226 height 12
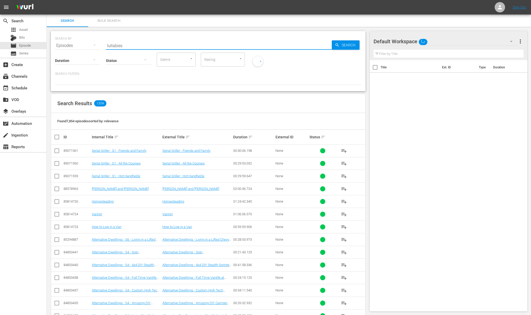
type input "lullabies"
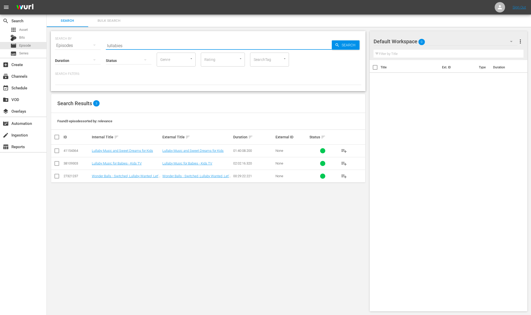
click at [57, 149] on input "checkbox" at bounding box center [57, 152] width 6 height 6
checkbox input "true"
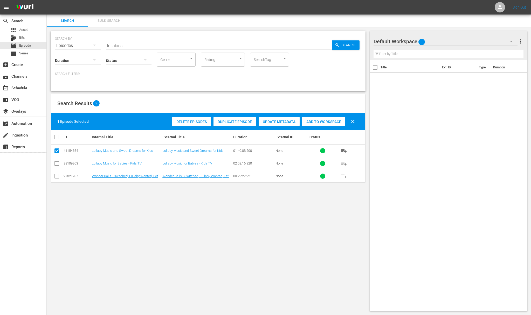
click at [57, 162] on input "checkbox" at bounding box center [57, 165] width 6 height 6
checkbox input "true"
click at [314, 124] on span "Add to Workspace" at bounding box center [323, 122] width 43 height 4
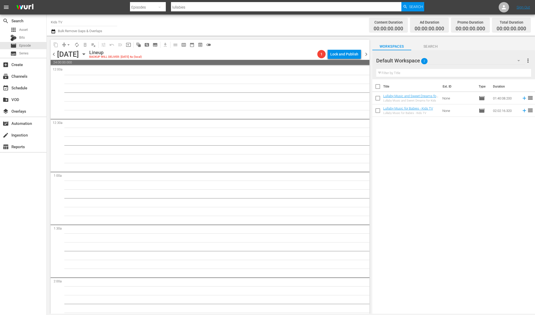
click at [87, 56] on icon "button" at bounding box center [84, 54] width 6 height 6
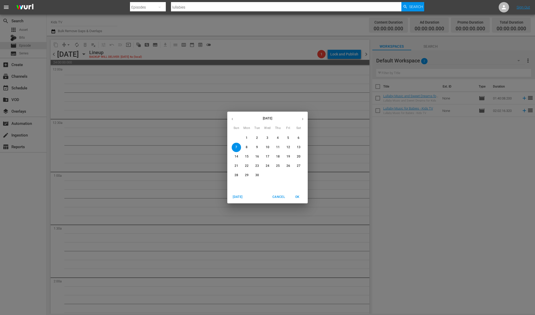
click at [247, 139] on p "1" at bounding box center [247, 138] width 2 height 4
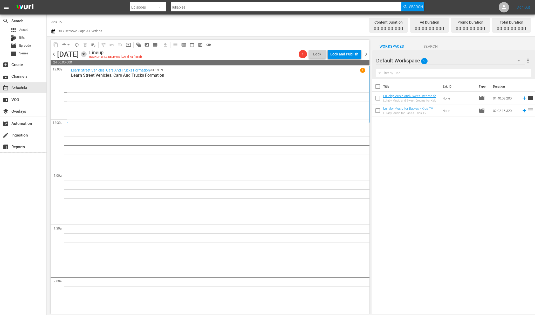
click at [87, 52] on icon "button" at bounding box center [84, 54] width 6 height 6
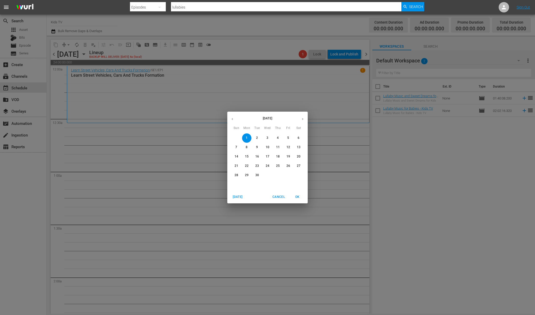
click at [234, 118] on button "button" at bounding box center [232, 119] width 10 height 10
click at [303, 117] on icon "button" at bounding box center [303, 119] width 4 height 4
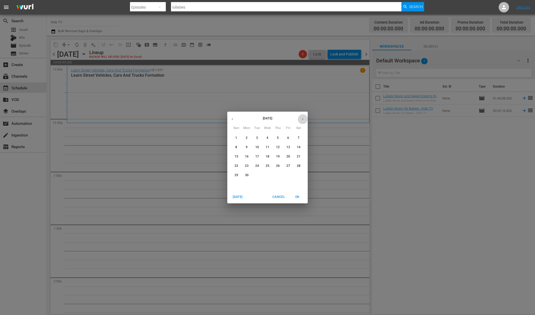
click at [304, 117] on icon "button" at bounding box center [303, 119] width 4 height 4
click at [304, 117] on button "button" at bounding box center [303, 119] width 10 height 10
click at [303, 117] on icon "button" at bounding box center [303, 119] width 4 height 4
click at [232, 119] on icon "button" at bounding box center [232, 119] width 4 height 4
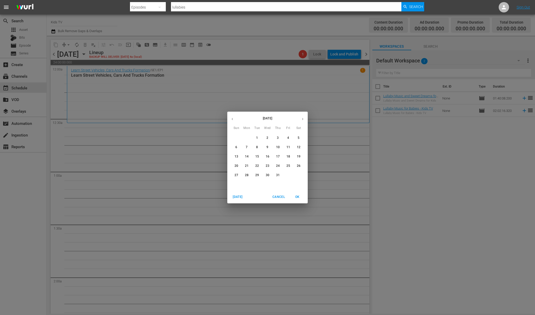
click at [229, 117] on button "button" at bounding box center [232, 119] width 10 height 10
click at [231, 118] on icon "button" at bounding box center [232, 119] width 4 height 4
click at [301, 118] on icon "button" at bounding box center [303, 119] width 4 height 4
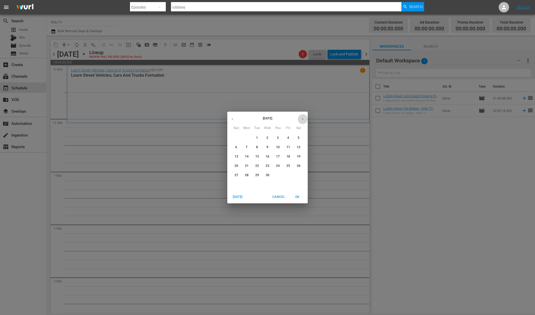
click at [301, 118] on icon "button" at bounding box center [303, 119] width 4 height 4
click at [298, 169] on button "24" at bounding box center [298, 166] width 9 height 9
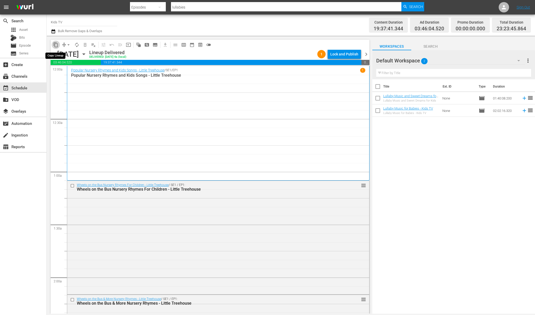
click at [56, 45] on span "content_copy" at bounding box center [55, 44] width 5 height 5
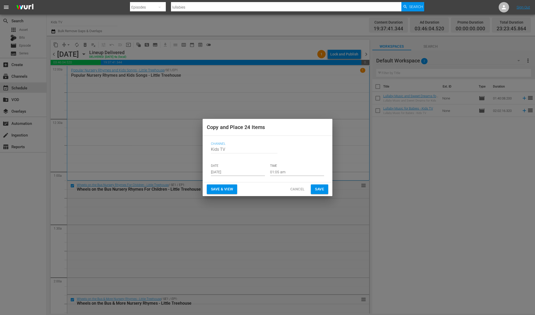
click at [244, 173] on input "Aug 31st 2025" at bounding box center [238, 172] width 54 height 8
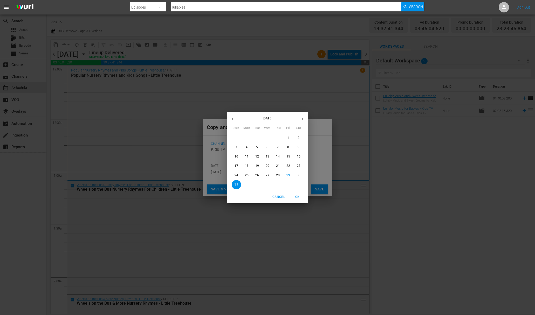
click at [301, 119] on icon "button" at bounding box center [303, 119] width 4 height 4
click at [248, 140] on span "1" at bounding box center [246, 138] width 9 height 4
type input "Sep 1st 2025"
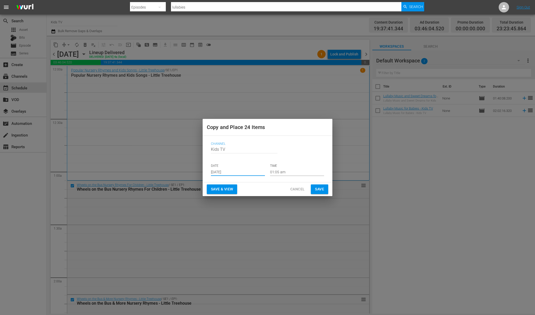
click at [320, 189] on span "Save" at bounding box center [319, 189] width 9 height 6
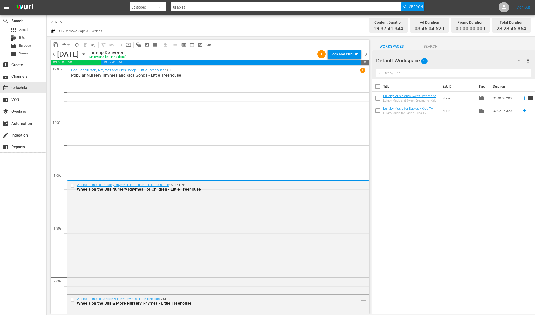
click at [87, 54] on icon "button" at bounding box center [84, 54] width 6 height 6
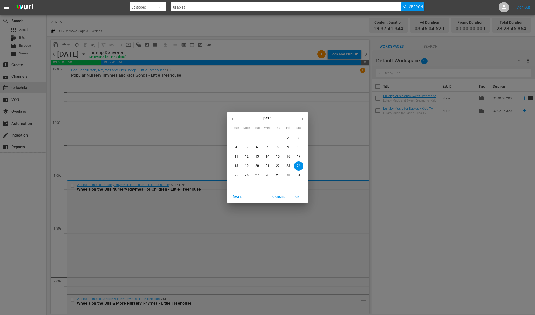
click at [259, 175] on p "27" at bounding box center [257, 175] width 4 height 4
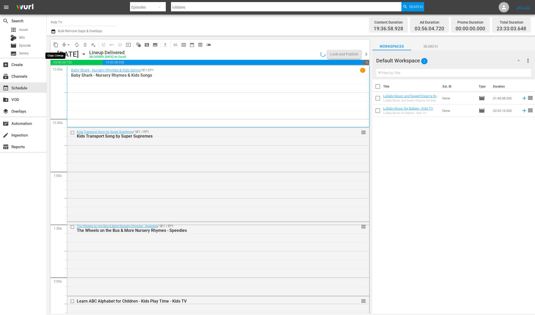
click at [55, 46] on span "content_copy" at bounding box center [55, 44] width 5 height 5
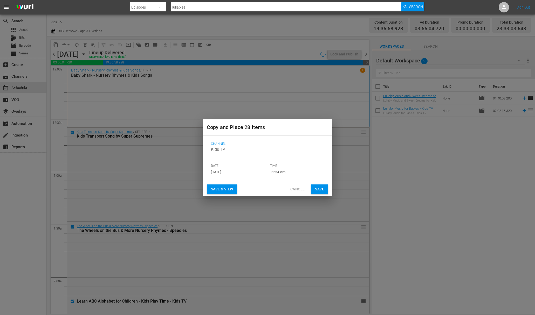
click at [234, 173] on input "Aug 31st 2025" at bounding box center [238, 172] width 54 height 8
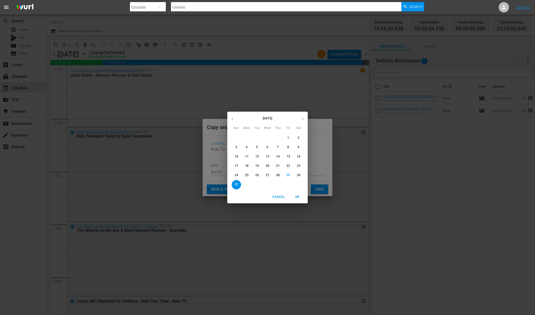
click at [304, 121] on icon "button" at bounding box center [303, 119] width 4 height 4
click at [258, 137] on span "2" at bounding box center [256, 138] width 9 height 4
type input "Sep 2nd 2025"
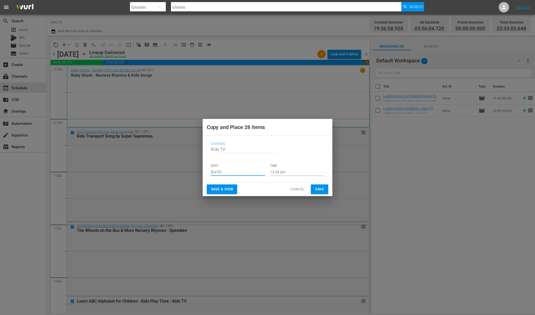
click at [320, 190] on span "Save" at bounding box center [319, 189] width 9 height 6
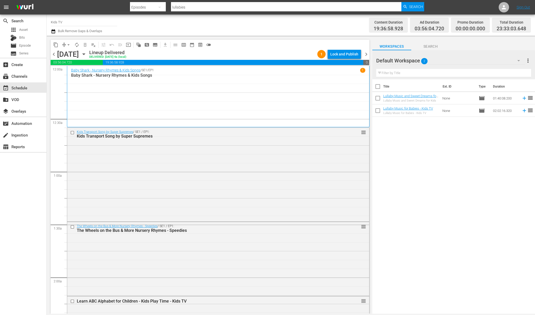
click at [87, 51] on icon "button" at bounding box center [84, 54] width 6 height 6
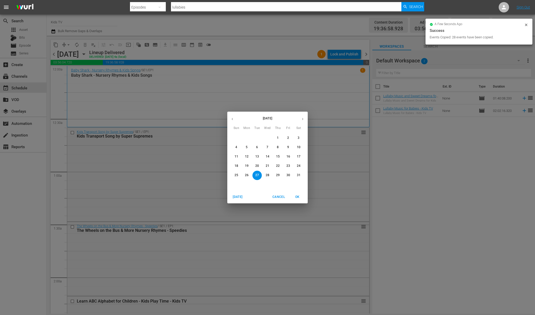
click at [267, 168] on p "21" at bounding box center [268, 166] width 4 height 4
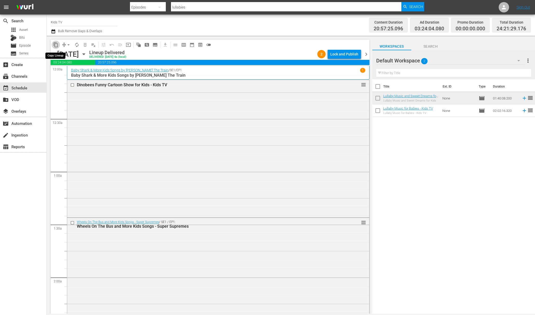
click at [56, 45] on span "content_copy" at bounding box center [55, 44] width 5 height 5
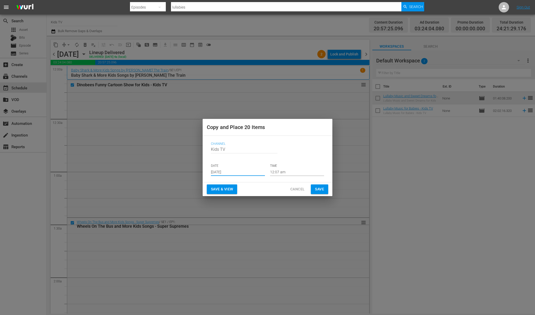
click at [251, 172] on input "Aug 31st 2025" at bounding box center [238, 172] width 54 height 8
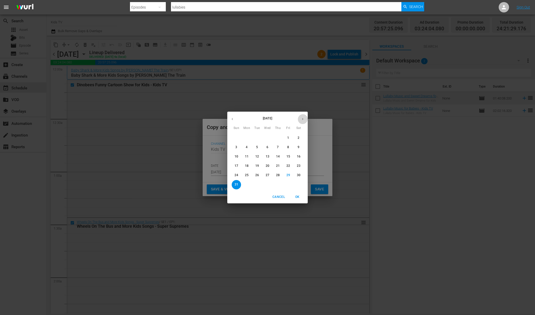
click at [303, 117] on button "button" at bounding box center [303, 119] width 10 height 10
click at [266, 136] on p "3" at bounding box center [267, 138] width 2 height 4
type input "Sep 3rd 2025"
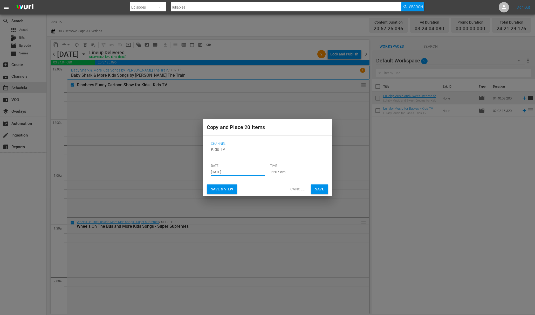
click at [323, 188] on span "Save" at bounding box center [319, 189] width 9 height 6
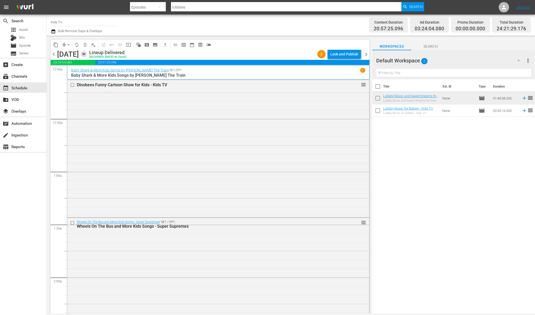
click at [85, 54] on icon "button" at bounding box center [83, 54] width 2 height 1
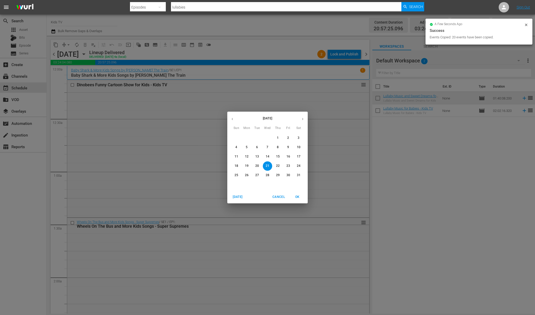
click at [266, 177] on p "28" at bounding box center [268, 175] width 4 height 4
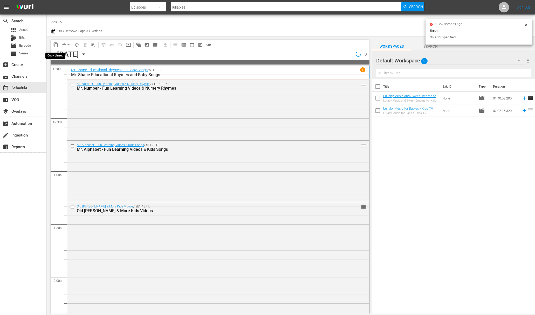
click at [56, 44] on span "content_copy" at bounding box center [55, 44] width 5 height 5
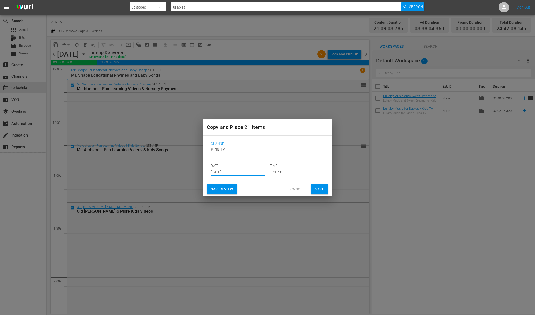
click at [234, 173] on input "Aug 31st 2025" at bounding box center [238, 172] width 54 height 8
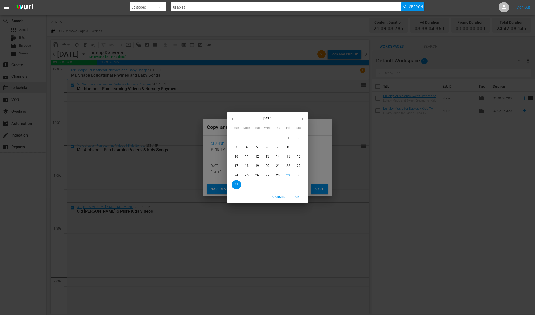
click at [301, 119] on icon "button" at bounding box center [303, 119] width 4 height 4
click at [276, 137] on span "4" at bounding box center [277, 138] width 9 height 4
type input "Sep 4th 2025"
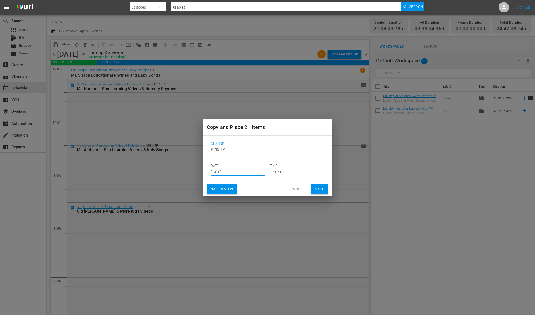
click at [321, 189] on span "Save" at bounding box center [319, 189] width 9 height 6
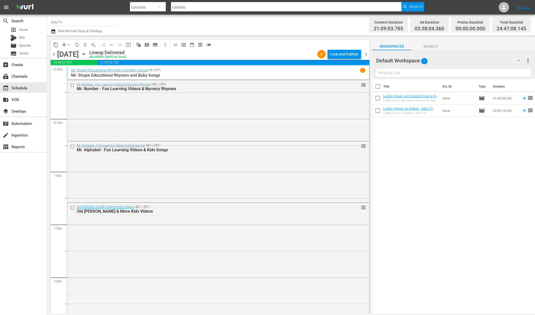
click at [87, 55] on icon "button" at bounding box center [84, 54] width 6 height 6
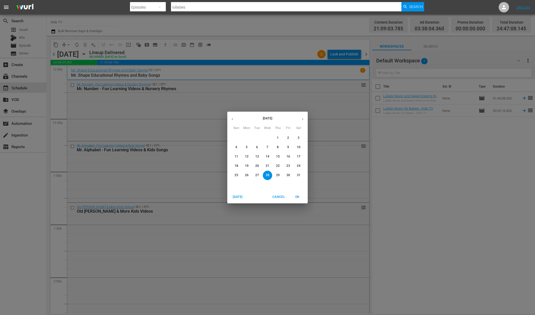
click at [304, 117] on button "button" at bounding box center [303, 119] width 10 height 10
click at [234, 119] on icon "button" at bounding box center [232, 119] width 4 height 4
click at [279, 168] on p "22" at bounding box center [278, 166] width 4 height 4
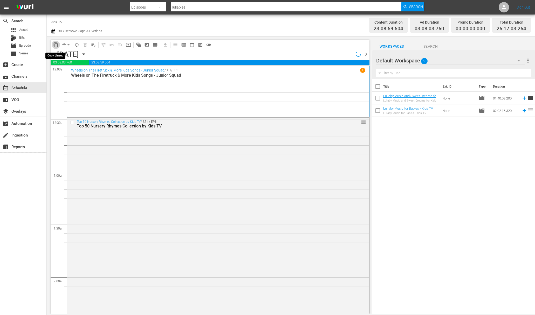
click at [56, 46] on span "content_copy" at bounding box center [55, 44] width 5 height 5
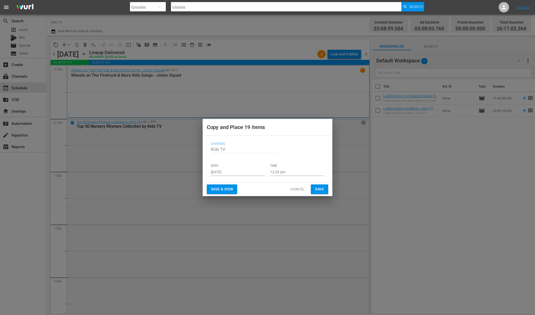
click at [242, 172] on input "Aug 31st 2025" at bounding box center [238, 172] width 54 height 8
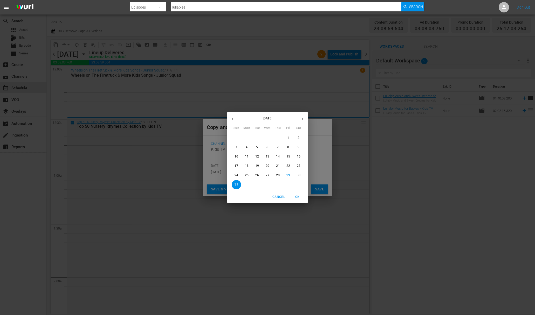
click at [302, 117] on button "button" at bounding box center [303, 119] width 10 height 10
click at [290, 137] on span "5" at bounding box center [288, 138] width 9 height 4
type input "Sep 5th 2025"
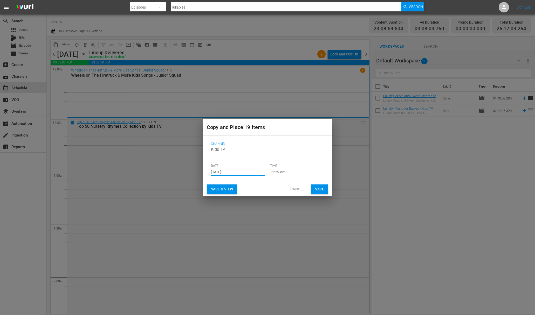
click at [321, 190] on span "Save" at bounding box center [319, 189] width 9 height 6
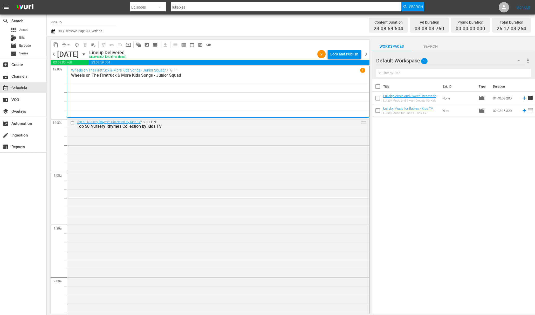
click at [87, 54] on icon "button" at bounding box center [84, 54] width 6 height 6
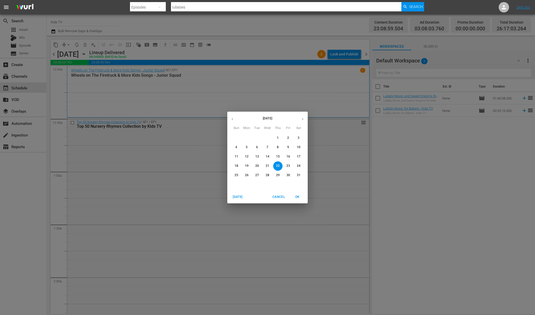
click at [256, 168] on p "20" at bounding box center [257, 166] width 4 height 4
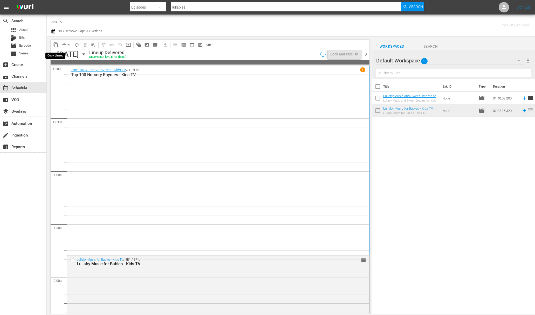
click at [57, 46] on span "content_copy" at bounding box center [55, 44] width 5 height 5
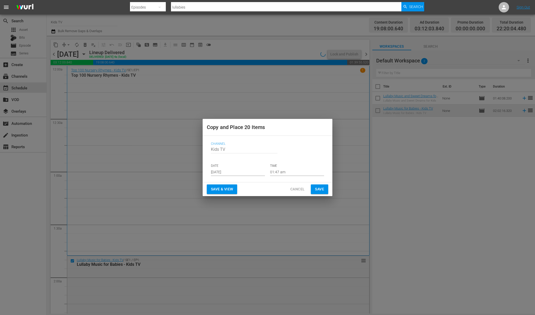
click at [244, 172] on input "Aug 31st 2025" at bounding box center [238, 172] width 54 height 8
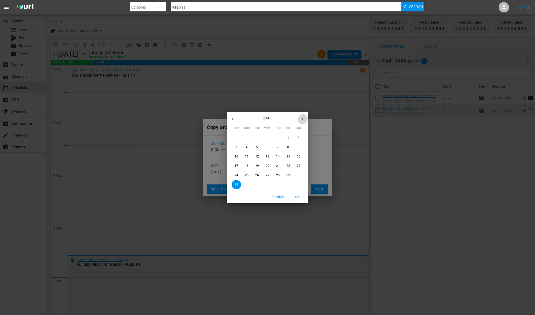
click at [301, 119] on icon "button" at bounding box center [303, 119] width 4 height 4
click at [299, 137] on span "6" at bounding box center [298, 138] width 9 height 4
type input "Sep 6th 2025"
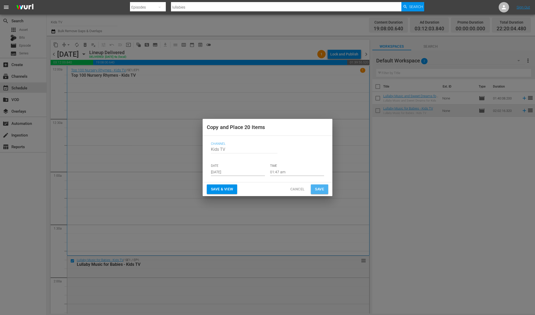
click at [325, 190] on button "Save" at bounding box center [319, 190] width 17 height 10
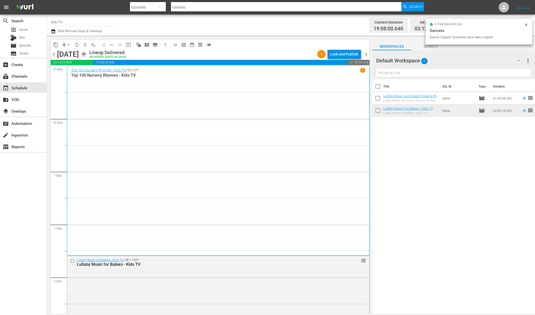
click at [87, 55] on icon "button" at bounding box center [84, 54] width 6 height 6
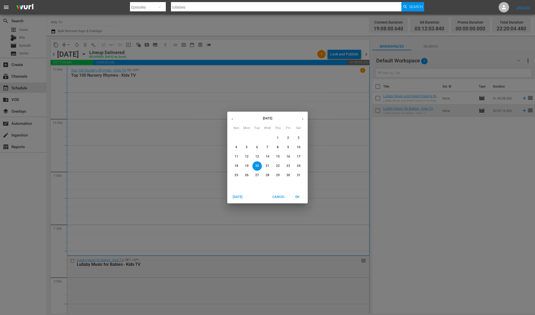
click at [287, 168] on p "23" at bounding box center [288, 166] width 4 height 4
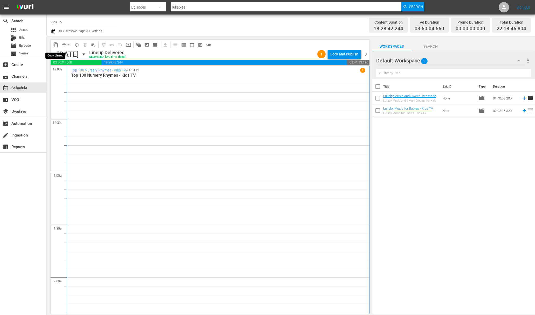
click at [55, 45] on span "content_copy" at bounding box center [55, 44] width 5 height 5
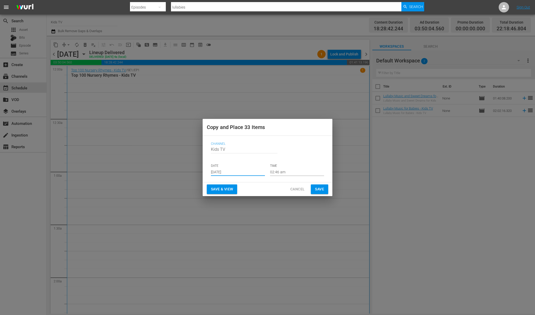
click at [239, 173] on input "Aug 31st 2025" at bounding box center [238, 172] width 54 height 8
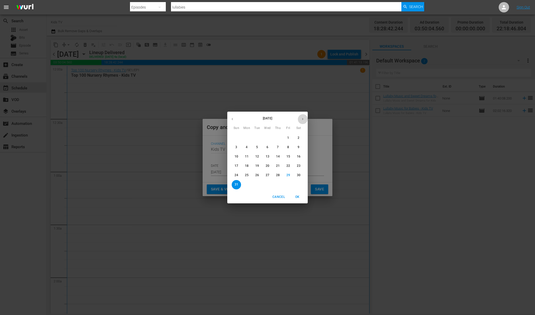
click at [303, 118] on icon "button" at bounding box center [303, 119] width 4 height 4
click at [236, 149] on p "7" at bounding box center [236, 147] width 2 height 4
type input "Sep 7th 2025"
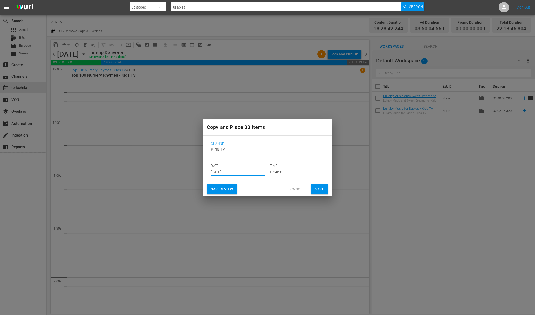
click at [318, 188] on span "Save" at bounding box center [319, 189] width 9 height 6
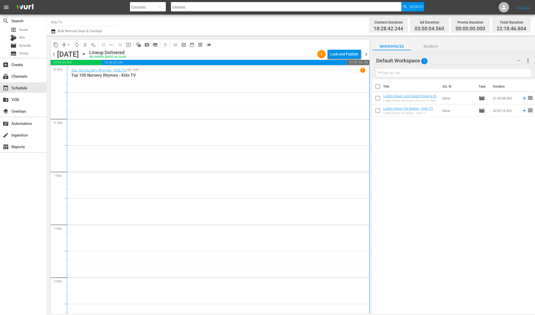
click at [85, 54] on icon "button" at bounding box center [83, 54] width 2 height 1
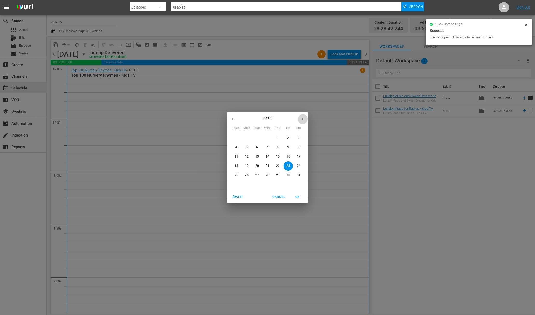
click at [302, 120] on icon "button" at bounding box center [303, 119] width 4 height 4
click at [245, 135] on button "1" at bounding box center [246, 138] width 9 height 9
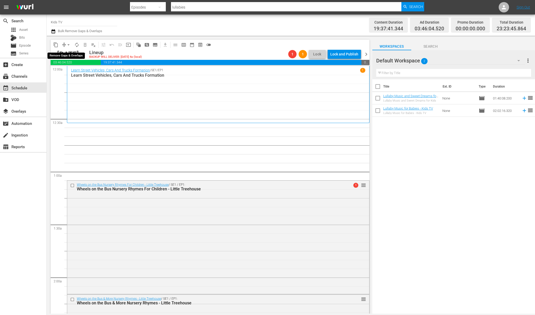
click at [68, 45] on span "arrow_drop_down" at bounding box center [68, 44] width 5 height 5
click at [80, 73] on li "Align to End of Previous Day" at bounding box center [69, 72] width 54 height 9
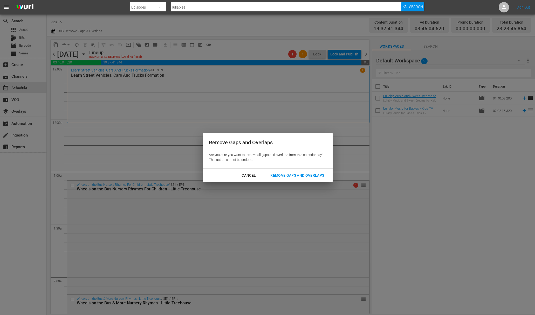
click at [285, 173] on div "Remove Gaps and Overlaps" at bounding box center [297, 176] width 62 height 6
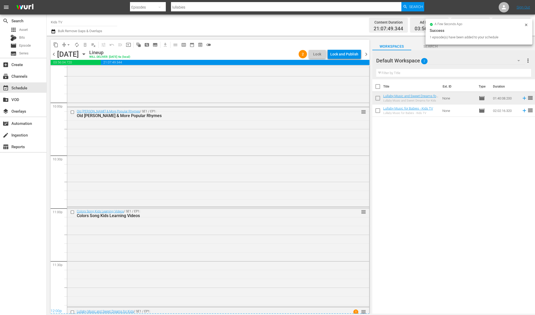
scroll to position [2369, 0]
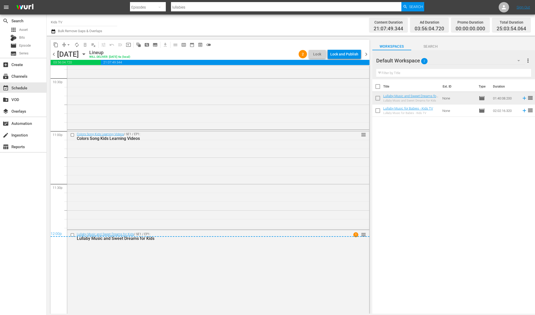
click at [342, 55] on div "Lock and Publish" at bounding box center [344, 54] width 28 height 9
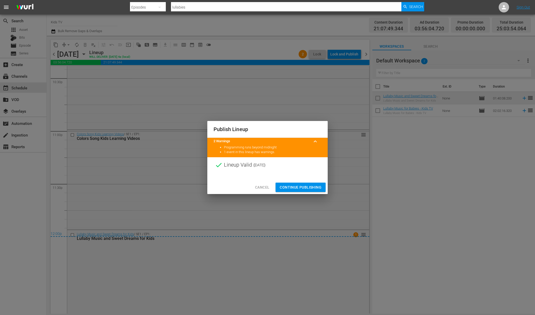
click at [301, 183] on button "Continue Publishing" at bounding box center [301, 188] width 50 height 10
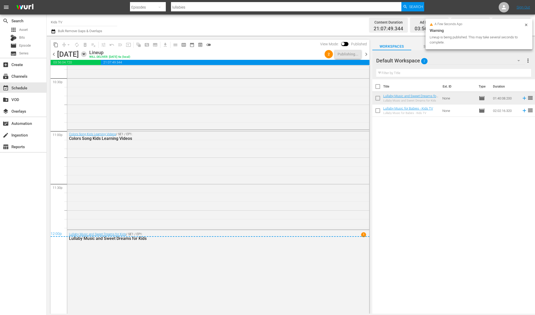
click at [85, 54] on icon "button" at bounding box center [83, 54] width 2 height 1
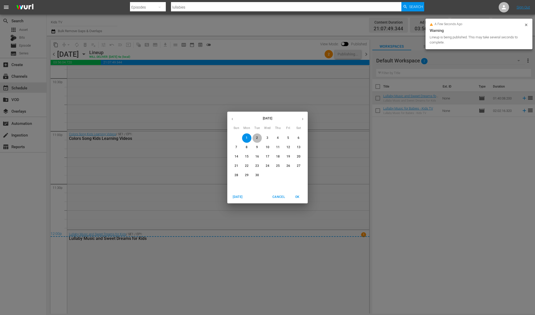
click at [260, 140] on button "2" at bounding box center [256, 138] width 9 height 9
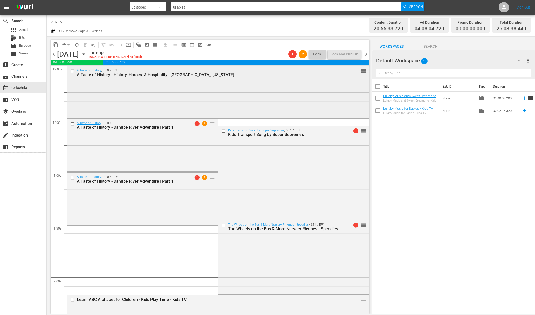
click at [354, 73] on div "reorder" at bounding box center [353, 70] width 26 height 5
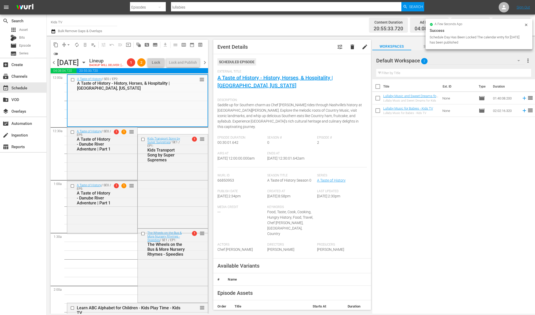
click at [350, 43] on button "delete" at bounding box center [352, 47] width 12 height 12
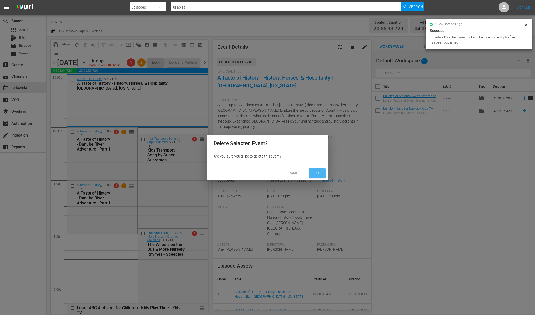
click at [319, 169] on button "Ok" at bounding box center [317, 174] width 17 height 10
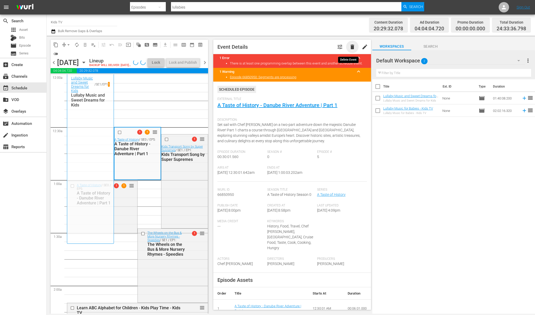
click at [349, 46] on span "delete" at bounding box center [352, 47] width 6 height 6
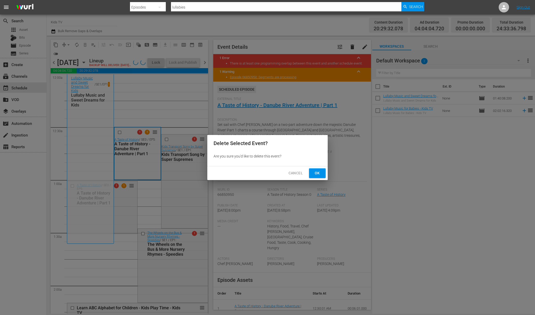
click at [321, 173] on span "Ok" at bounding box center [317, 173] width 8 height 6
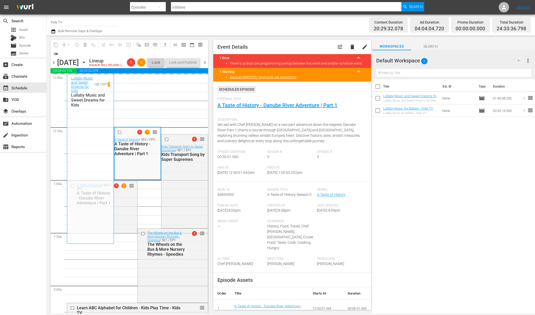
click at [110, 209] on div "Lullaby Music and Sweet Dreams for Kids / SE1 / EP1 1 Lullaby Music and Sweet D…" at bounding box center [90, 159] width 39 height 166
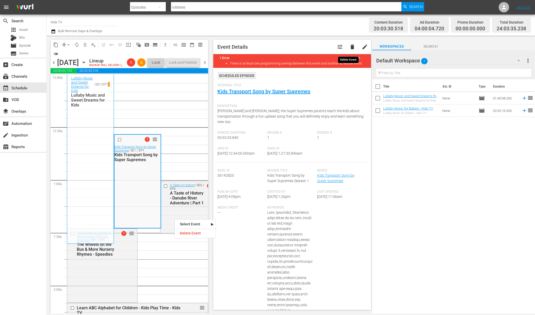
click at [350, 42] on button "delete" at bounding box center [352, 47] width 12 height 12
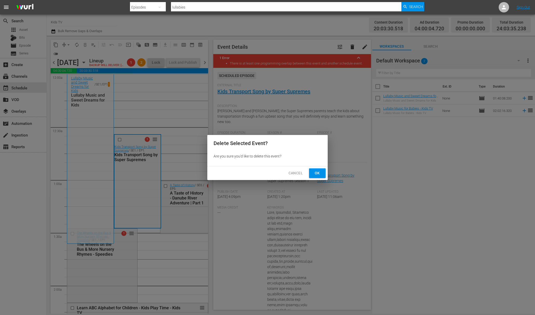
click at [193, 211] on div "Delete Selected Event? Are you sure you'd like to delete this event? Cancel Ok" at bounding box center [267, 157] width 535 height 315
click at [195, 211] on div "Delete Selected Event? Are you sure you'd like to delete this event? Cancel Ok" at bounding box center [267, 157] width 535 height 315
click at [293, 171] on span "Cancel" at bounding box center [295, 173] width 14 height 6
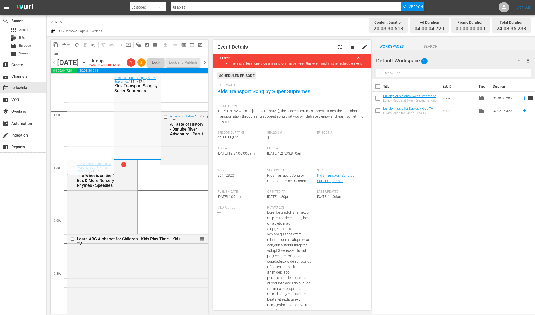
scroll to position [30, 0]
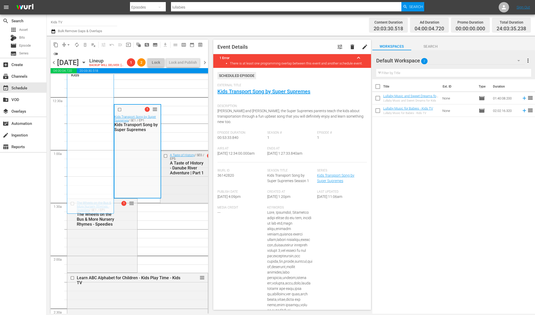
click at [191, 176] on div "A Taste of History - Danube River Adventure | Part 1" at bounding box center [187, 168] width 35 height 15
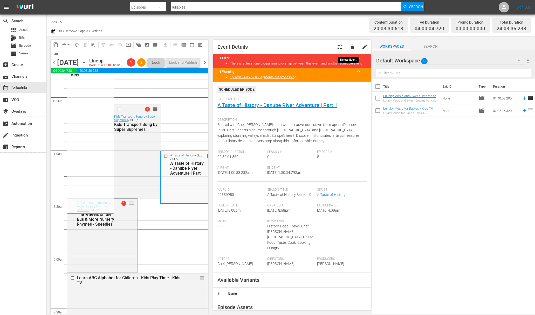
click at [349, 44] on span "delete" at bounding box center [352, 47] width 6 height 6
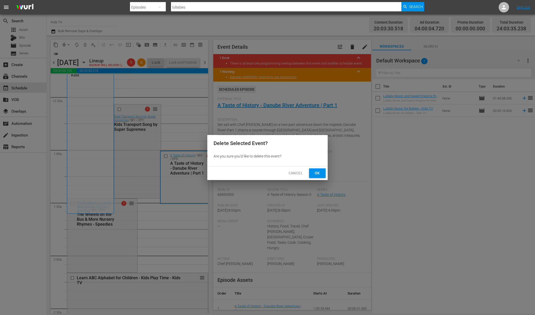
click at [317, 174] on span "Ok" at bounding box center [317, 173] width 8 height 6
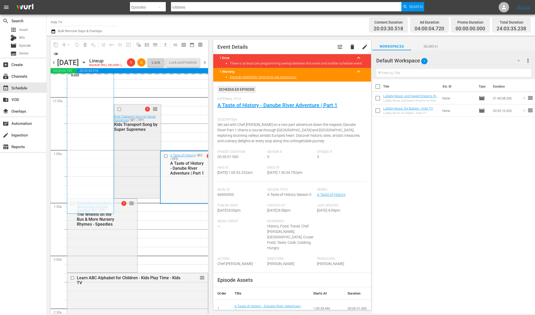
scroll to position [0, 0]
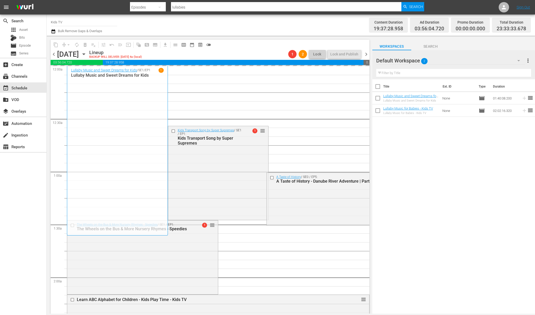
click at [87, 54] on icon "button" at bounding box center [84, 54] width 6 height 6
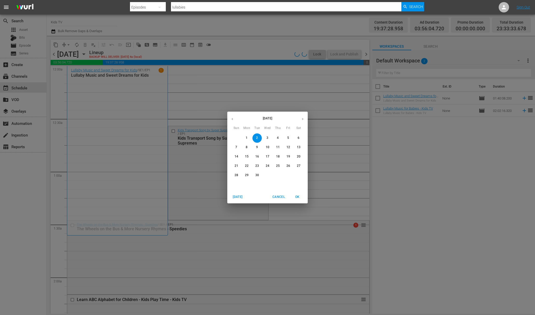
click at [140, 54] on div "September 2025 Sun Mon Tue Wed Thu Fri Sat 31 1 2 3 4 5 6 7 8 9 10 11 12 13 14 …" at bounding box center [267, 157] width 535 height 315
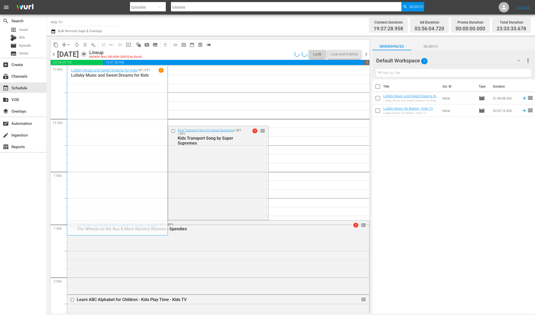
click at [87, 52] on icon "button" at bounding box center [84, 54] width 6 height 6
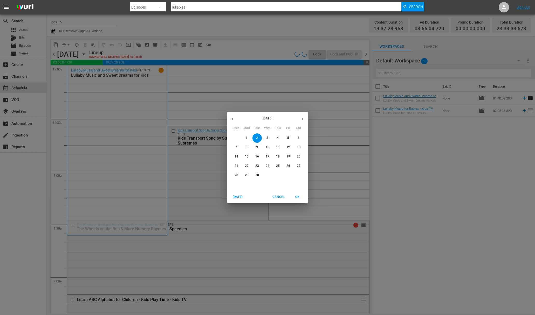
click at [246, 138] on p "1" at bounding box center [247, 138] width 2 height 4
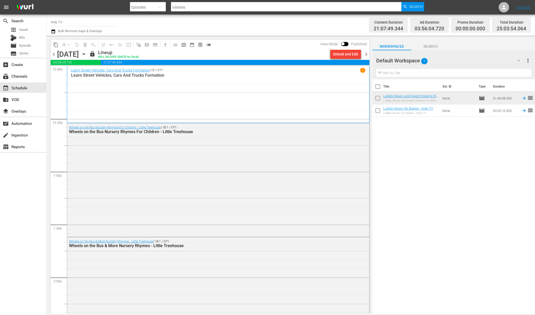
click at [88, 50] on div "Monday, September 1st September 1st" at bounding box center [72, 54] width 31 height 9
click at [85, 54] on icon "button" at bounding box center [83, 54] width 2 height 1
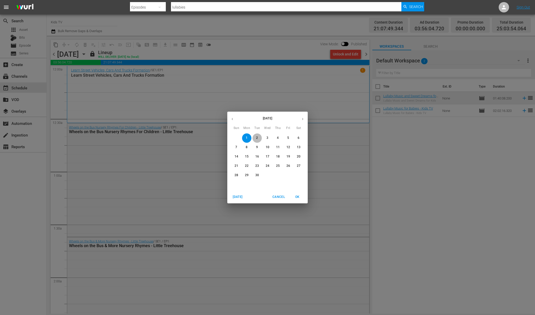
click at [258, 140] on span "2" at bounding box center [256, 138] width 9 height 4
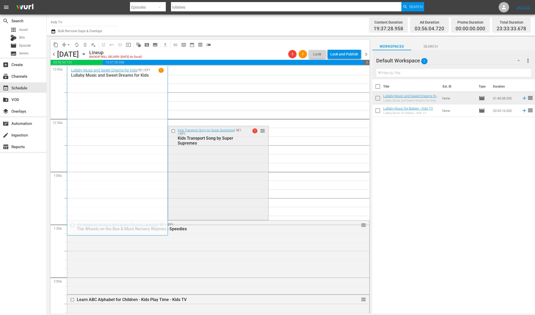
click at [81, 51] on button "button" at bounding box center [84, 54] width 6 height 6
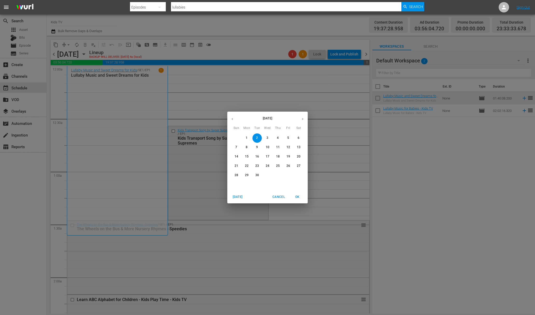
click at [81, 51] on button "button" at bounding box center [84, 54] width 6 height 6
click at [280, 192] on div "Today Cancel OK" at bounding box center [267, 197] width 80 height 13
click at [279, 196] on span "Cancel" at bounding box center [278, 197] width 12 height 5
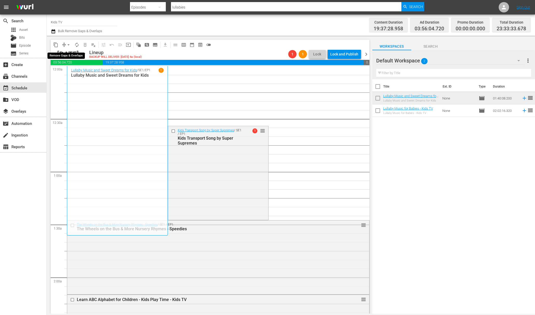
click at [69, 44] on span "arrow_drop_down" at bounding box center [68, 44] width 5 height 5
click at [76, 74] on li "Align to End of Previous Day" at bounding box center [69, 72] width 54 height 9
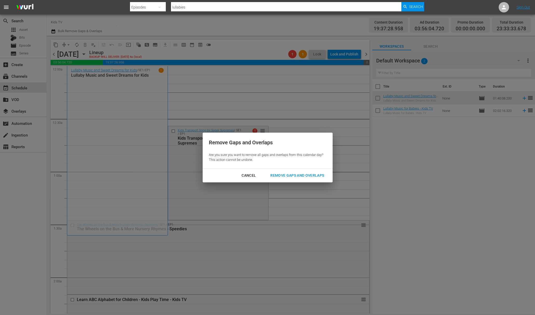
click at [288, 167] on div "Remove Gaps and Overlaps Are you sure you want to remove all gaps and overlaps …" at bounding box center [268, 151] width 130 height 36
click at [287, 176] on div "Remove Gaps and Overlaps" at bounding box center [297, 176] width 62 height 6
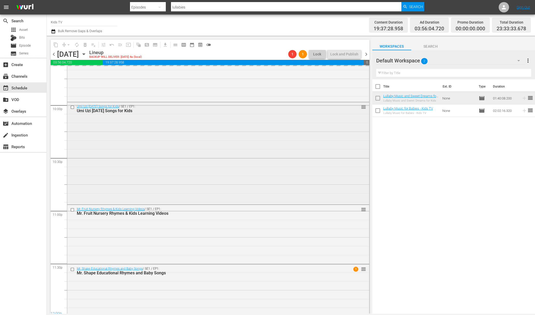
scroll to position [2304, 0]
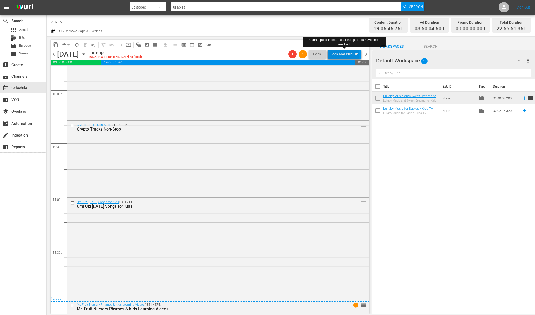
click at [346, 55] on div "Lock and Publish" at bounding box center [344, 54] width 28 height 9
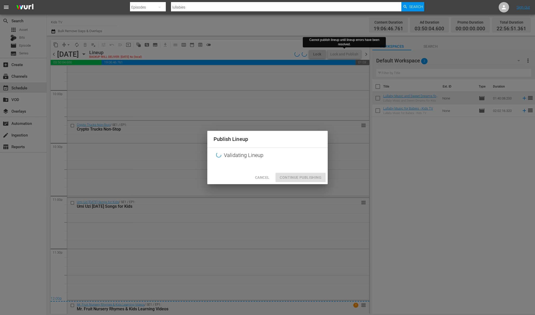
click at [267, 177] on span "Cancel" at bounding box center [262, 178] width 14 height 6
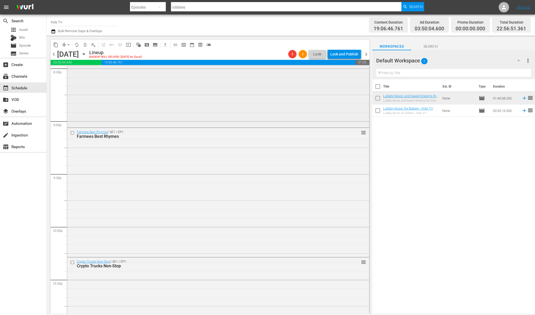
scroll to position [1906, 0]
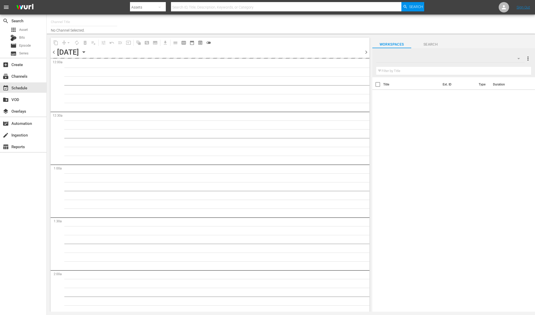
type input "Kids TV (1379)"
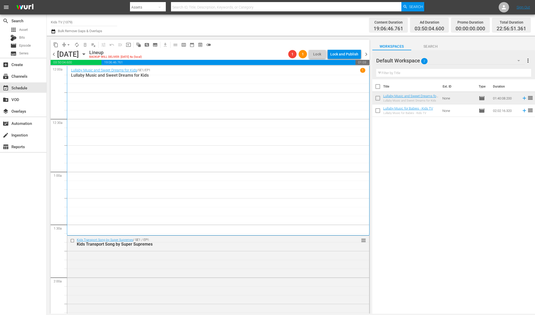
click at [85, 54] on icon "button" at bounding box center [83, 54] width 2 height 1
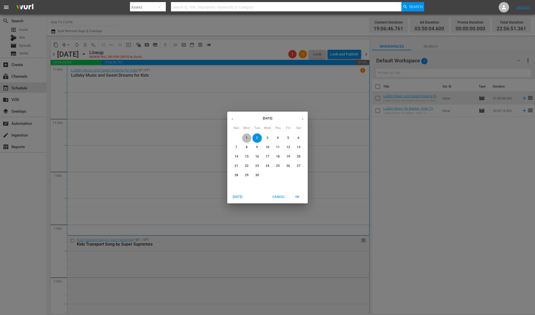
click at [243, 137] on span "1" at bounding box center [246, 138] width 9 height 4
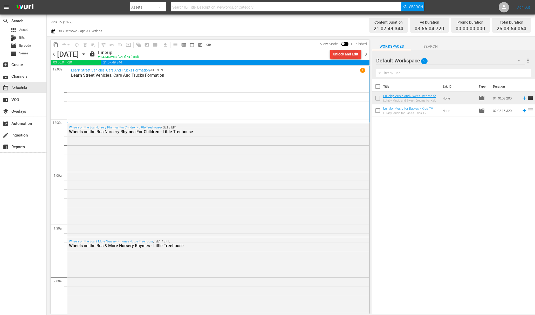
click at [339, 57] on div "Unlock and Edit" at bounding box center [345, 54] width 25 height 9
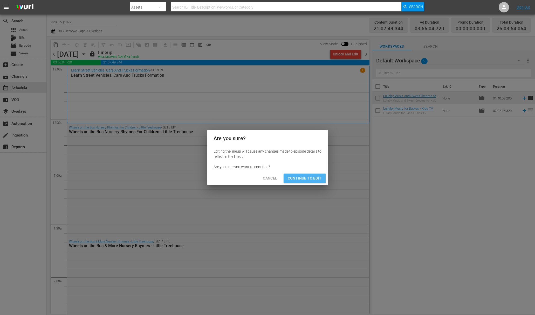
click at [311, 179] on span "Continue to Edit" at bounding box center [305, 178] width 34 height 6
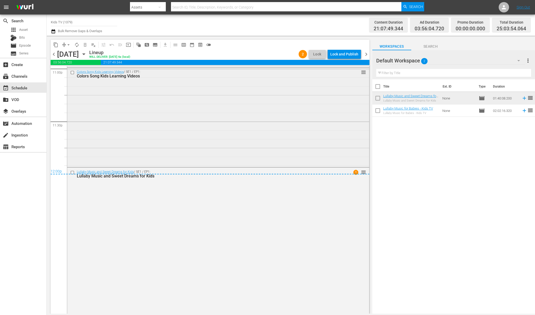
scroll to position [2462, 0]
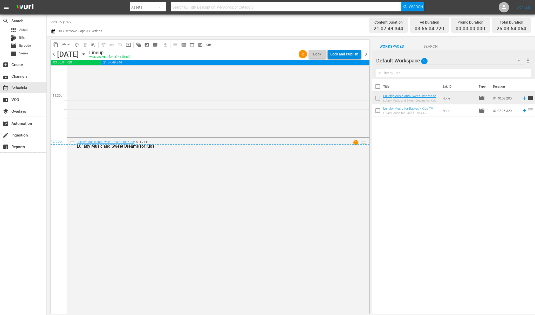
click at [348, 58] on div "Lock and Publish" at bounding box center [344, 54] width 28 height 9
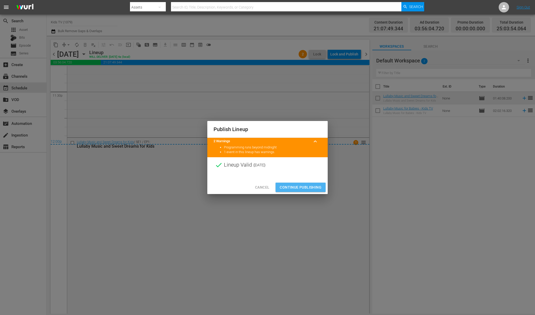
drag, startPoint x: 305, startPoint y: 188, endPoint x: 298, endPoint y: 182, distance: 9.0
click at [305, 187] on span "Continue Publishing" at bounding box center [301, 187] width 42 height 6
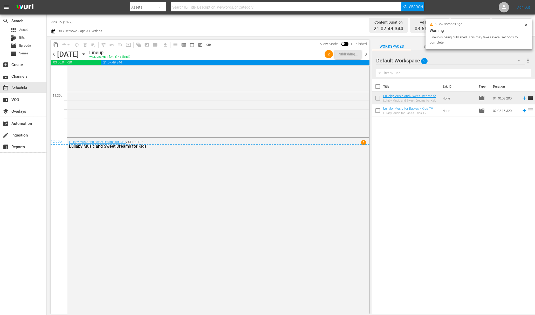
click at [87, 54] on icon "button" at bounding box center [84, 54] width 6 height 6
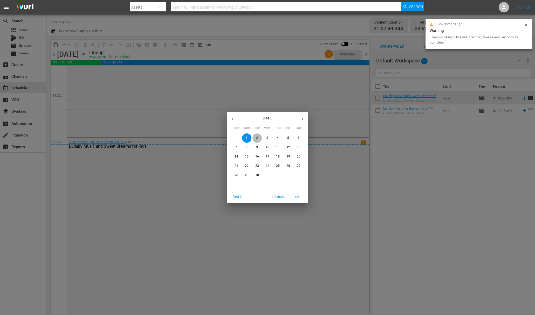
click at [256, 138] on span "2" at bounding box center [256, 138] width 9 height 4
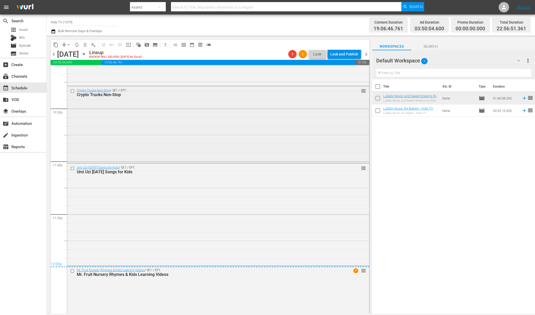
scroll to position [2350, 0]
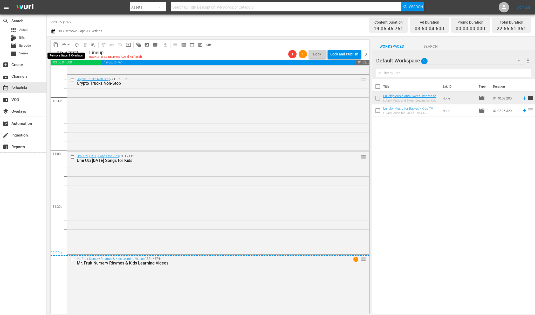
drag, startPoint x: 68, startPoint y: 44, endPoint x: 68, endPoint y: 49, distance: 4.7
click at [68, 44] on span "arrow_drop_down" at bounding box center [68, 44] width 5 height 5
click at [73, 72] on li "Align to End of Previous Day" at bounding box center [69, 72] width 54 height 9
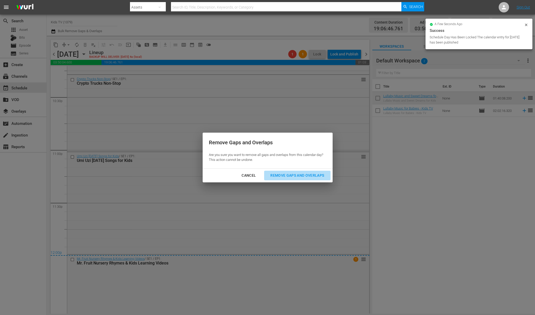
click at [279, 172] on button "Remove Gaps and Overlaps" at bounding box center [297, 176] width 66 height 10
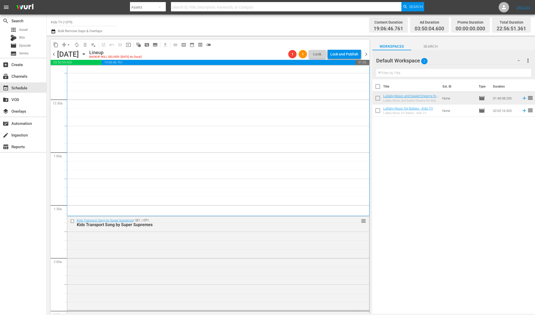
scroll to position [0, 0]
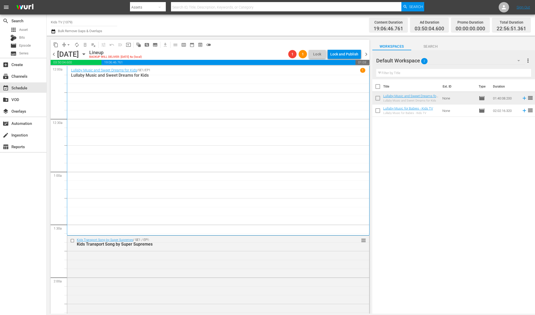
click at [295, 50] on div "1 1 Lock Lock and Publish" at bounding box center [324, 54] width 77 height 9
click at [142, 57] on div "BACKUP WILL DELIVER: [DATE] 4a (local)" at bounding box center [115, 57] width 53 height 3
click at [236, 55] on div "Lineup BACKUP WILL DELIVER: [DATE] 4a (local)" at bounding box center [187, 54] width 197 height 9
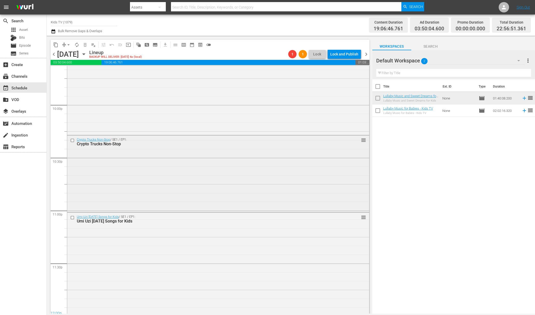
scroll to position [2350, 0]
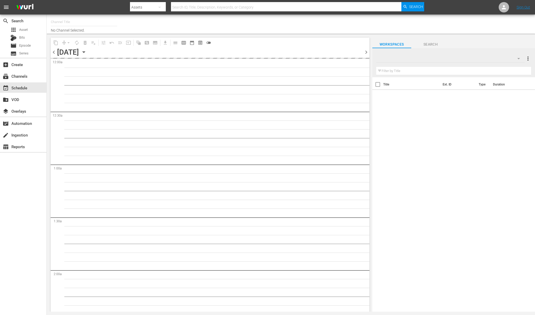
type input "Kids TV (1379)"
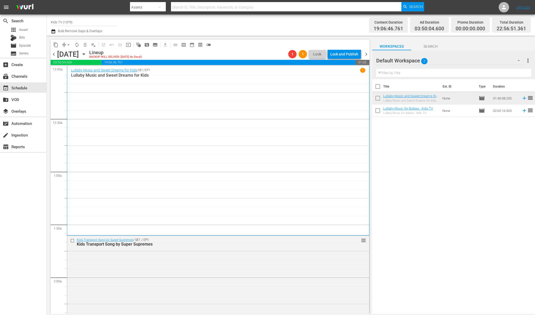
click at [334, 56] on div "Lock and Publish" at bounding box center [344, 54] width 28 height 9
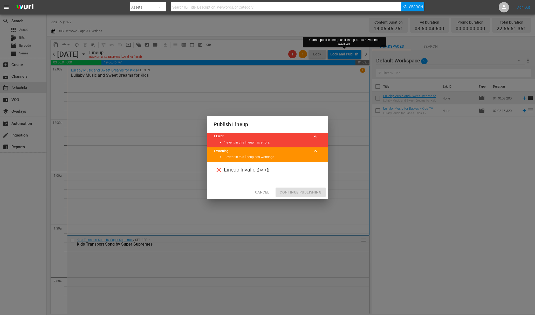
click at [305, 189] on div "Cancel Continue Publishing" at bounding box center [267, 193] width 120 height 14
click at [265, 142] on li "1 event in this lineup has errors." at bounding box center [273, 142] width 98 height 5
click at [316, 137] on span "keyboard_arrow_up" at bounding box center [315, 137] width 6 height 6
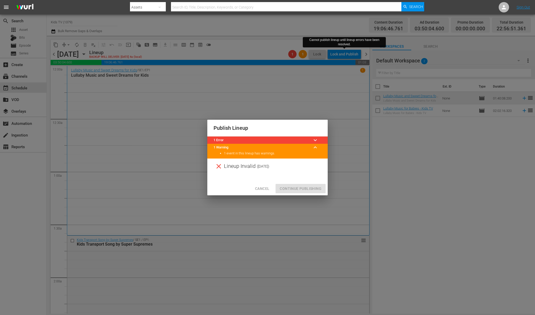
click at [315, 138] on span "keyboard_arrow_down" at bounding box center [315, 140] width 6 height 6
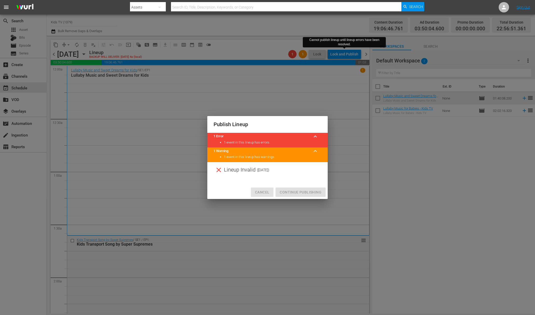
click at [261, 193] on span "Cancel" at bounding box center [262, 192] width 14 height 6
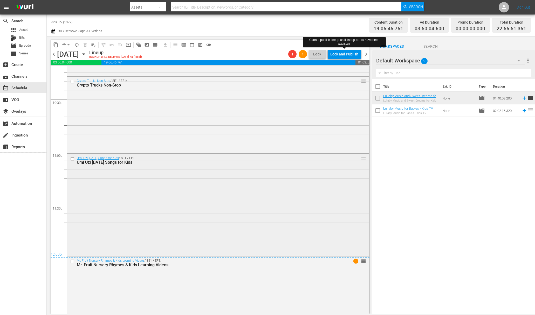
scroll to position [2350, 0]
click at [87, 54] on icon "button" at bounding box center [84, 54] width 6 height 6
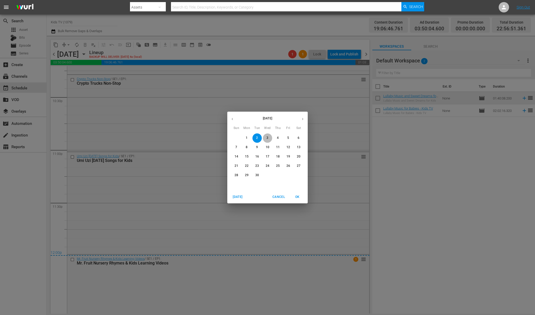
drag, startPoint x: 264, startPoint y: 138, endPoint x: 267, endPoint y: 138, distance: 3.1
click at [264, 138] on span "3" at bounding box center [267, 138] width 9 height 4
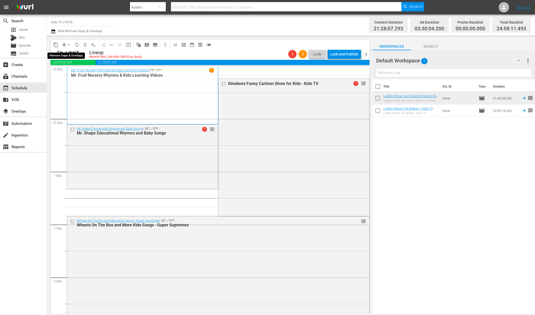
click at [67, 45] on span "arrow_drop_down" at bounding box center [68, 44] width 5 height 5
click at [72, 72] on li "Align to End of Previous Day" at bounding box center [69, 72] width 54 height 9
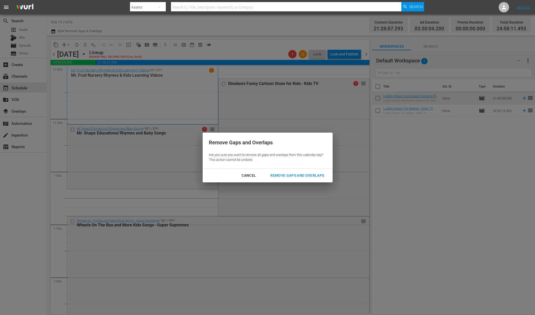
click at [301, 176] on div "Remove Gaps and Overlaps" at bounding box center [297, 176] width 62 height 6
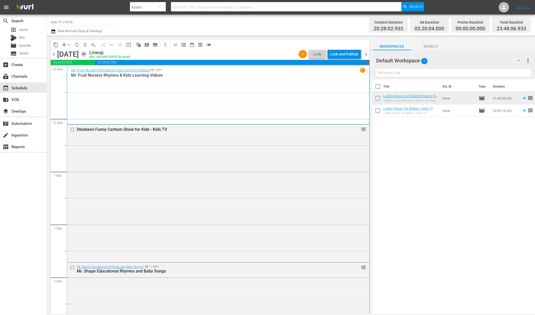
click at [87, 54] on icon "button" at bounding box center [84, 54] width 6 height 6
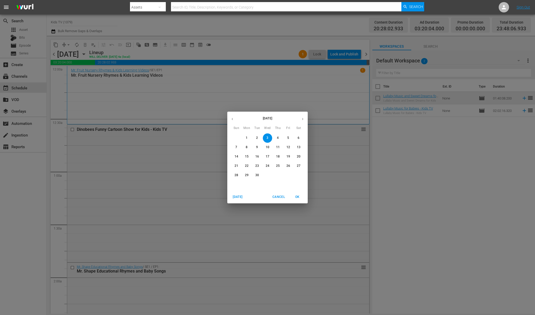
click at [256, 138] on span "2" at bounding box center [256, 138] width 9 height 4
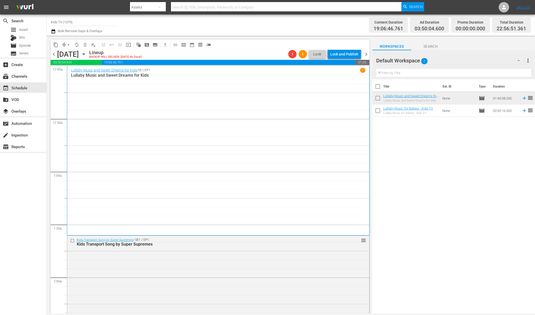
click at [142, 58] on div "BACKUP WILL DELIVER: 9/1 @ 4a (local)" at bounding box center [115, 57] width 53 height 3
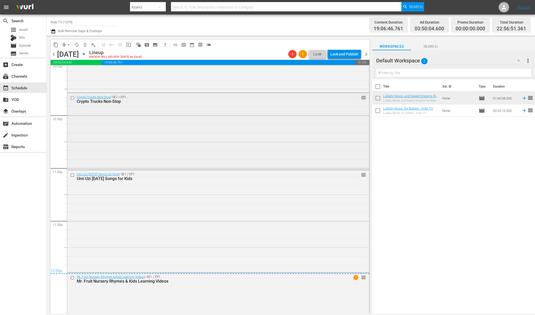
scroll to position [2350, 0]
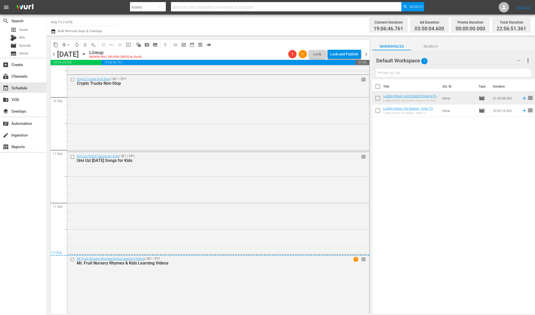
click at [85, 54] on icon "button" at bounding box center [83, 54] width 2 height 1
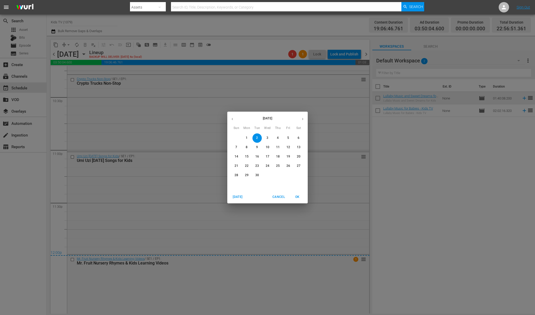
click at [268, 138] on p "3" at bounding box center [267, 138] width 2 height 4
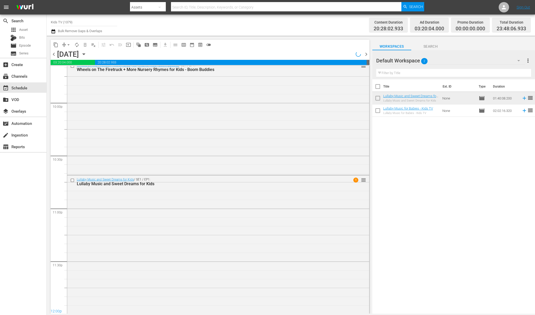
scroll to position [2329, 0]
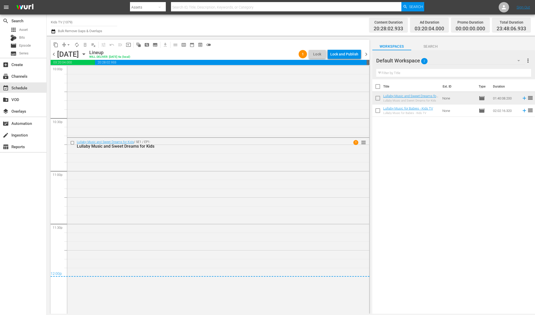
click at [343, 55] on div "Lock and Publish" at bounding box center [344, 54] width 28 height 9
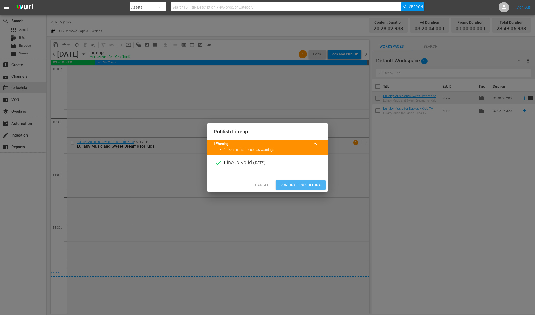
click at [306, 185] on span "Continue Publishing" at bounding box center [301, 185] width 42 height 6
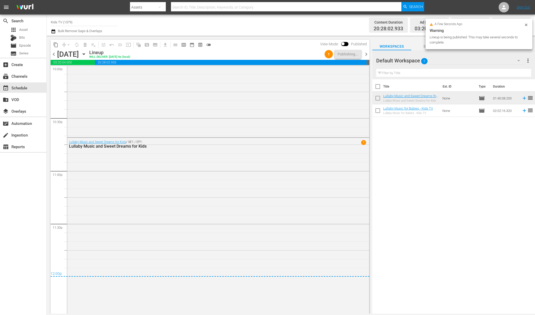
click at [87, 53] on icon "button" at bounding box center [84, 54] width 6 height 6
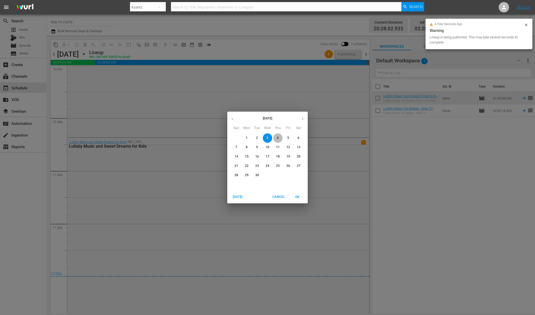
click at [279, 137] on span "4" at bounding box center [277, 138] width 9 height 4
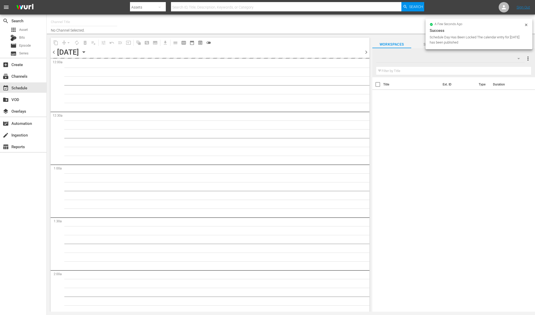
type input "Kids TV (1379)"
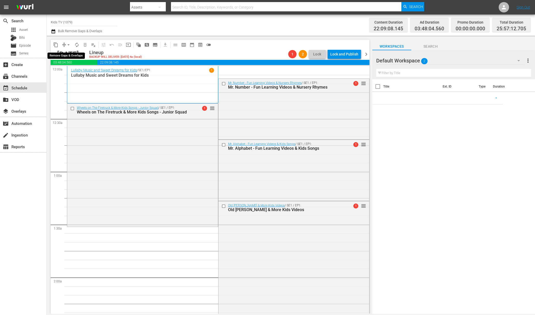
click at [69, 43] on span "arrow_drop_down" at bounding box center [68, 44] width 5 height 5
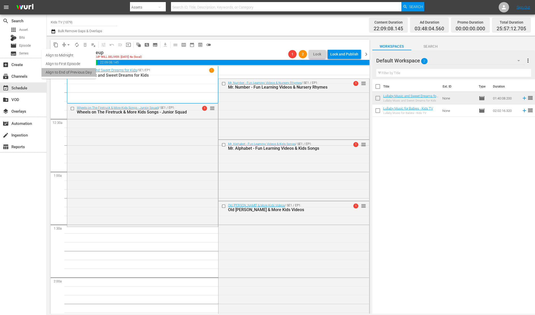
click at [70, 75] on li "Align to End of Previous Day" at bounding box center [69, 72] width 54 height 9
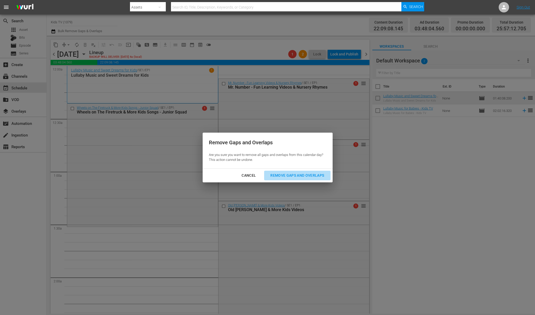
click at [295, 175] on div "Remove Gaps and Overlaps" at bounding box center [297, 176] width 62 height 6
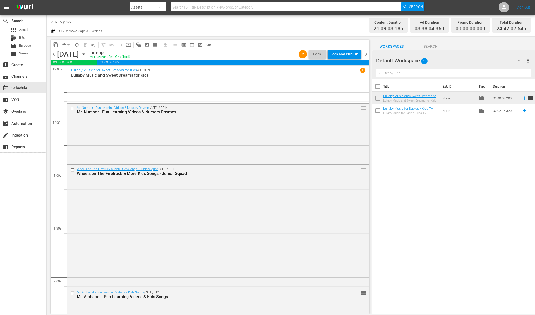
click at [345, 55] on div "Lock and Publish" at bounding box center [344, 54] width 28 height 9
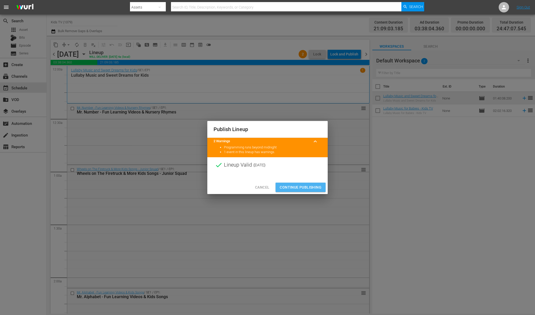
click at [303, 190] on span "Continue Publishing" at bounding box center [301, 187] width 42 height 6
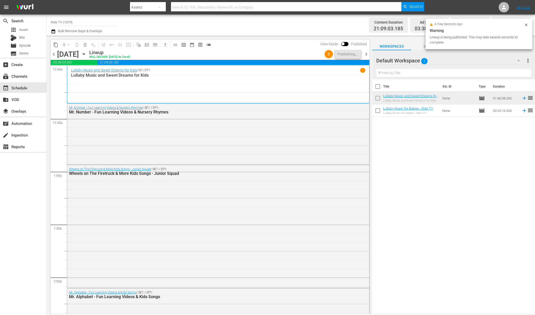
click at [87, 53] on icon "button" at bounding box center [84, 54] width 6 height 6
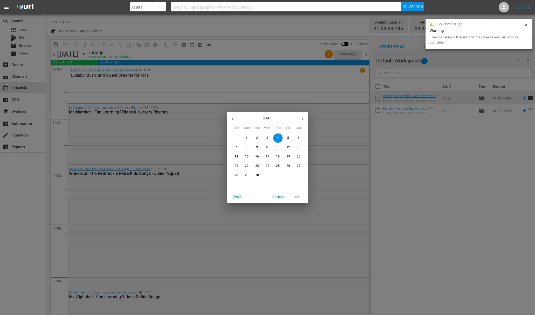
click at [287, 137] on span "5" at bounding box center [288, 138] width 9 height 4
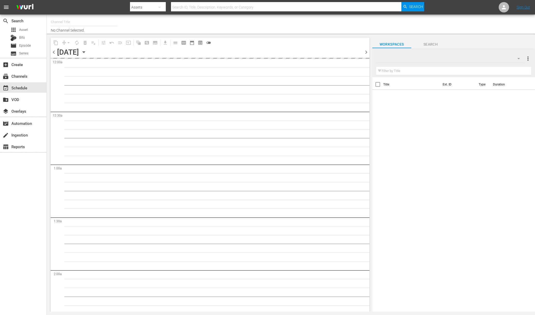
type input "Kids TV (1379)"
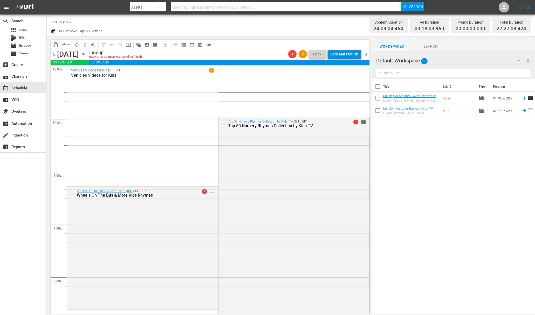
click at [68, 43] on span "arrow_drop_down" at bounding box center [68, 44] width 5 height 5
click at [74, 73] on li "Align to End of Previous Day" at bounding box center [69, 72] width 54 height 9
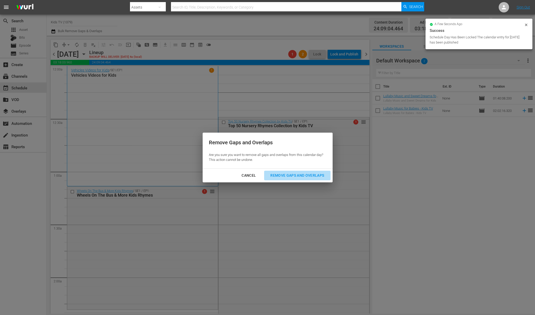
click at [308, 175] on div "Remove Gaps and Overlaps" at bounding box center [297, 176] width 62 height 6
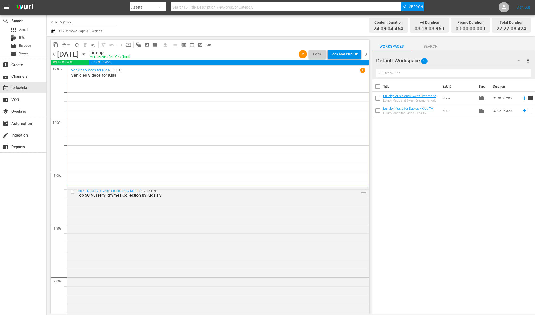
click at [348, 54] on div "Lock and Publish" at bounding box center [344, 54] width 28 height 9
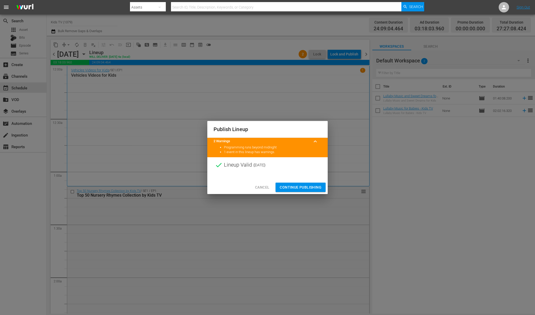
click at [302, 187] on span "Continue Publishing" at bounding box center [301, 187] width 42 height 6
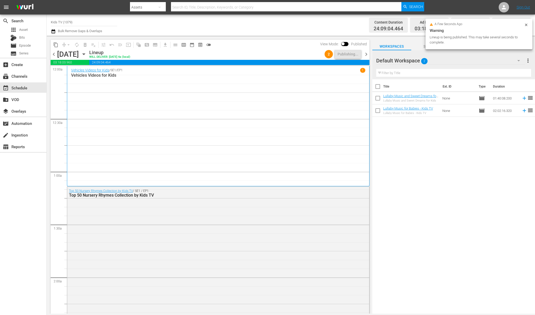
click at [87, 55] on icon "button" at bounding box center [84, 54] width 6 height 6
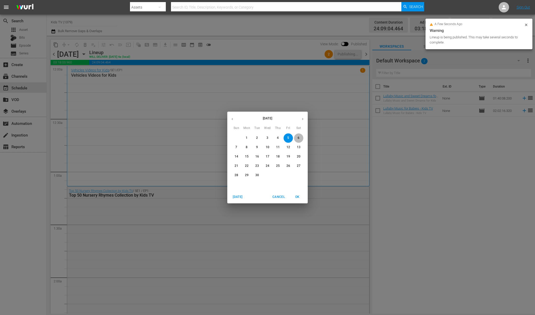
click at [301, 139] on span "6" at bounding box center [298, 138] width 9 height 4
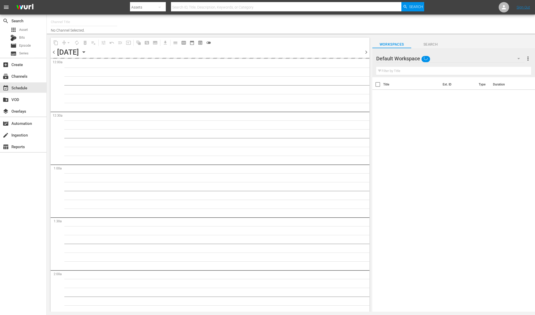
type input "Kids TV (1379)"
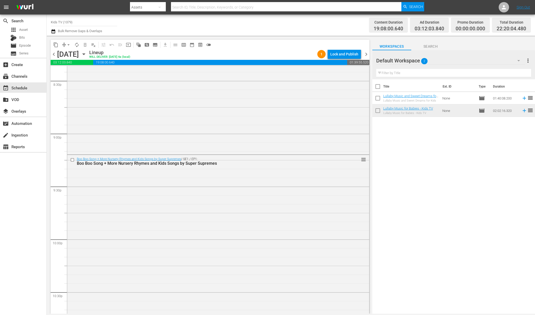
scroll to position [2069, 0]
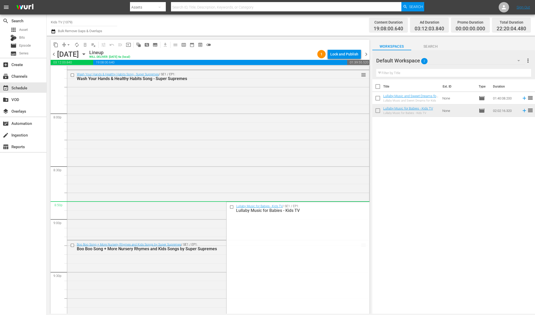
drag, startPoint x: 361, startPoint y: 159, endPoint x: 321, endPoint y: 209, distance: 64.1
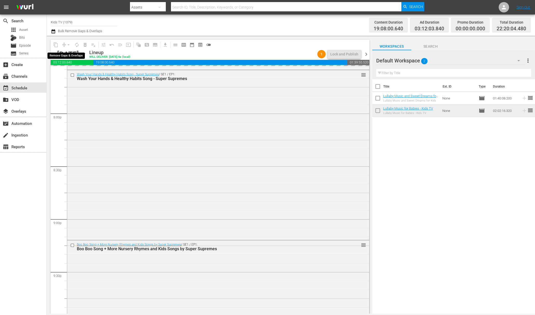
click at [68, 45] on div "arrow_drop_down" at bounding box center [68, 45] width 8 height 8
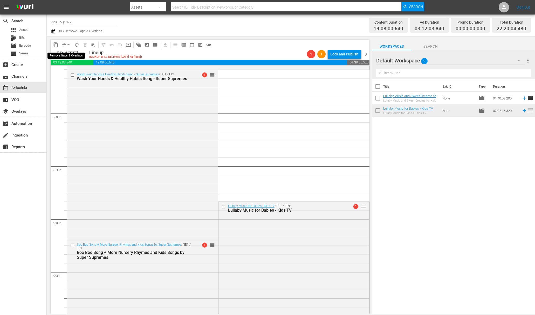
click at [69, 45] on span "arrow_drop_down" at bounding box center [68, 44] width 5 height 5
click at [74, 72] on li "Align to End of Previous Day" at bounding box center [69, 72] width 54 height 9
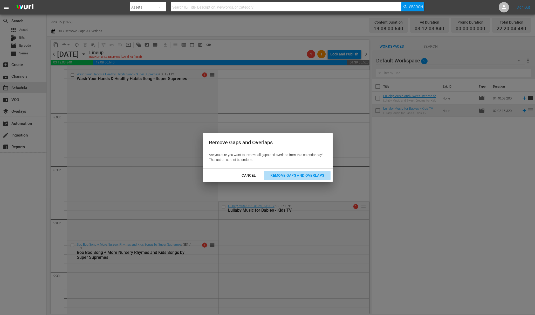
click at [302, 178] on div "Remove Gaps and Overlaps" at bounding box center [297, 176] width 62 height 6
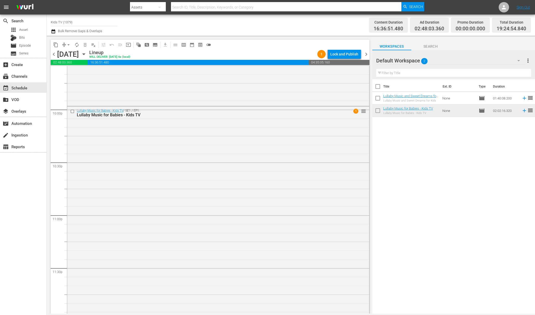
scroll to position [2293, 0]
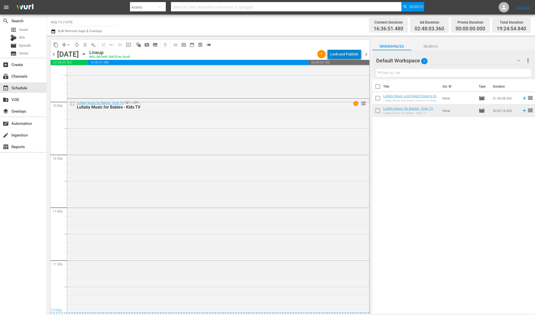
click at [356, 51] on div "Lock and Publish" at bounding box center [344, 54] width 28 height 9
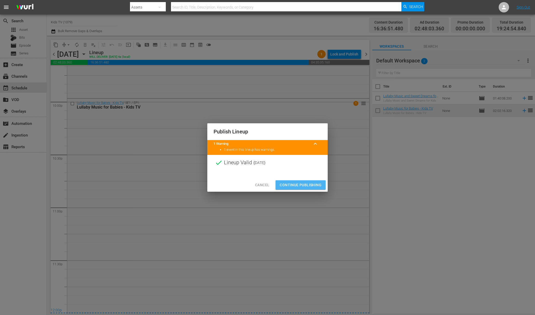
click at [302, 190] on button "Continue Publishing" at bounding box center [301, 186] width 50 height 10
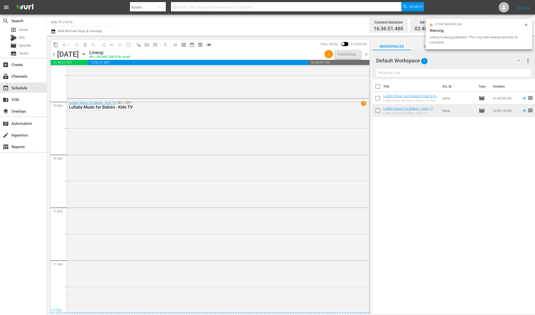
click at [302, 187] on div "Lullaby Music for Babies - Kids TV / SE1 / EP1: Lullaby Music for Babies - Kids…" at bounding box center [218, 206] width 302 height 214
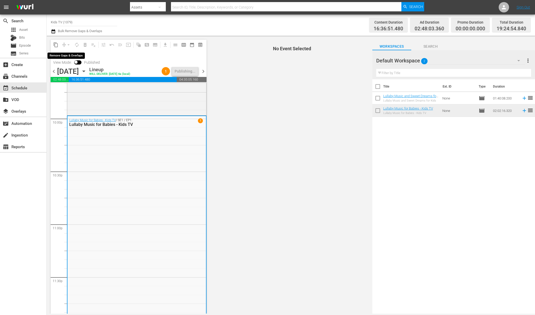
click at [66, 44] on div "arrow_drop_down" at bounding box center [68, 45] width 8 height 8
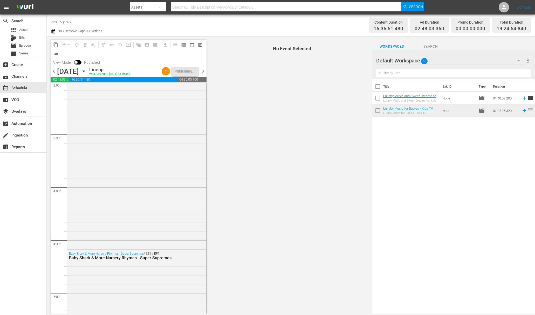
scroll to position [1518, 0]
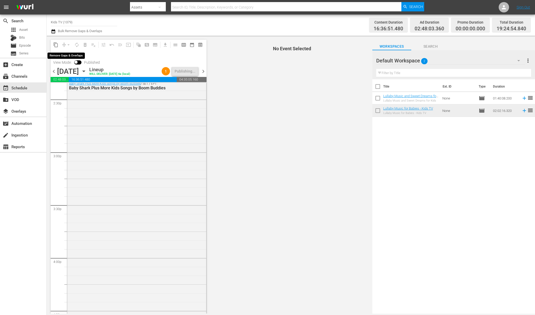
click at [66, 43] on div "arrow_drop_down" at bounding box center [68, 45] width 8 height 8
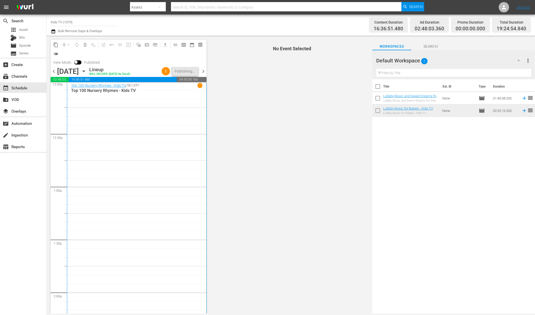
scroll to position [0, 0]
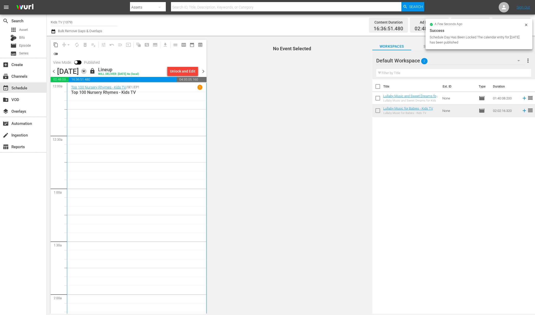
click at [87, 71] on icon "button" at bounding box center [84, 71] width 6 height 6
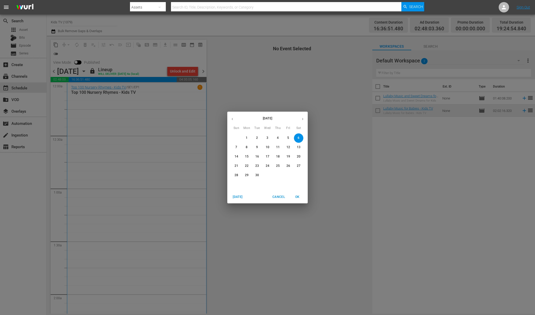
click at [238, 145] on span "7" at bounding box center [236, 147] width 9 height 4
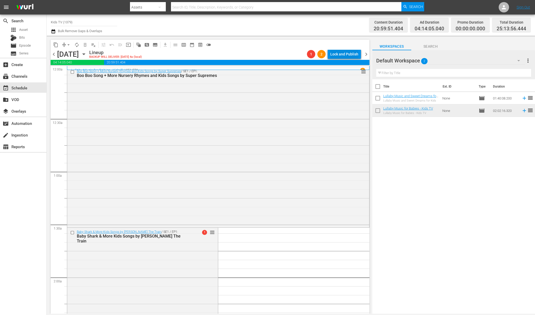
click at [341, 56] on div "Lock and Publish" at bounding box center [344, 54] width 28 height 9
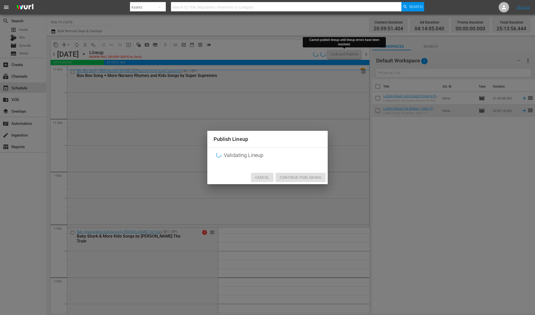
click at [264, 176] on span "Cancel" at bounding box center [262, 178] width 14 height 6
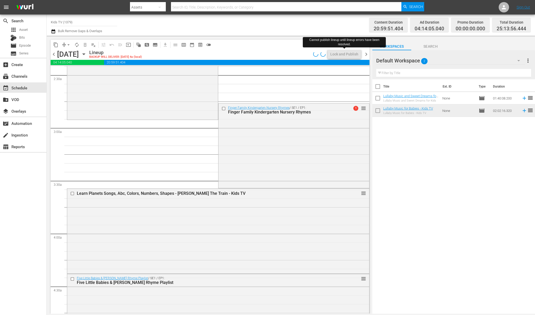
scroll to position [522, 0]
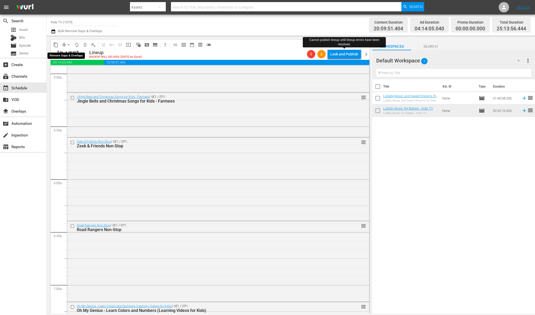
click at [70, 46] on span "arrow_drop_down" at bounding box center [68, 44] width 5 height 5
click at [72, 70] on li "Align to End of Previous Day" at bounding box center [69, 72] width 54 height 9
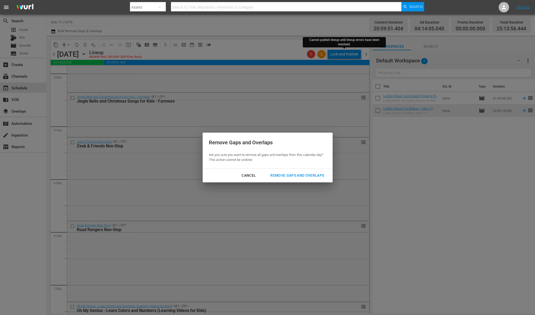
click at [314, 173] on div "Remove Gaps and Overlaps" at bounding box center [297, 176] width 62 height 6
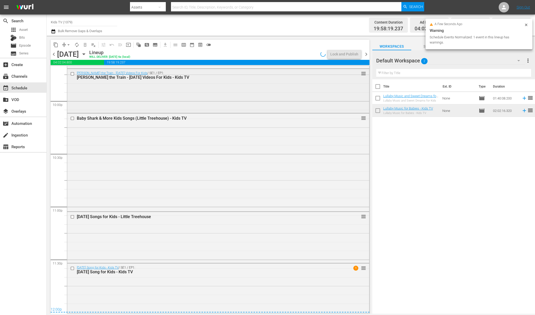
scroll to position [2293, 0]
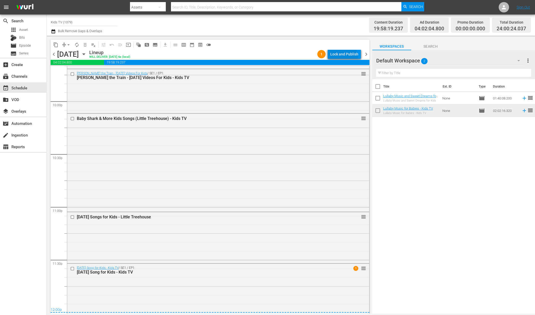
click at [345, 56] on div "Lock and Publish" at bounding box center [344, 54] width 28 height 9
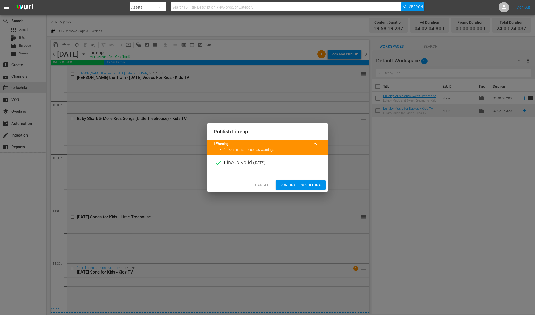
click at [300, 190] on div "Cancel Continue Publishing" at bounding box center [267, 185] width 120 height 14
click at [301, 185] on span "Continue Publishing" at bounding box center [301, 185] width 42 height 6
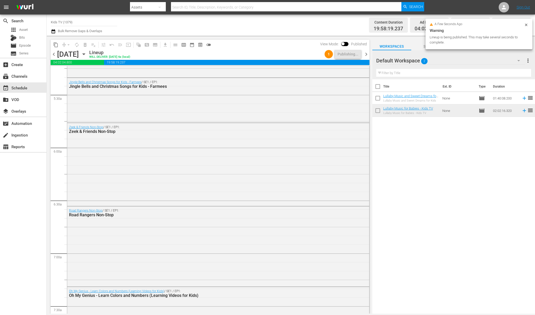
scroll to position [297, 0]
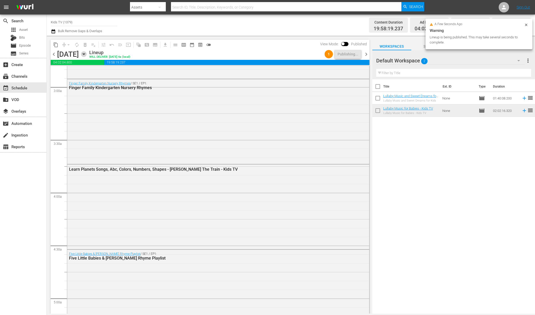
click at [87, 54] on icon "button" at bounding box center [84, 54] width 6 height 6
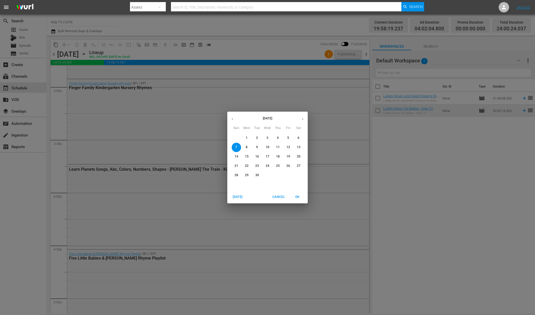
click at [247, 149] on p "8" at bounding box center [247, 147] width 2 height 4
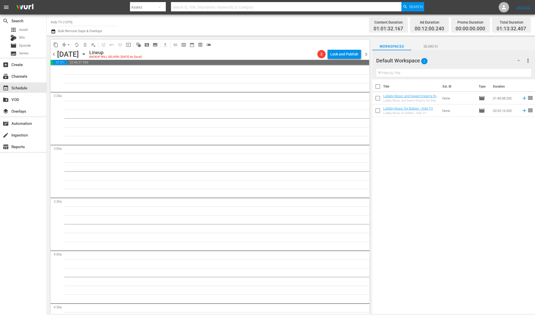
scroll to position [340, 0]
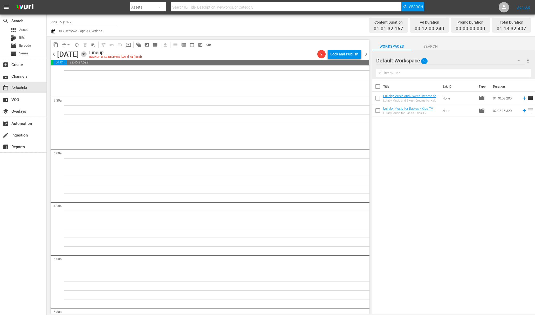
click at [87, 53] on icon "button" at bounding box center [84, 54] width 6 height 6
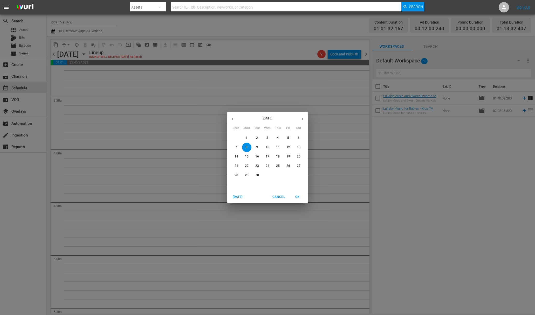
click at [248, 136] on span "1" at bounding box center [246, 138] width 9 height 4
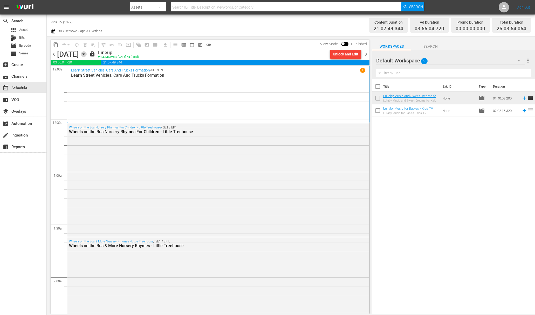
click at [87, 54] on icon "button" at bounding box center [84, 54] width 6 height 6
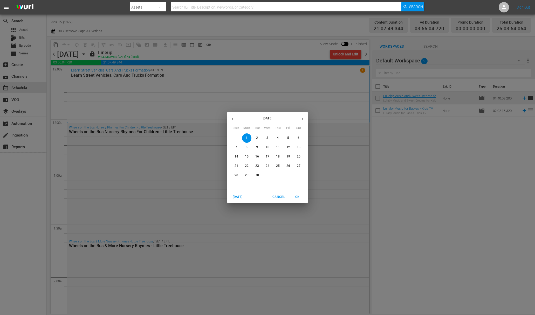
click at [256, 138] on p "2" at bounding box center [257, 138] width 2 height 4
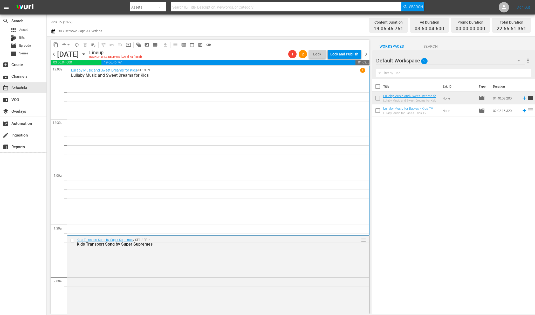
click at [177, 60] on div "chevron_left [DATE] [DATE] Lineup BACKUP WILL DELIVER: [DATE] 4a (local) 1 2 Lo…" at bounding box center [210, 55] width 319 height 10
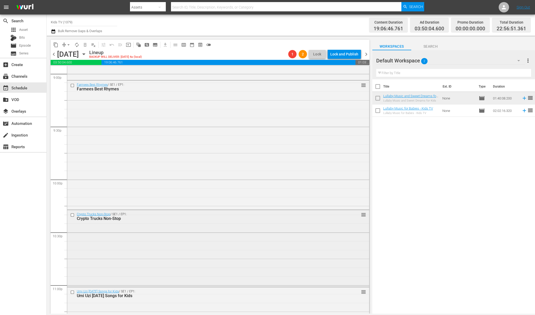
scroll to position [2350, 0]
